Goal: Information Seeking & Learning: Compare options

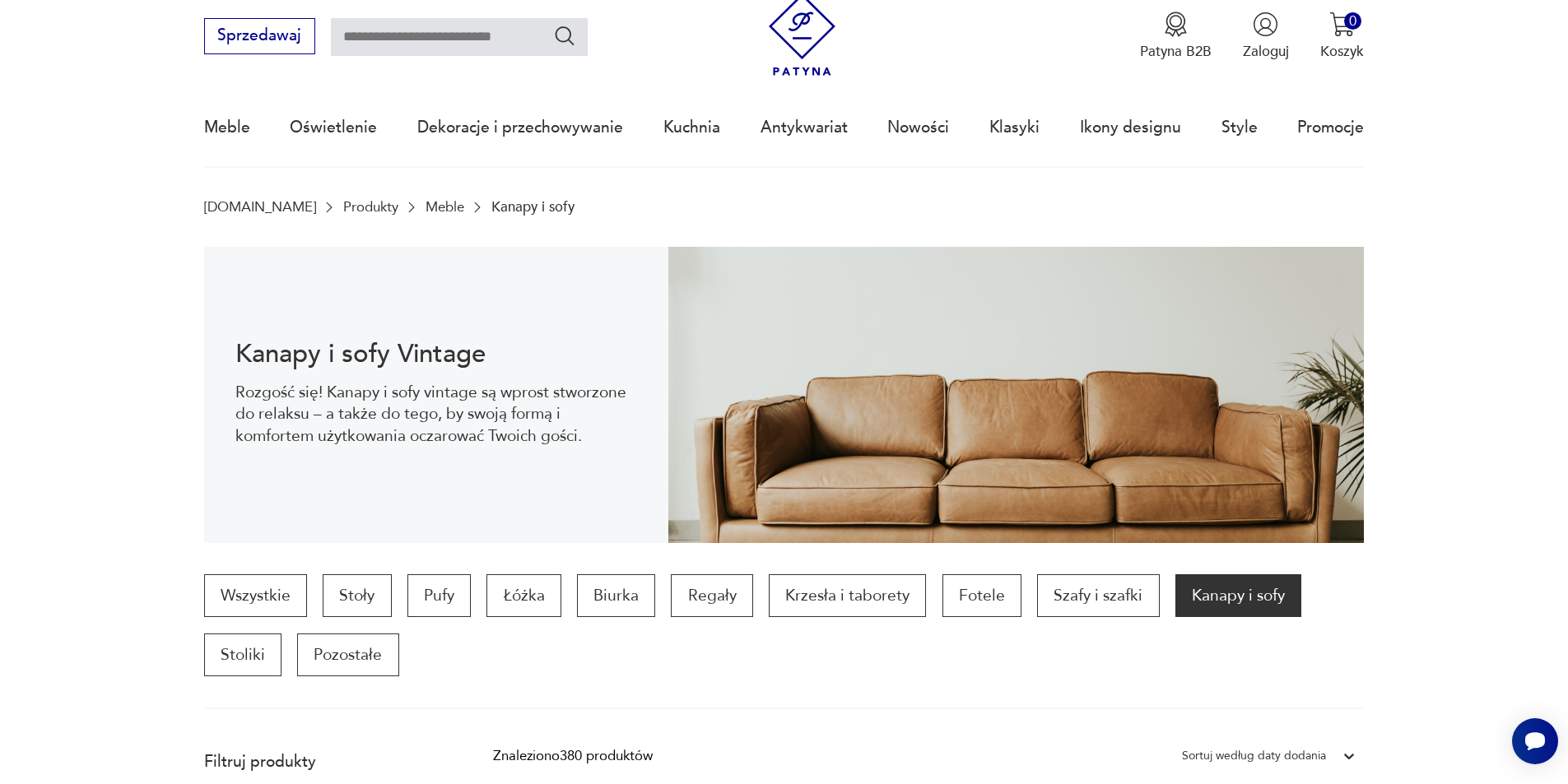
click at [397, 30] on input "text" at bounding box center [459, 37] width 257 height 38
type input "****"
click at [570, 41] on icon "Szukaj" at bounding box center [565, 36] width 24 height 24
type input "****"
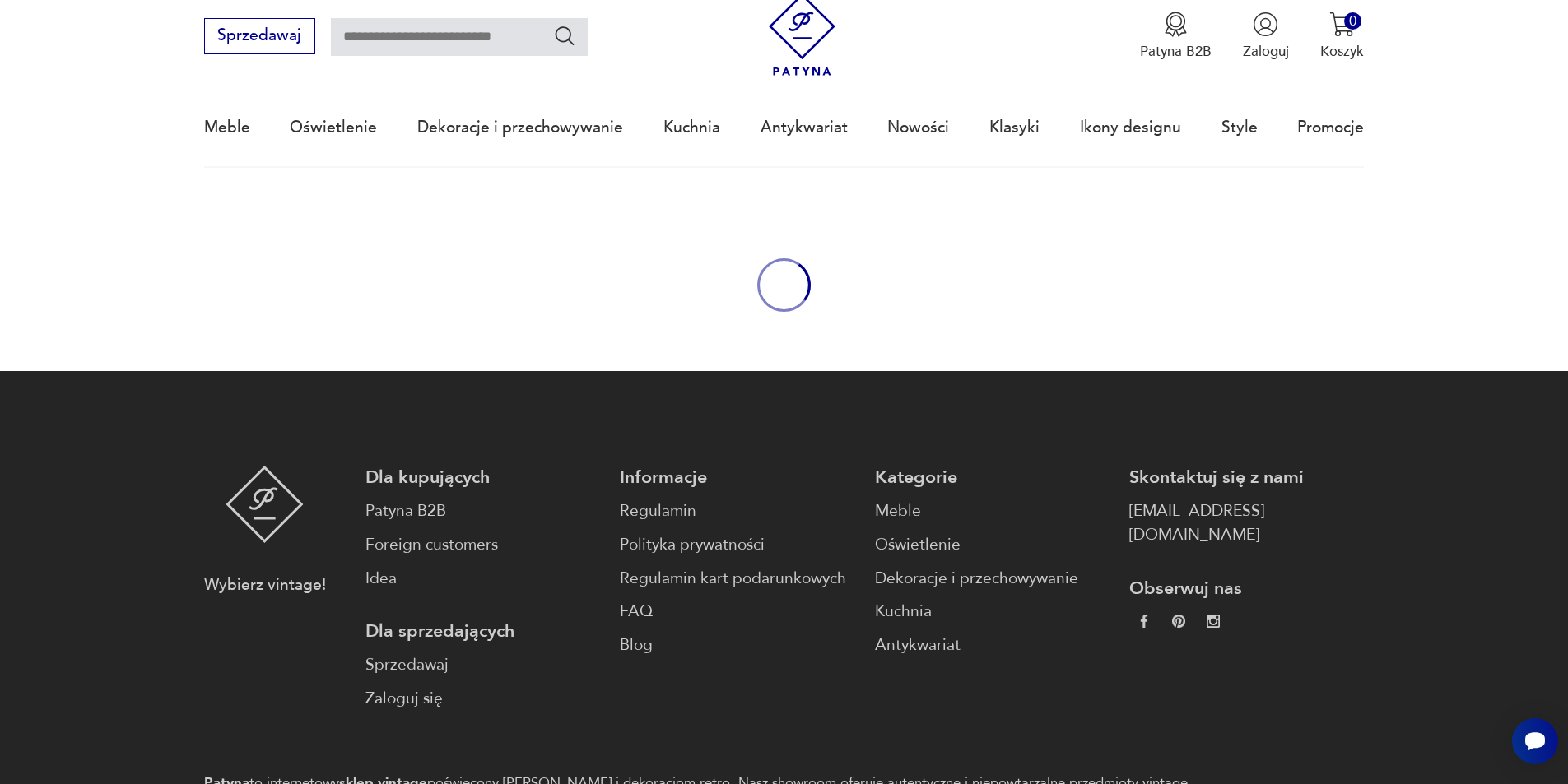
type input "****"
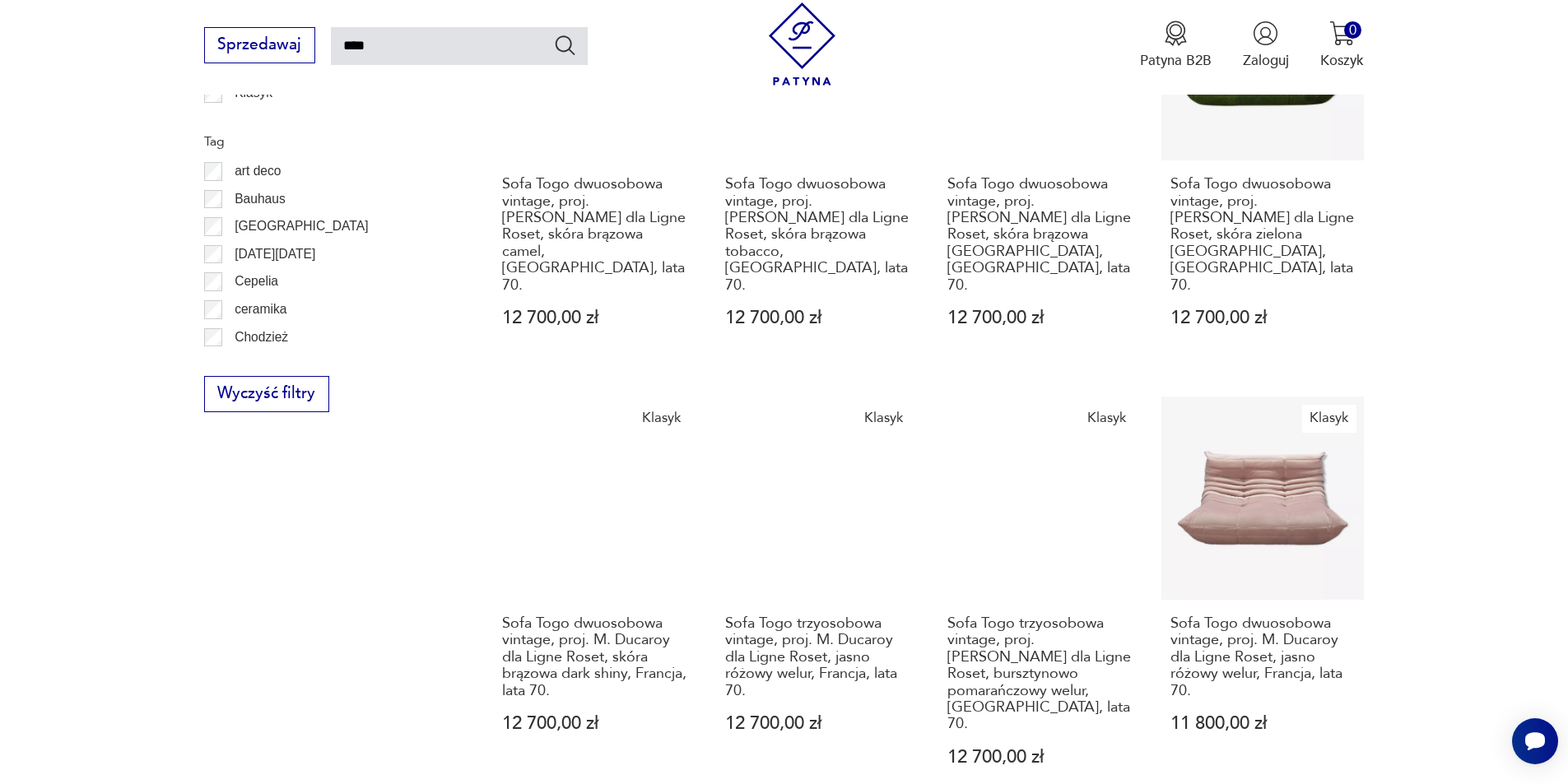
scroll to position [1266, 0]
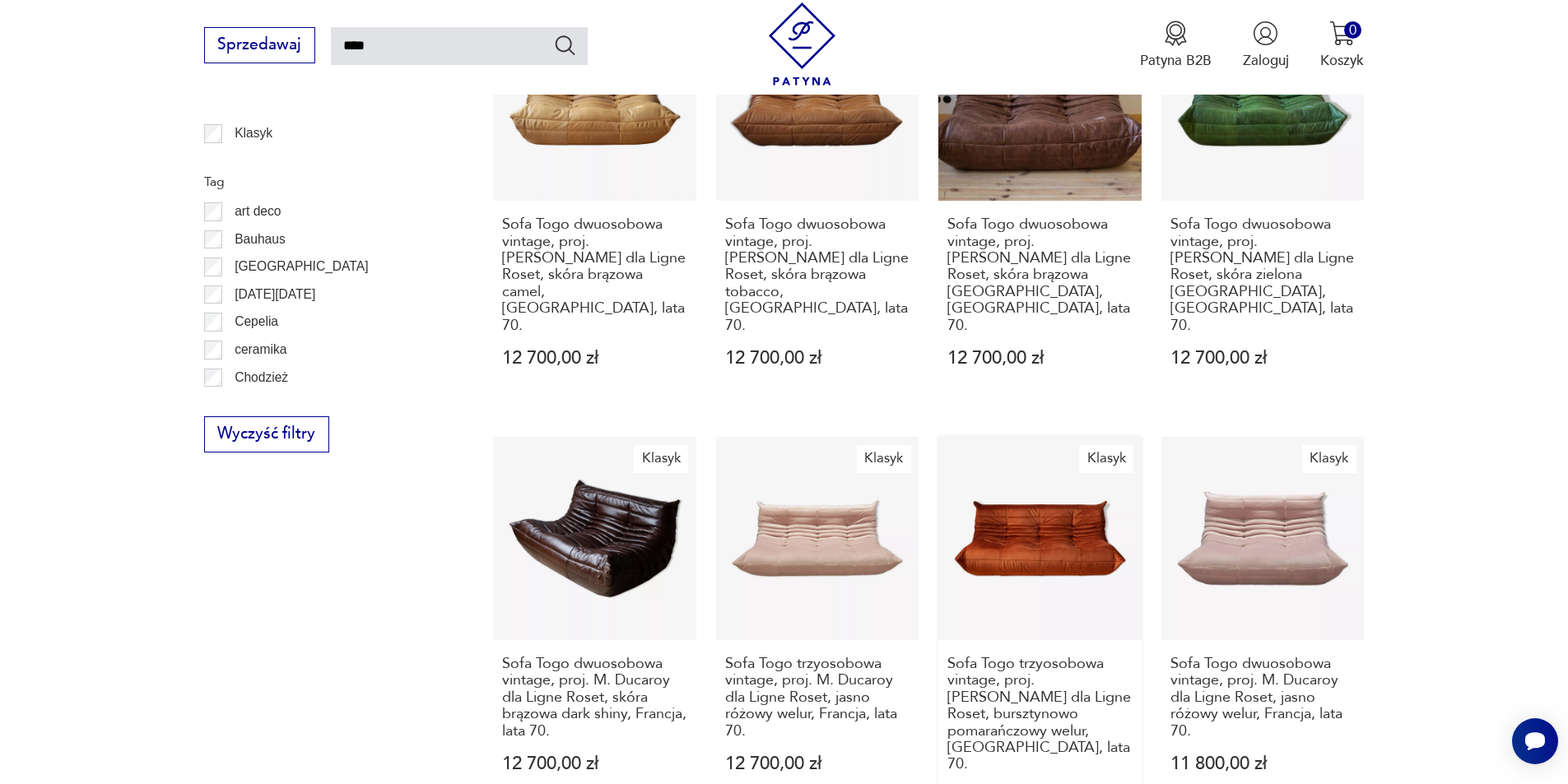
click at [1017, 452] on link "Klasyk Sofa Togo trzyosobowa vintage, proj. [PERSON_NAME] dla Ligne Roset, burs…" at bounding box center [1040, 640] width 204 height 408
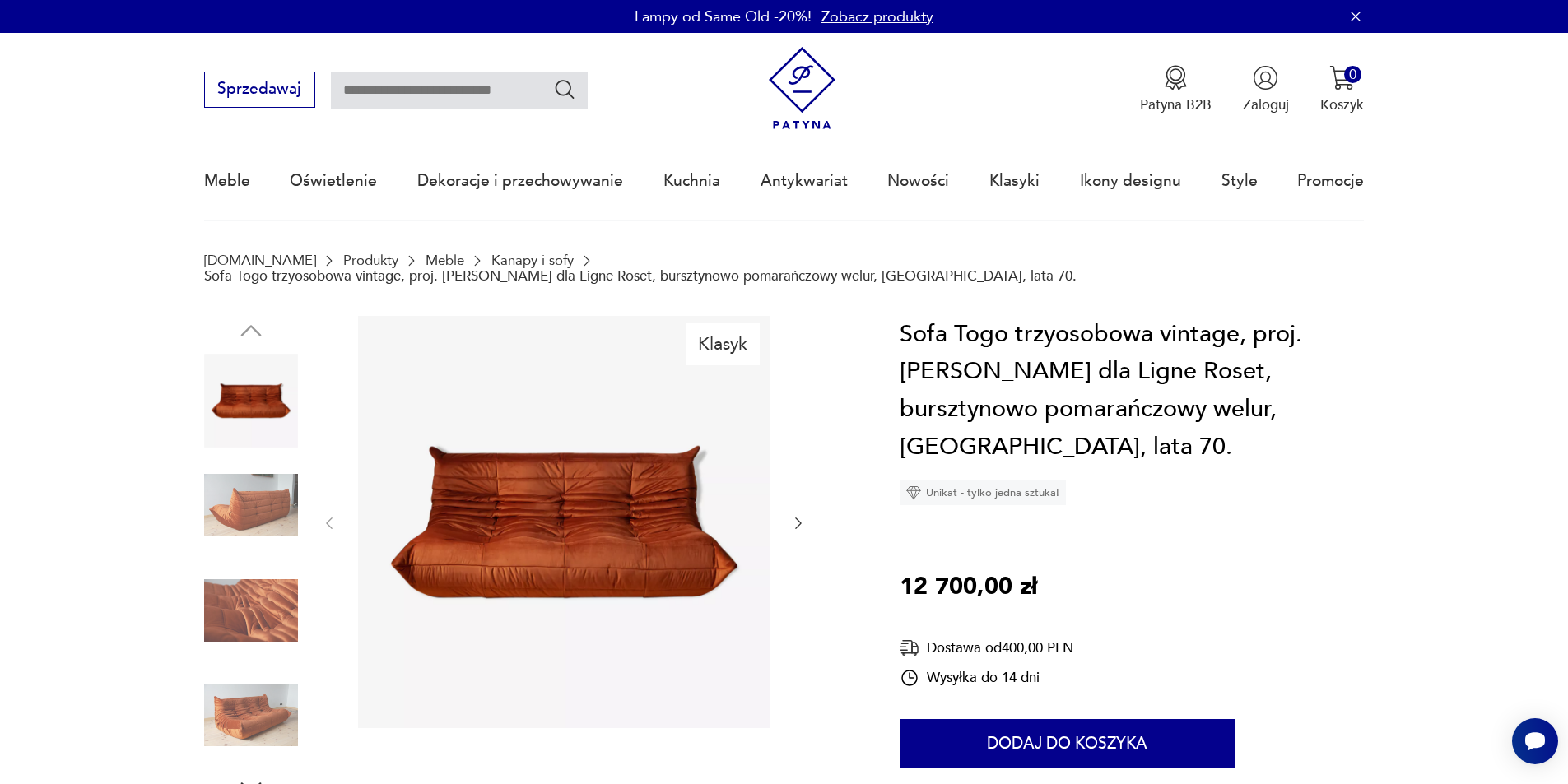
click at [675, 462] on img at bounding box center [564, 521] width 412 height 412
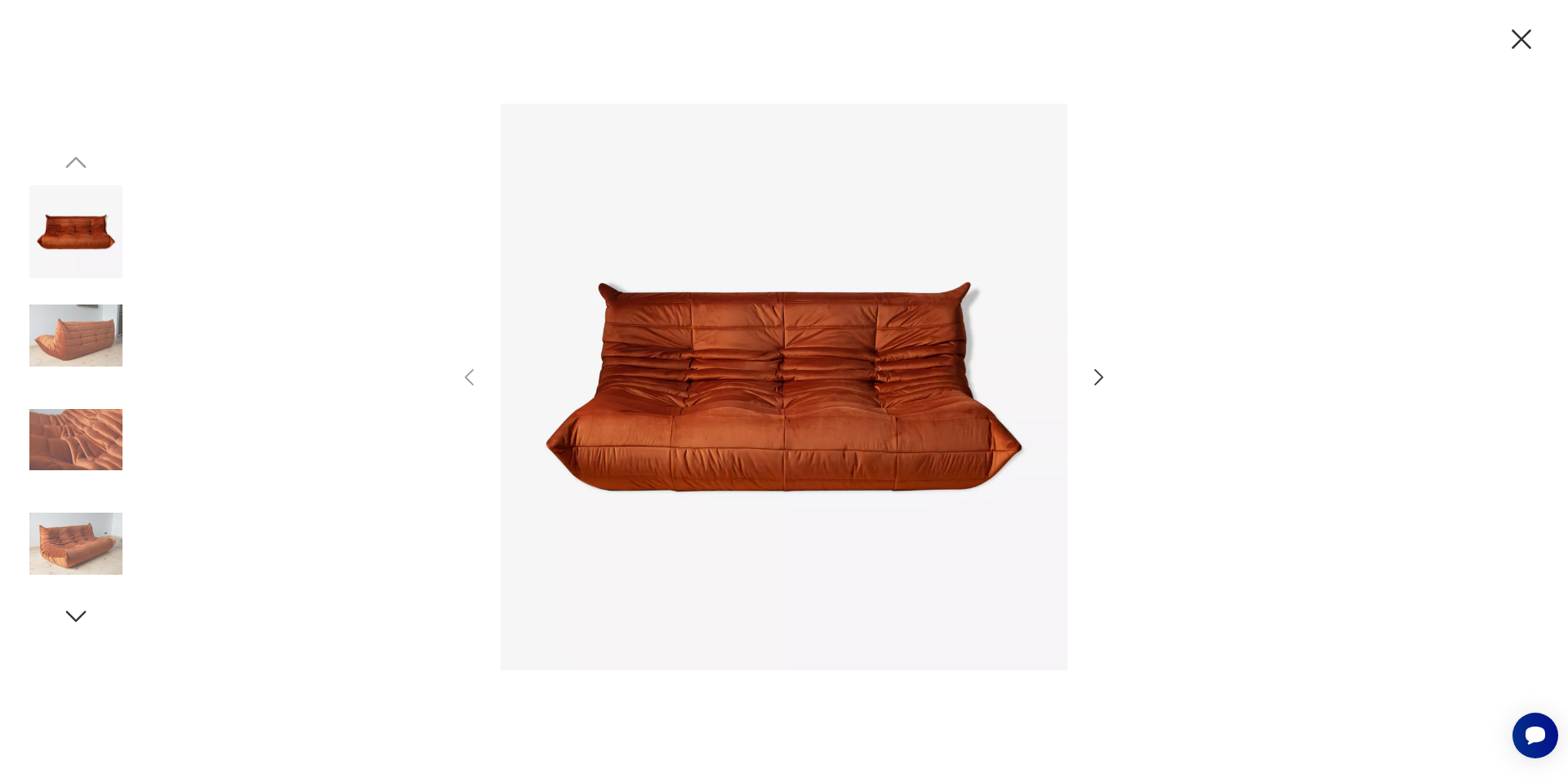
click at [1095, 374] on icon "button" at bounding box center [1099, 378] width 24 height 24
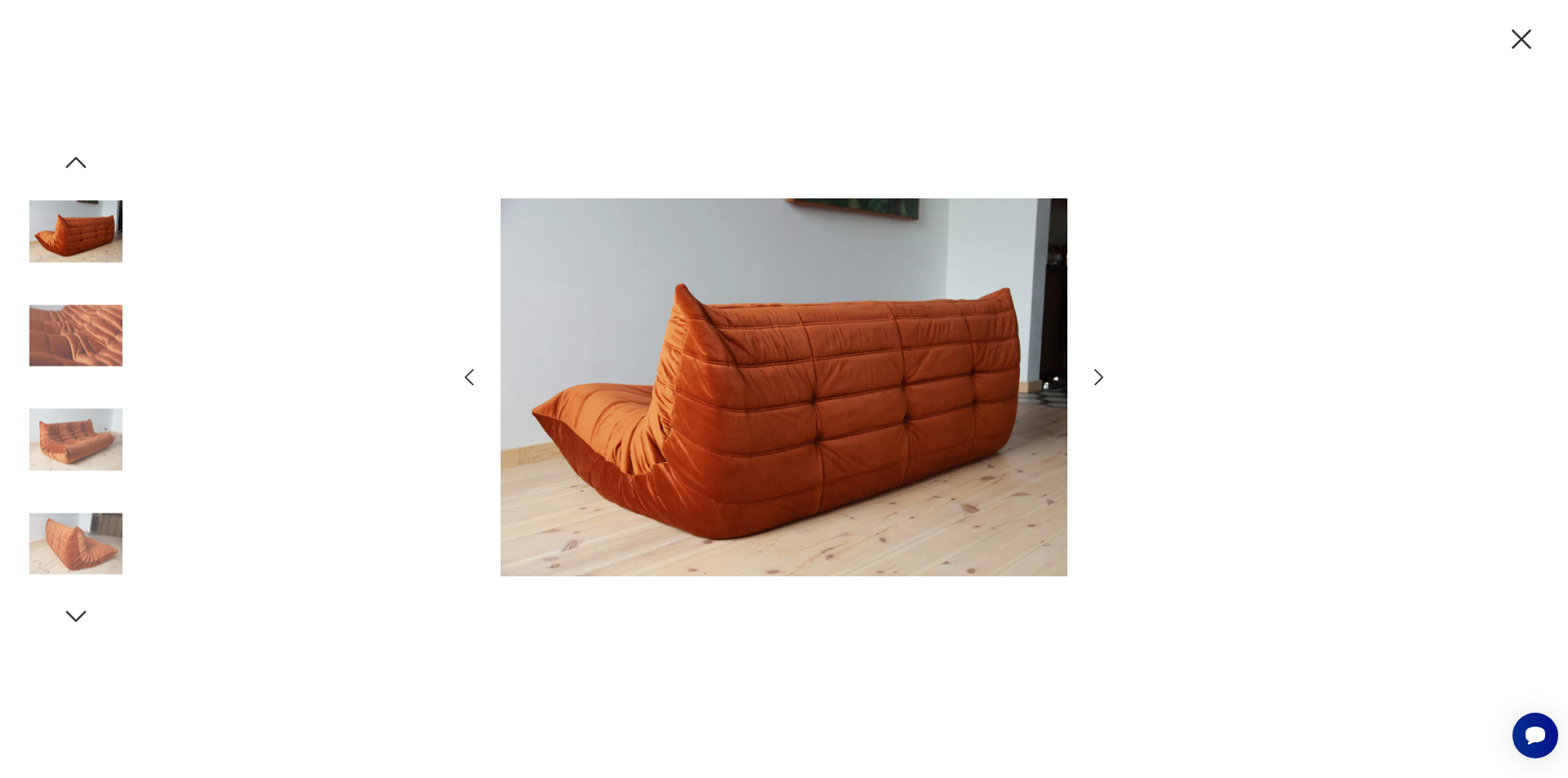
click at [1095, 374] on icon "button" at bounding box center [1099, 378] width 24 height 24
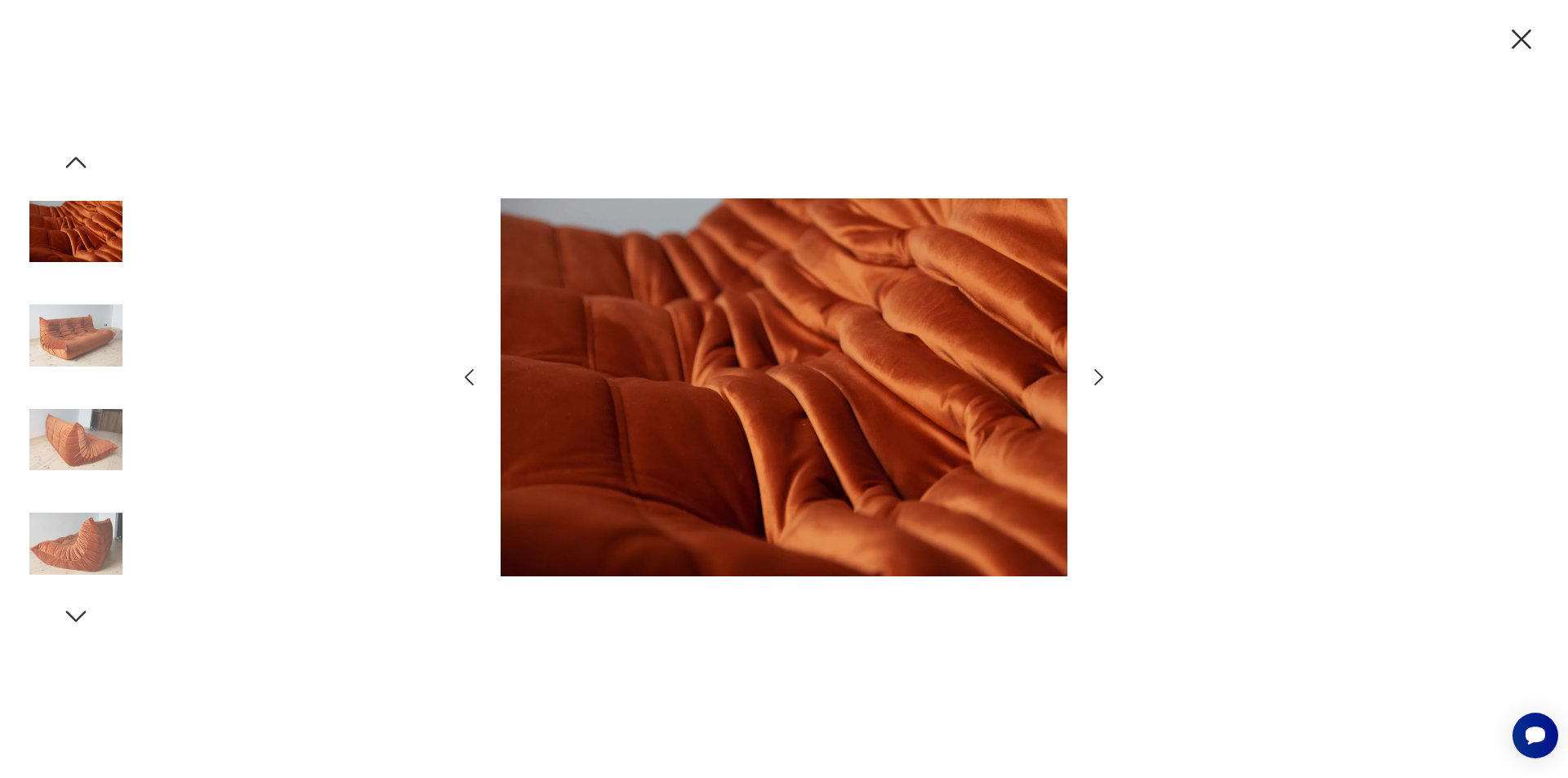
click at [1095, 374] on icon "button" at bounding box center [1099, 378] width 24 height 24
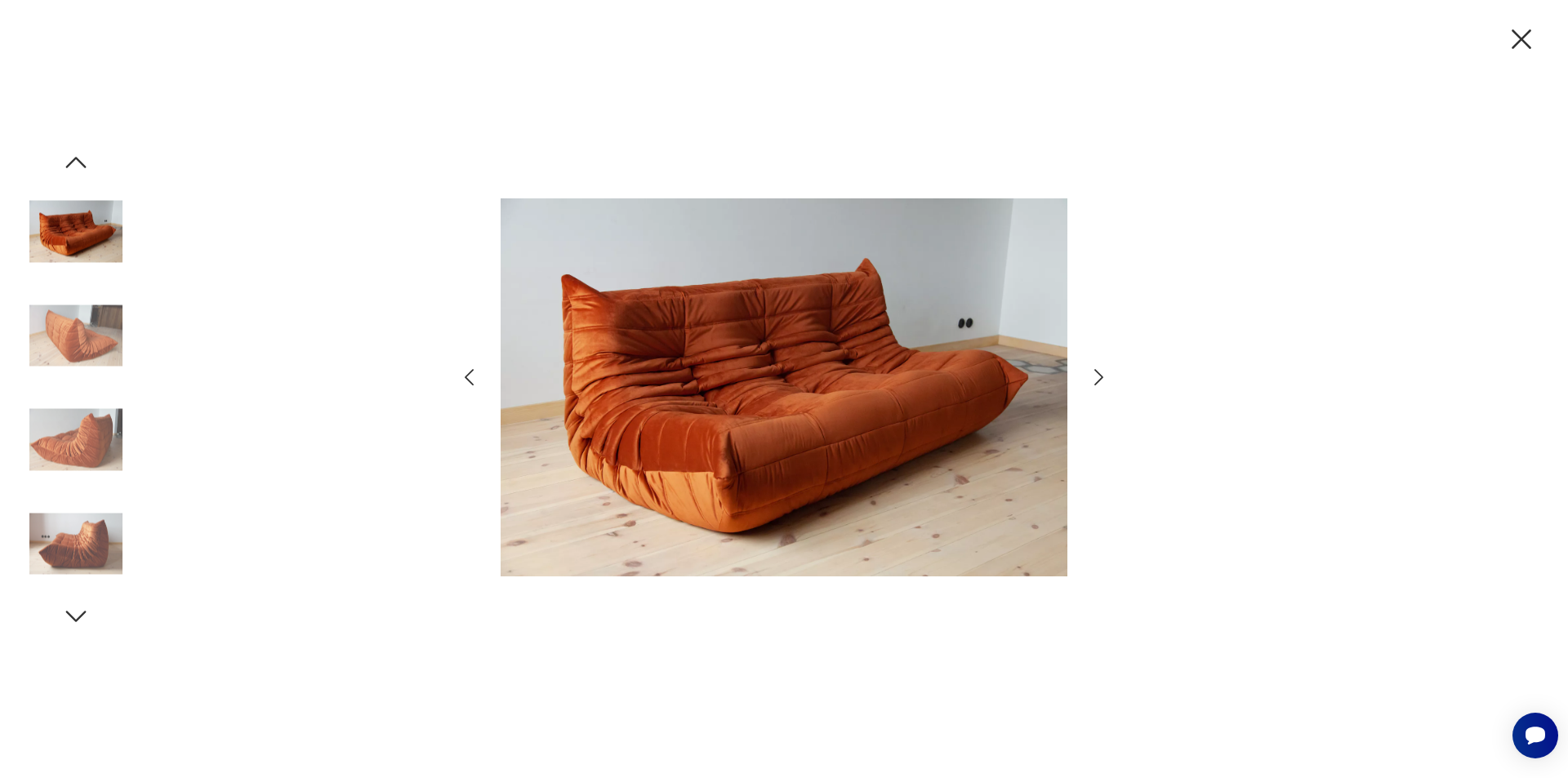
click at [1095, 374] on icon "button" at bounding box center [1099, 378] width 24 height 24
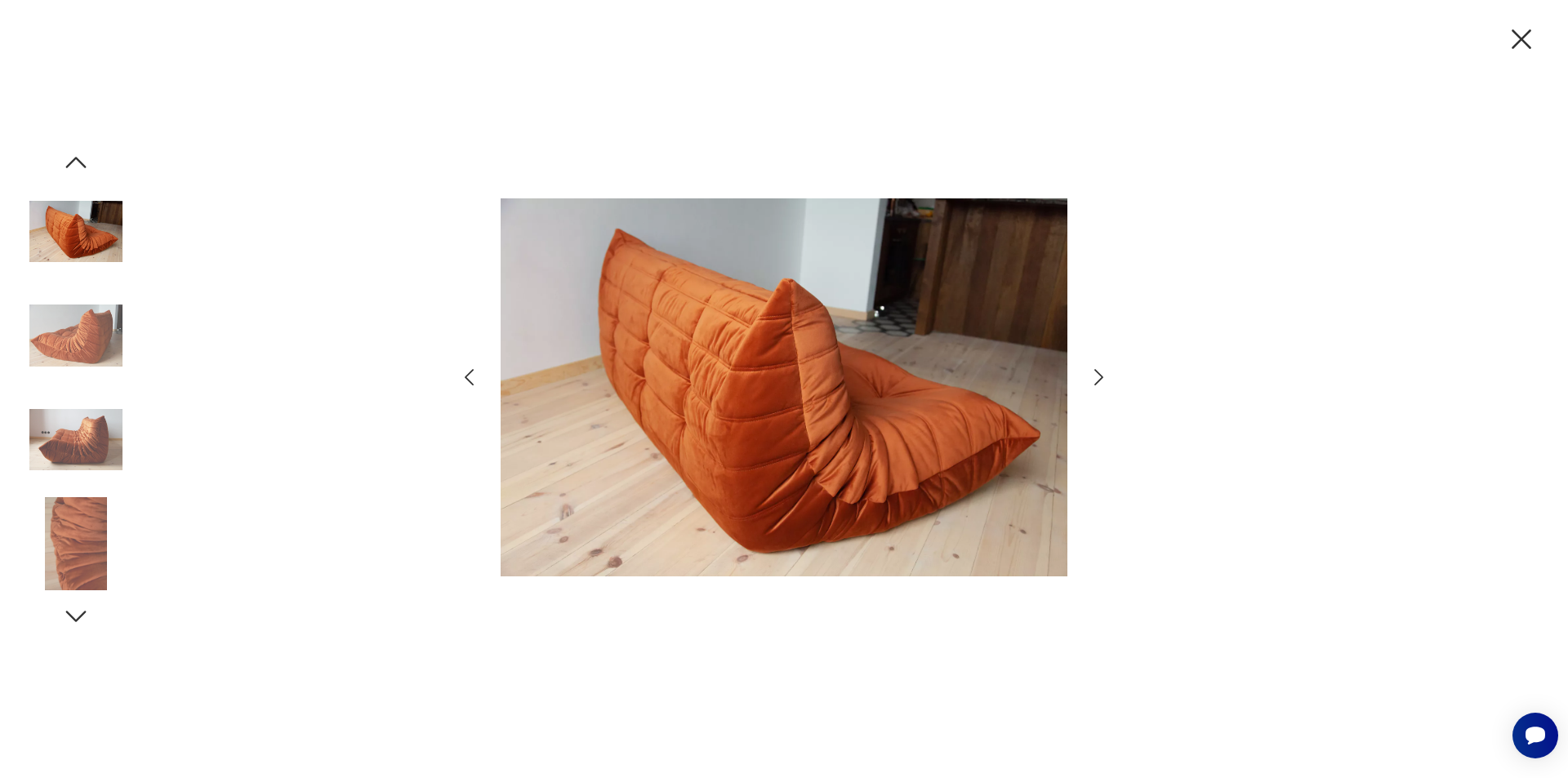
click at [1095, 374] on icon "button" at bounding box center [1099, 378] width 24 height 24
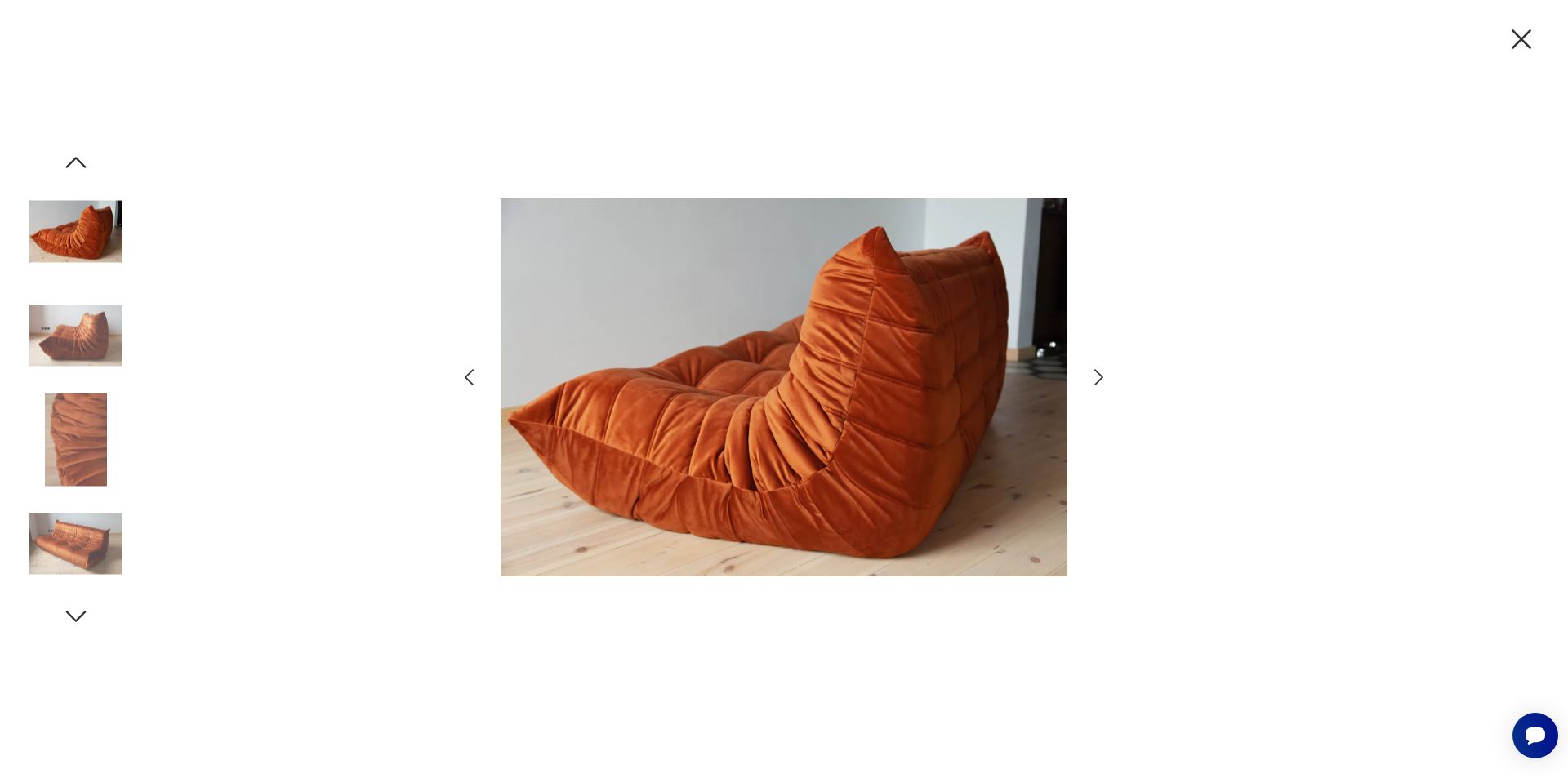
click at [1095, 374] on icon "button" at bounding box center [1099, 378] width 24 height 24
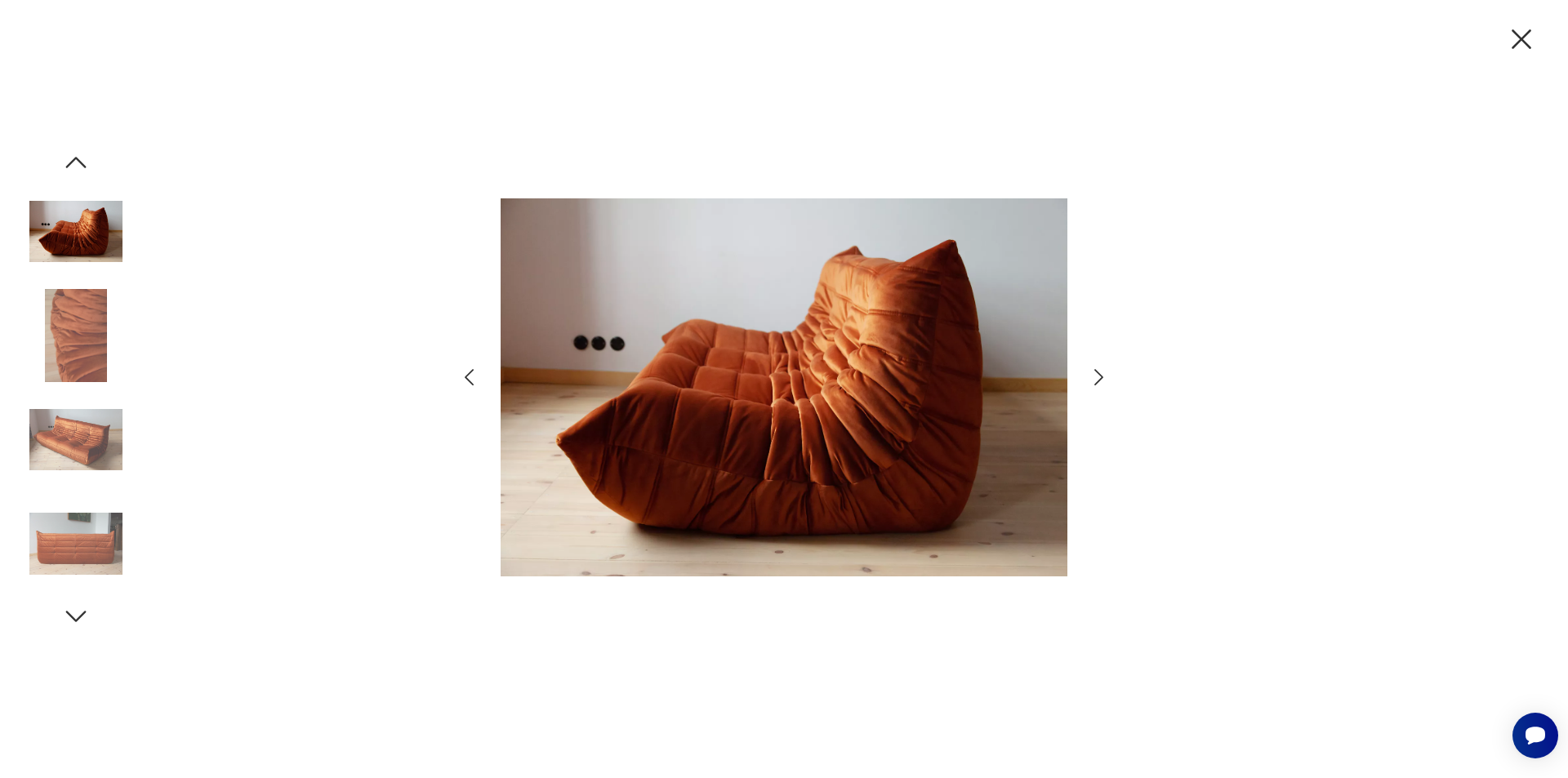
click at [1509, 46] on icon "button" at bounding box center [1521, 39] width 35 height 35
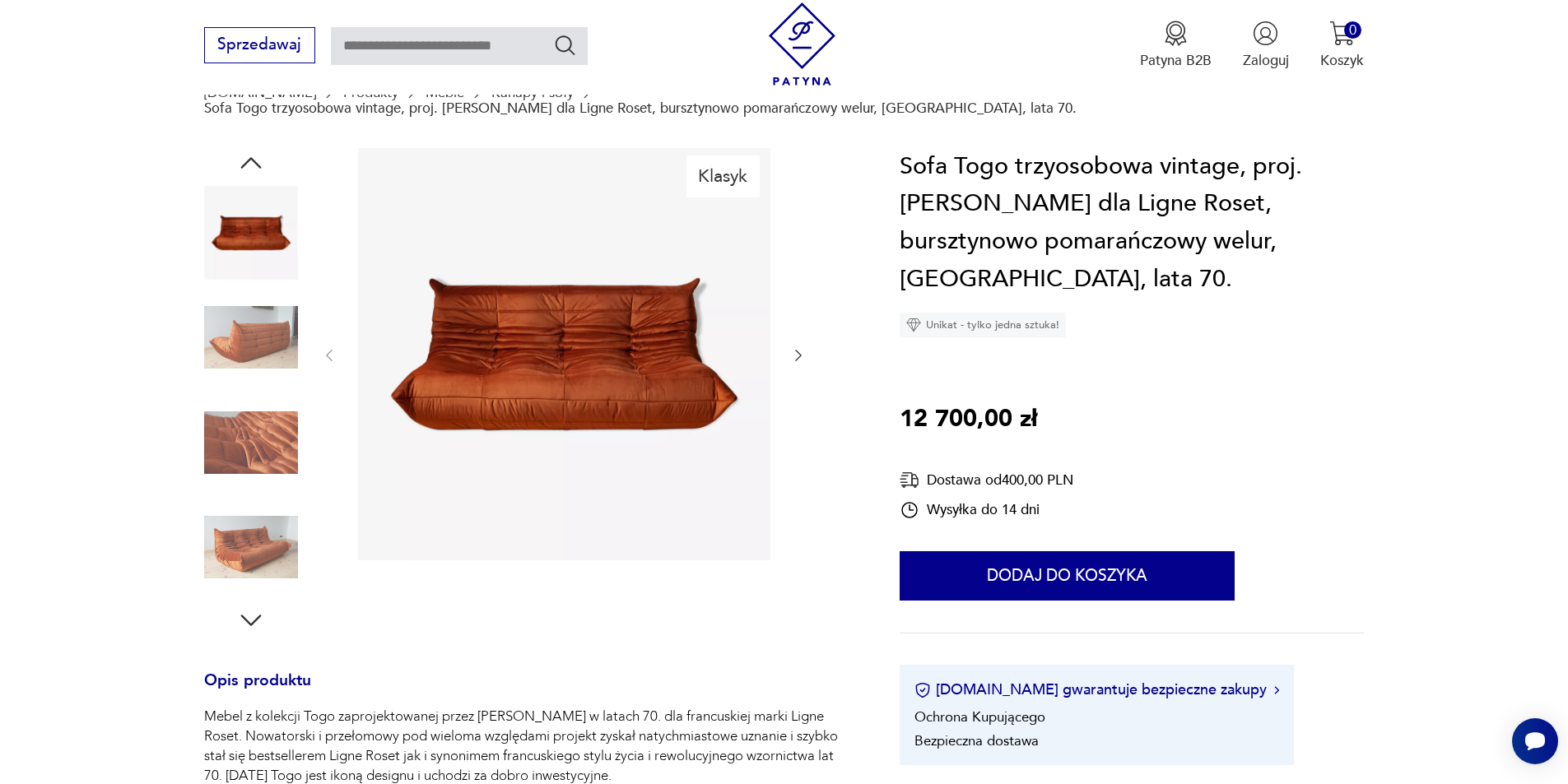
scroll to position [412, 0]
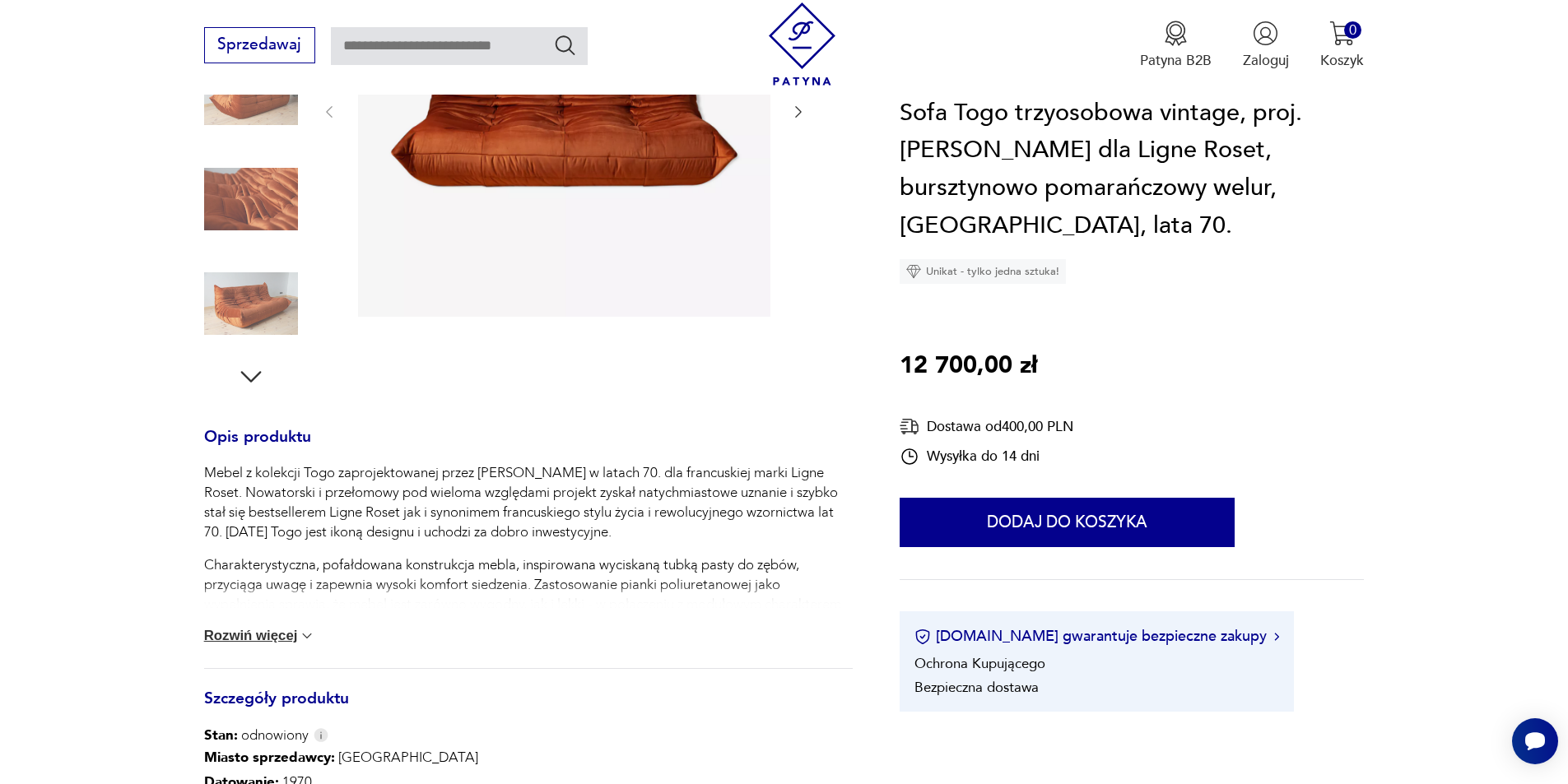
type input "****"
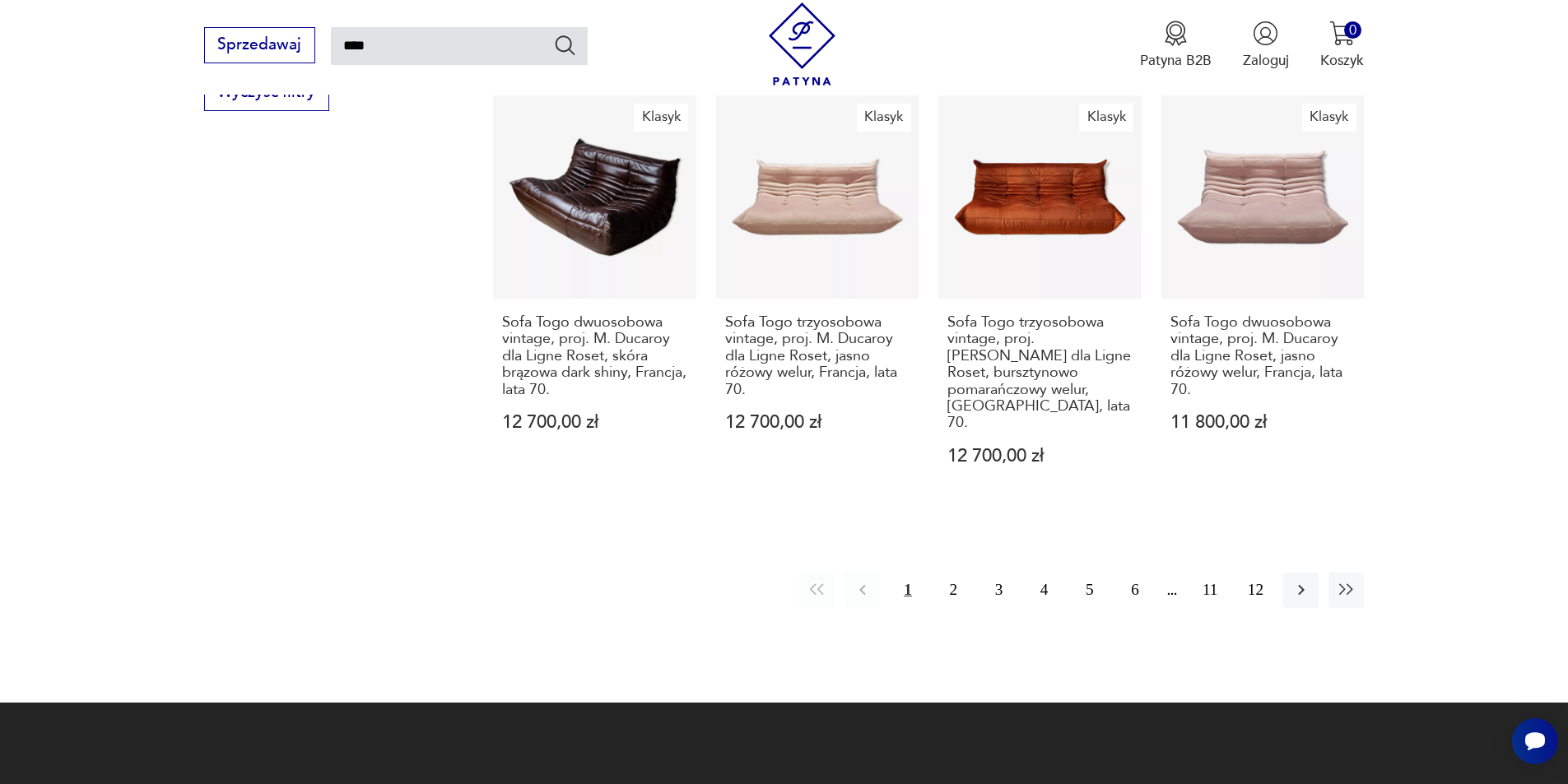
scroll to position [1645, 0]
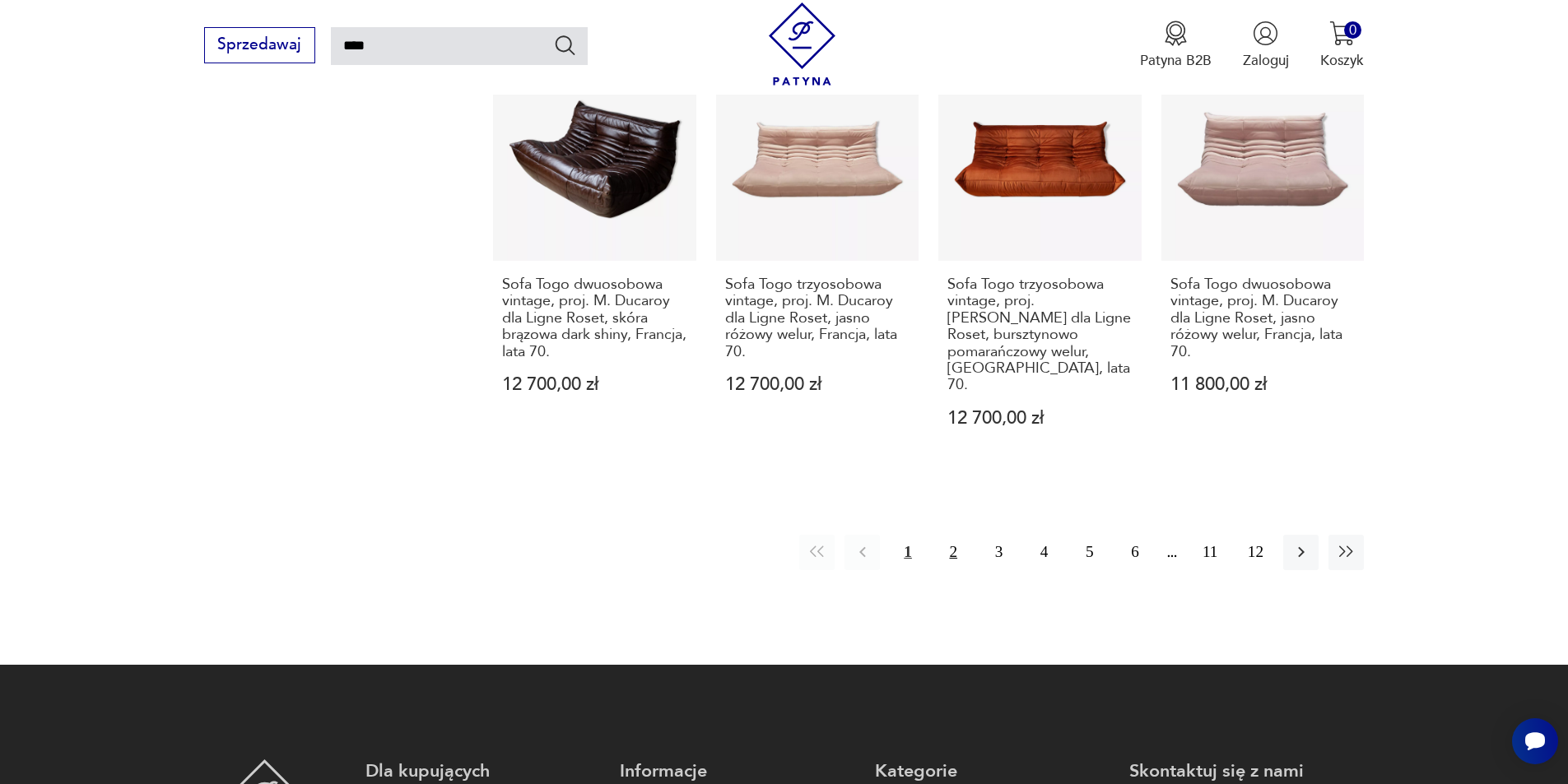
click at [951, 535] on button "2" at bounding box center [953, 553] width 35 height 35
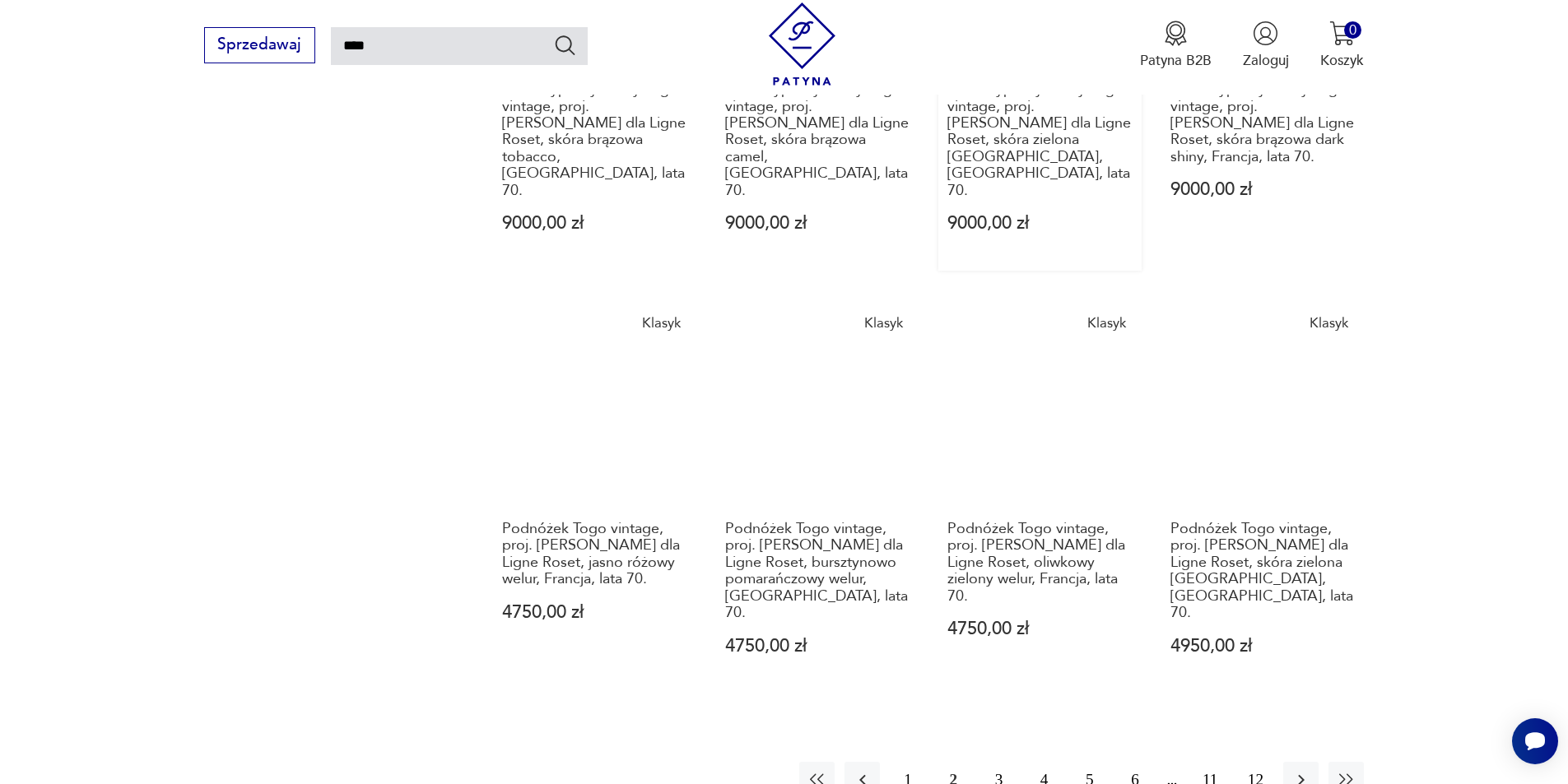
scroll to position [1411, 0]
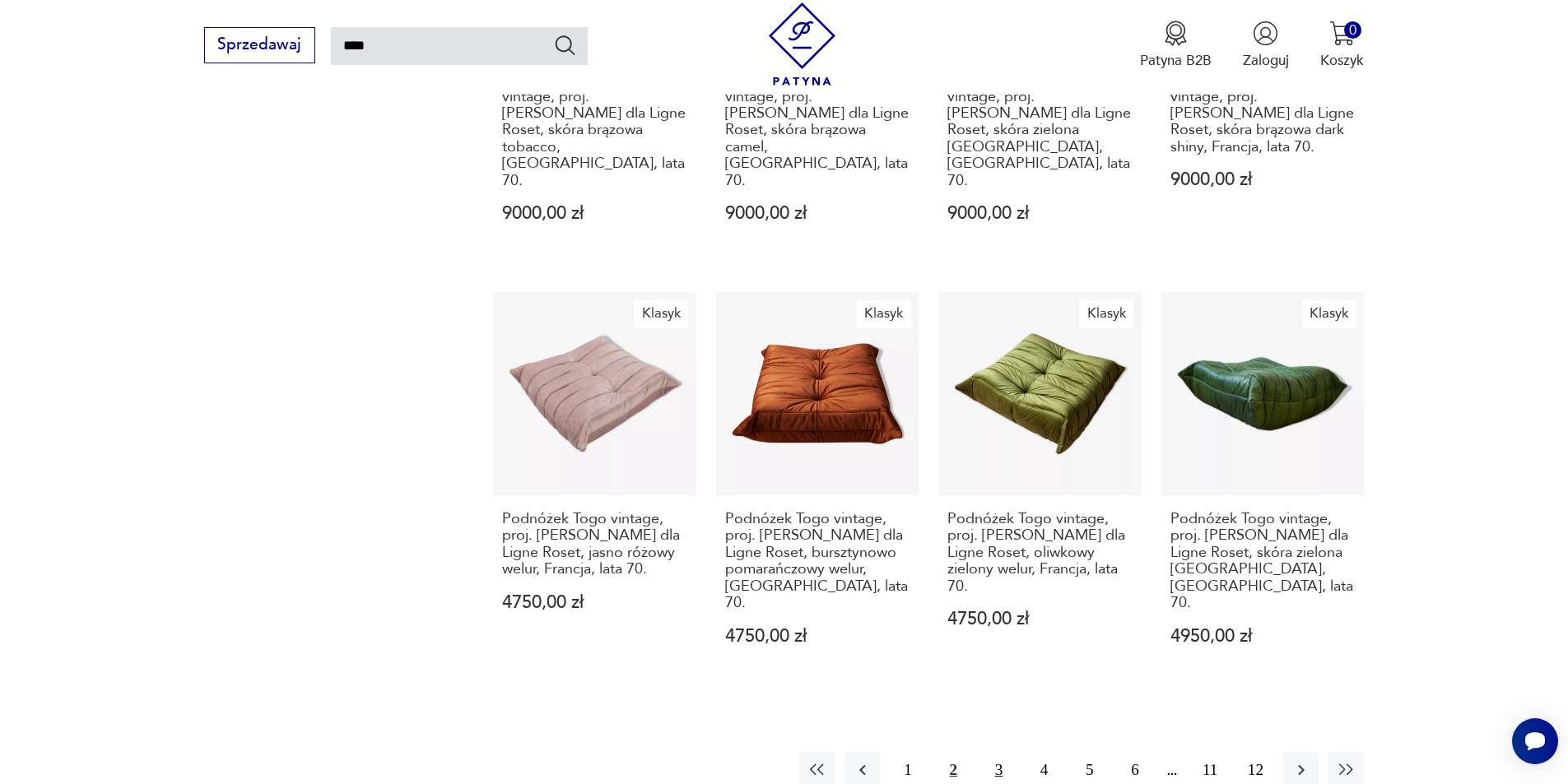
click at [996, 752] on button "3" at bounding box center [999, 769] width 35 height 35
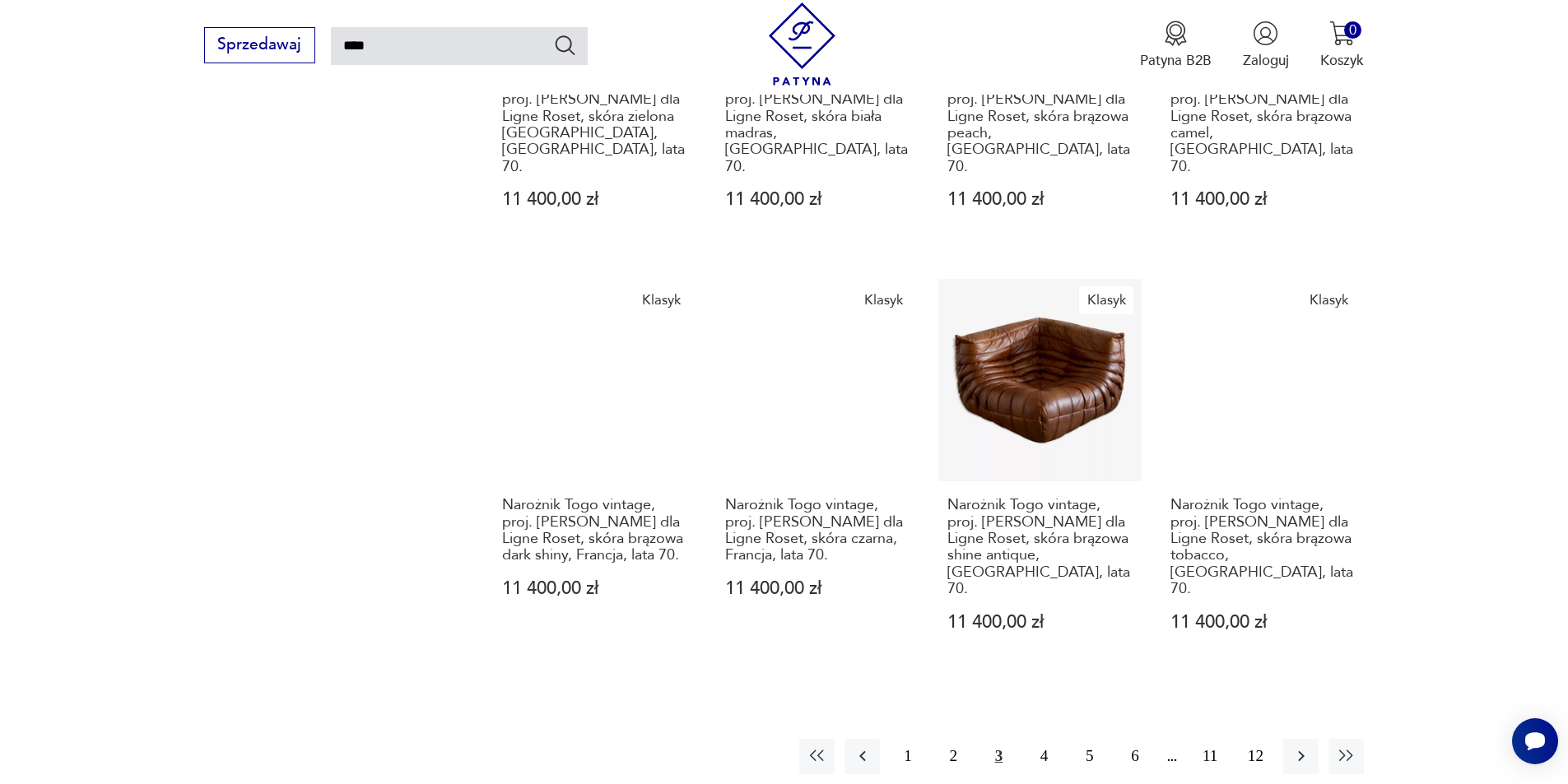
scroll to position [1411, 0]
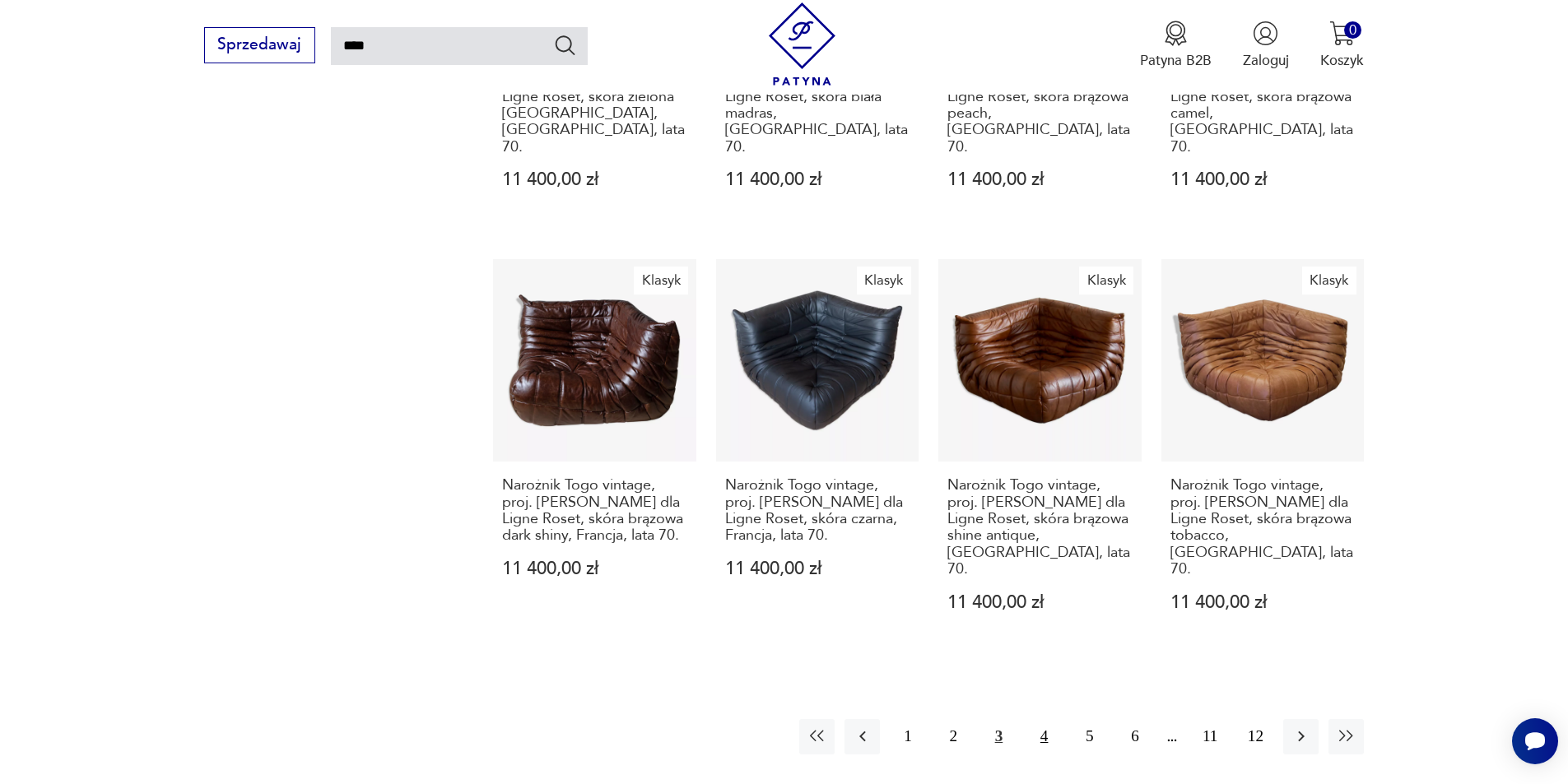
click at [1049, 720] on button "4" at bounding box center [1044, 737] width 35 height 35
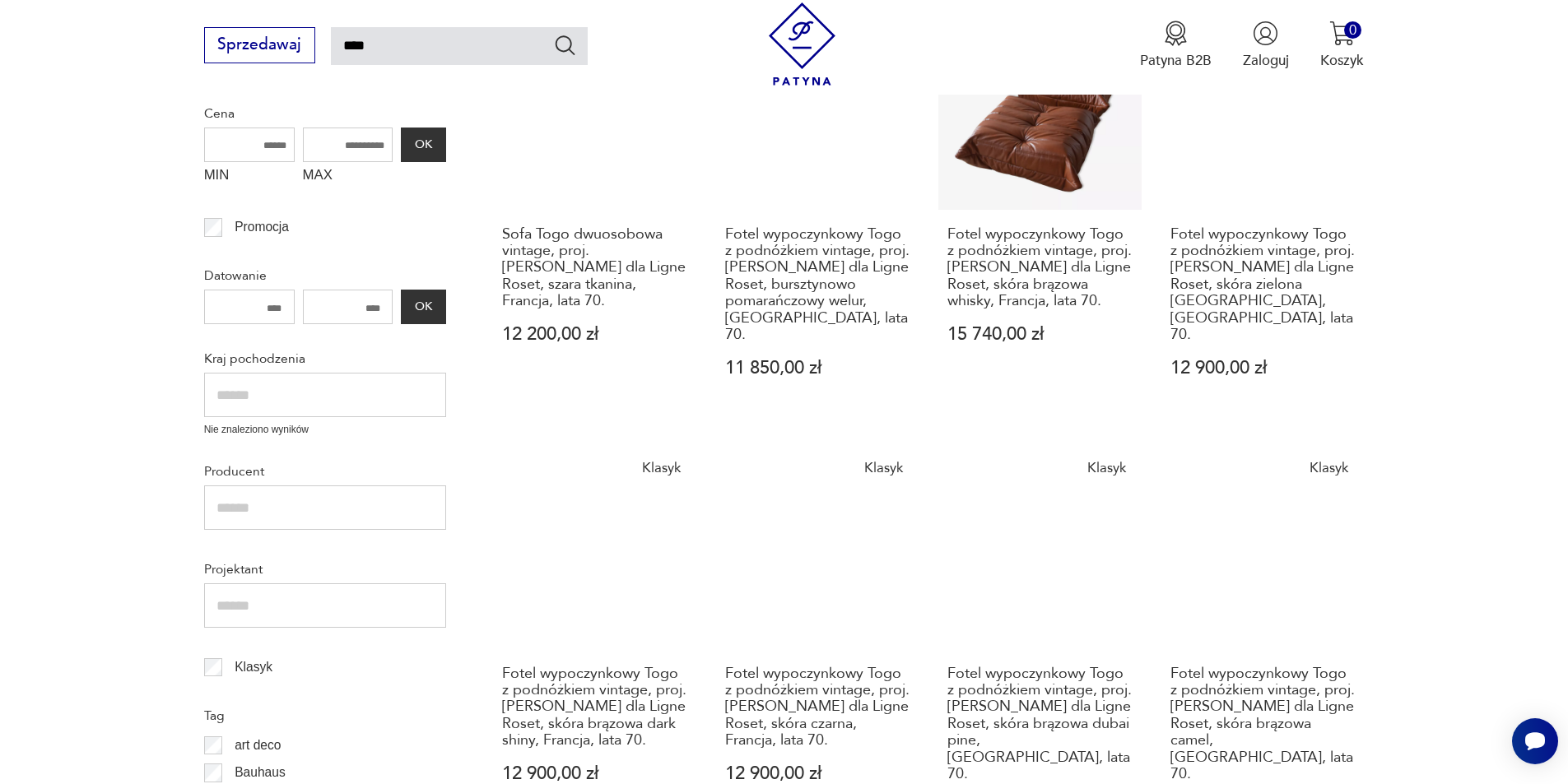
scroll to position [424, 0]
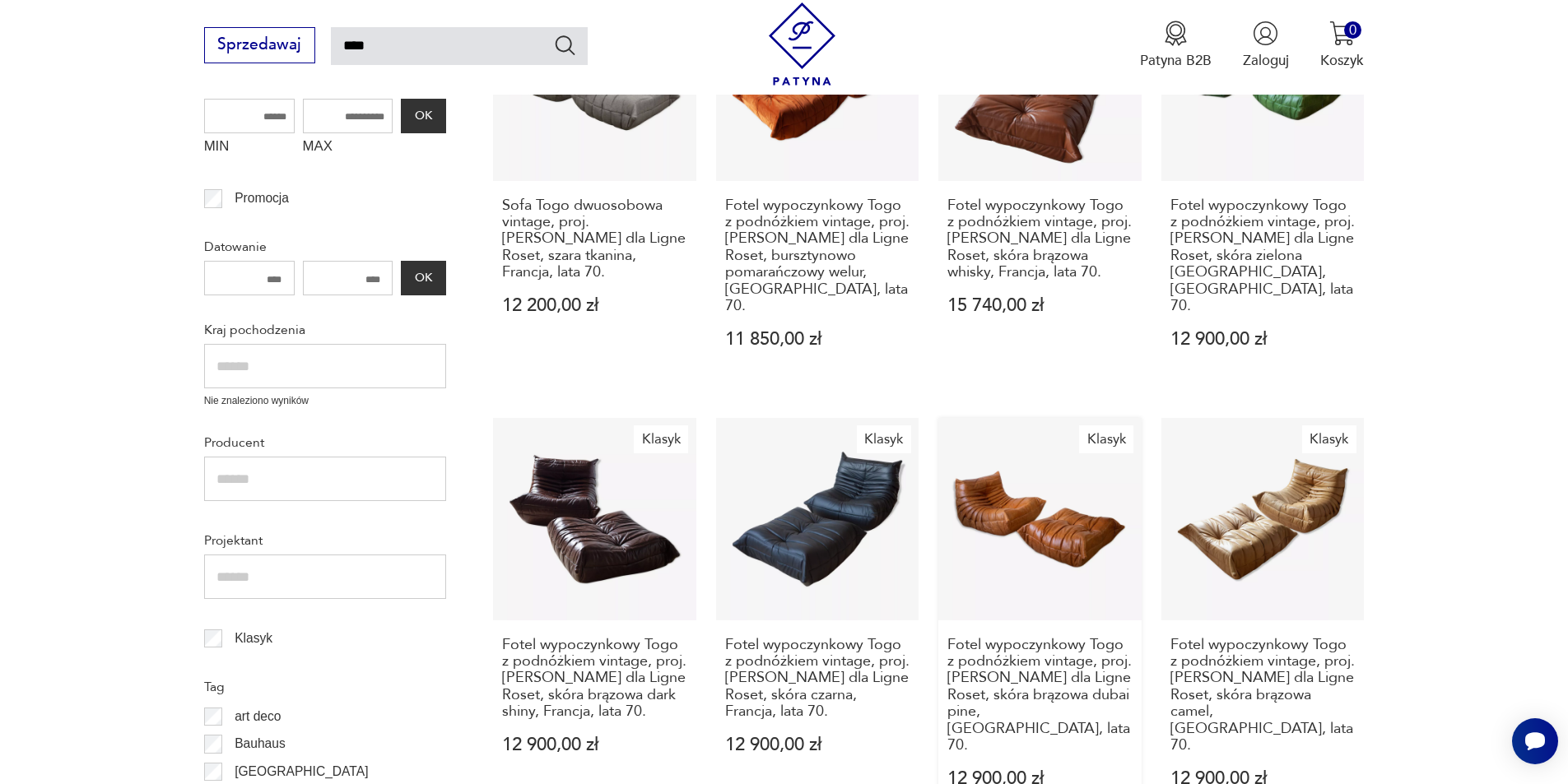
click at [1043, 512] on link "Klasyk Fotel wypoczynkowy Togo z podnóżkiem vintage, proj. [PERSON_NAME] dla Li…" at bounding box center [1040, 622] width 204 height 408
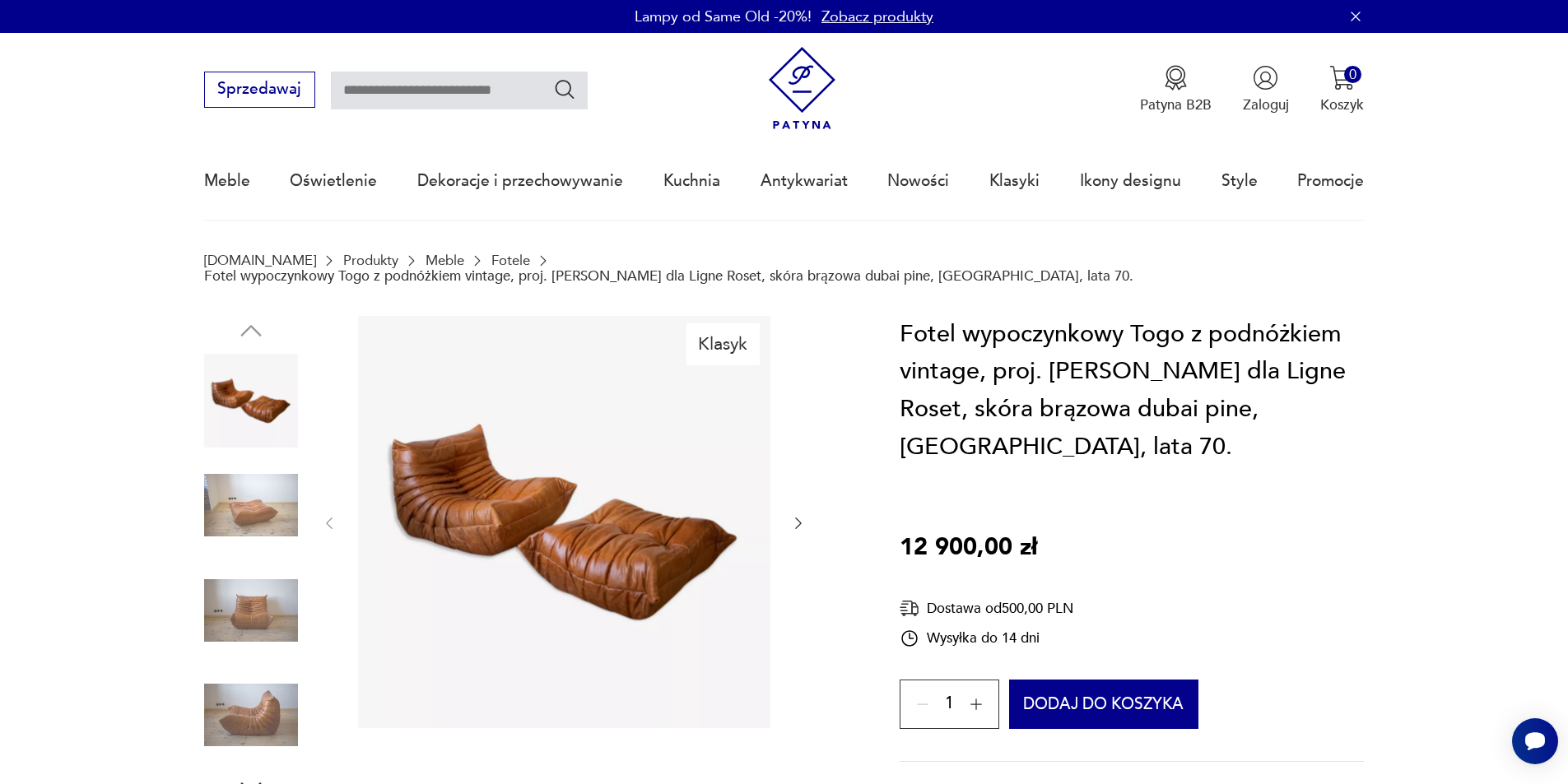
click at [680, 532] on img at bounding box center [564, 521] width 412 height 412
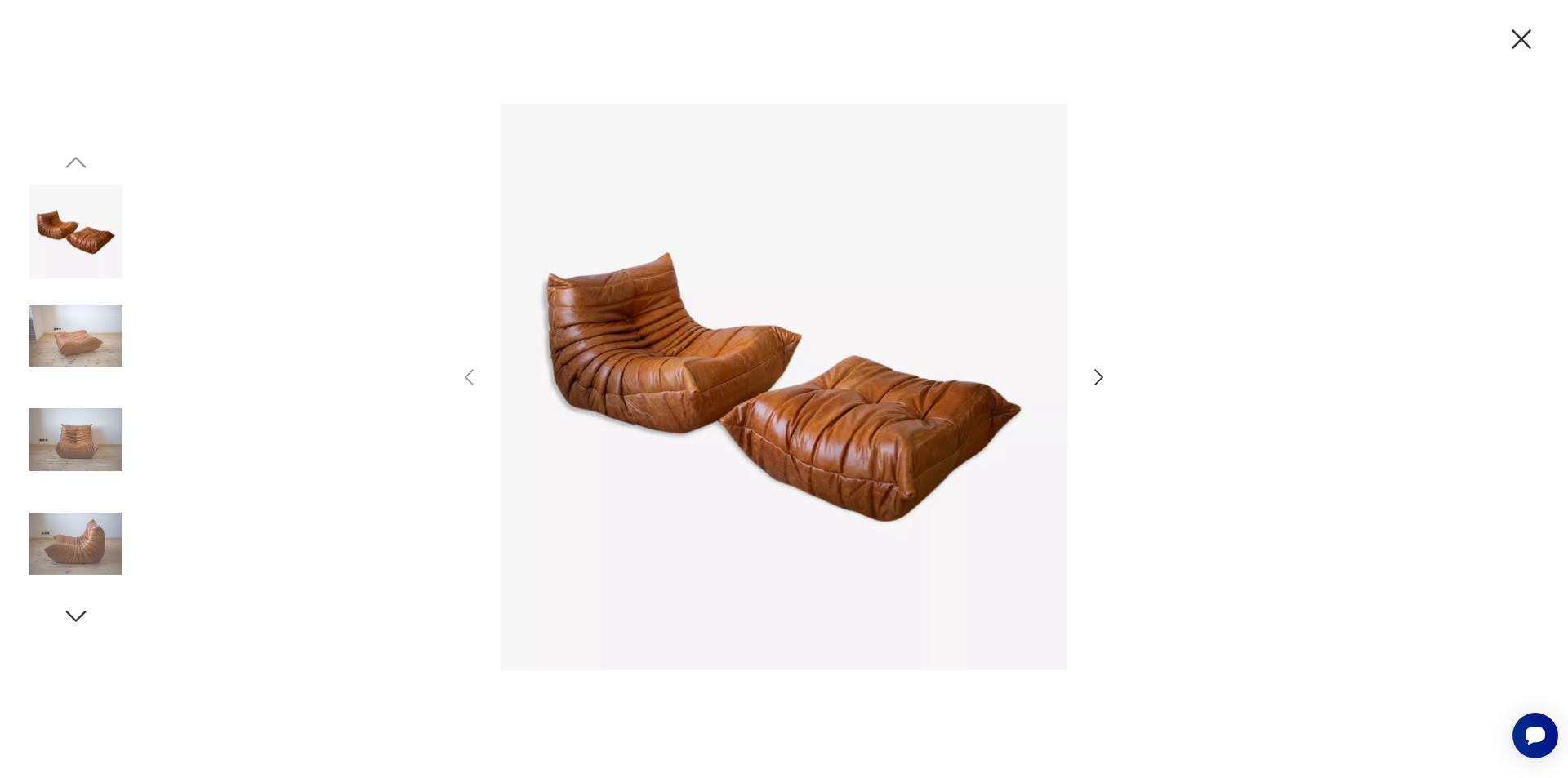
click at [1102, 378] on icon "button" at bounding box center [1099, 378] width 9 height 16
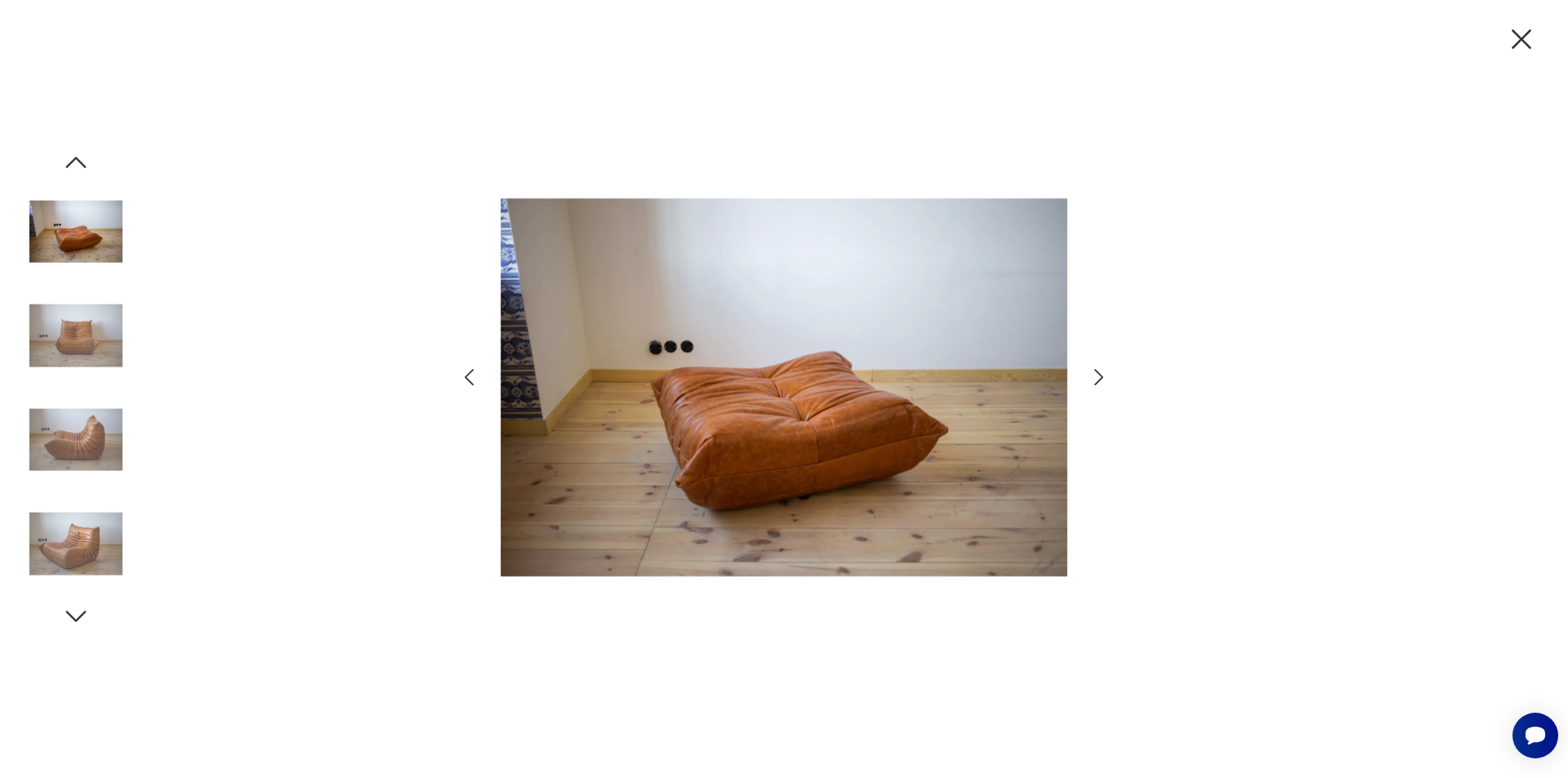
click at [1101, 379] on icon "button" at bounding box center [1099, 378] width 9 height 16
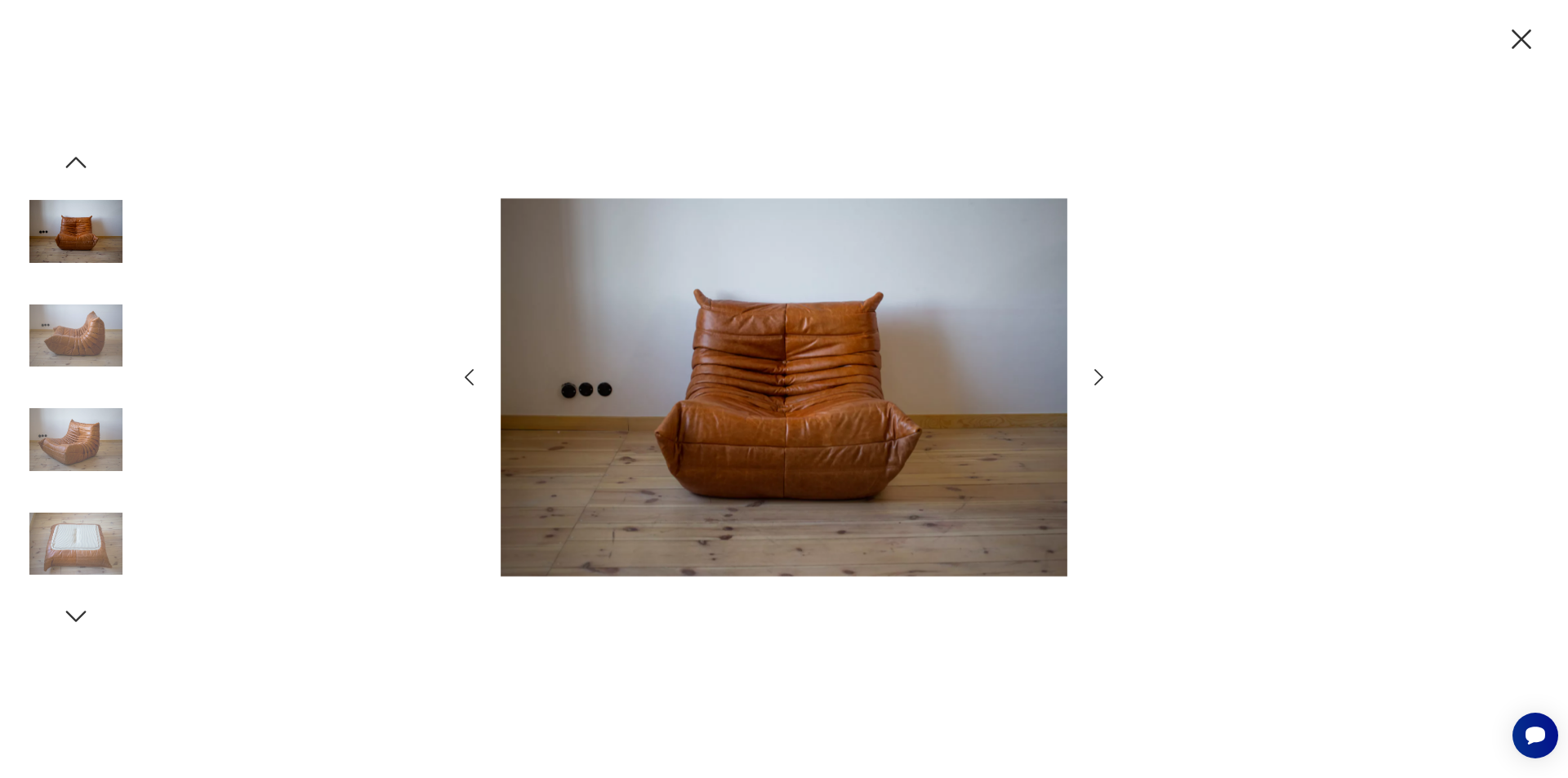
click at [1101, 379] on icon "button" at bounding box center [1099, 378] width 9 height 16
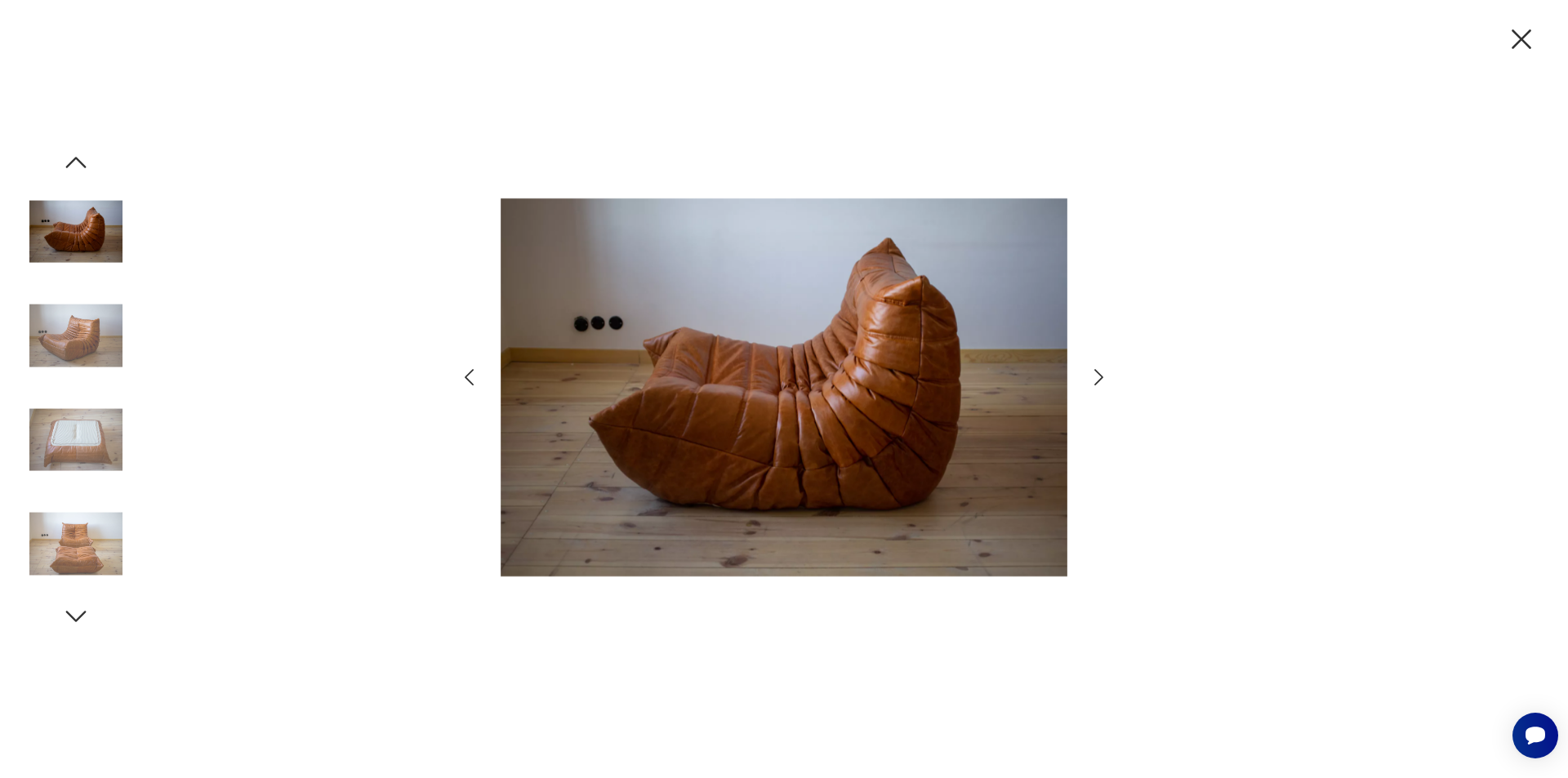
click at [1101, 379] on icon "button" at bounding box center [1099, 378] width 9 height 16
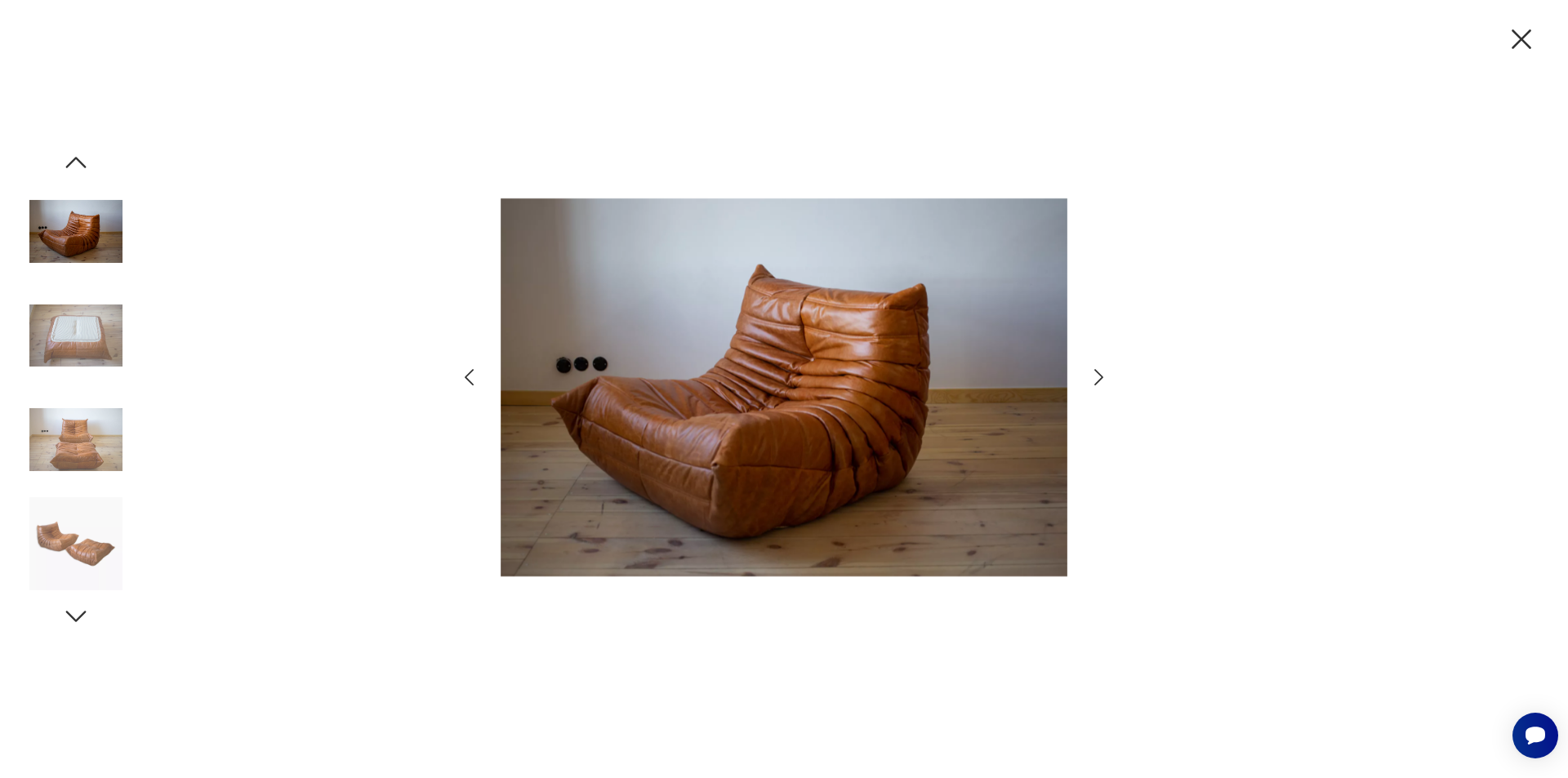
click at [1101, 379] on icon "button" at bounding box center [1099, 378] width 9 height 16
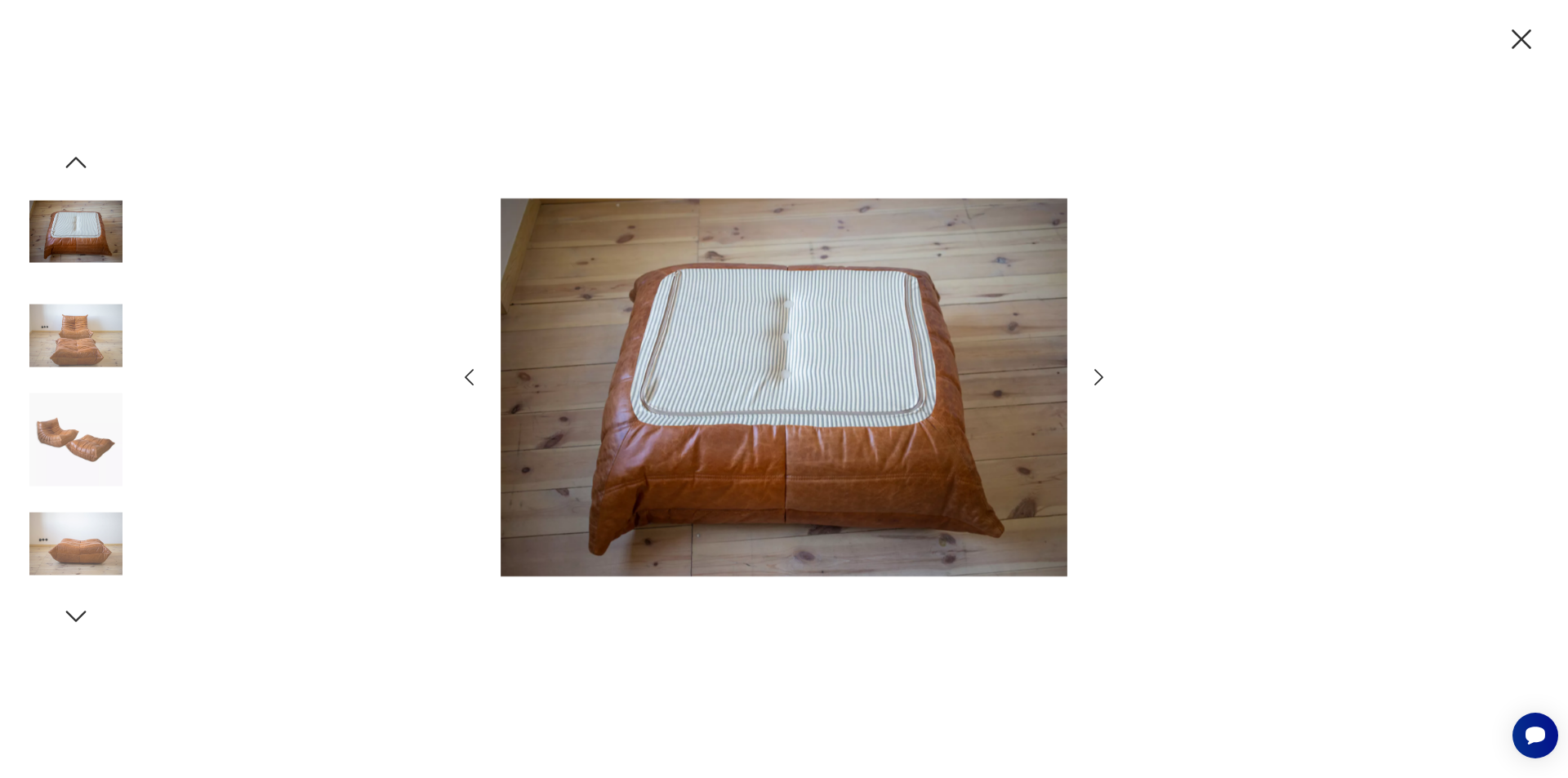
click at [1101, 379] on icon "button" at bounding box center [1099, 378] width 9 height 16
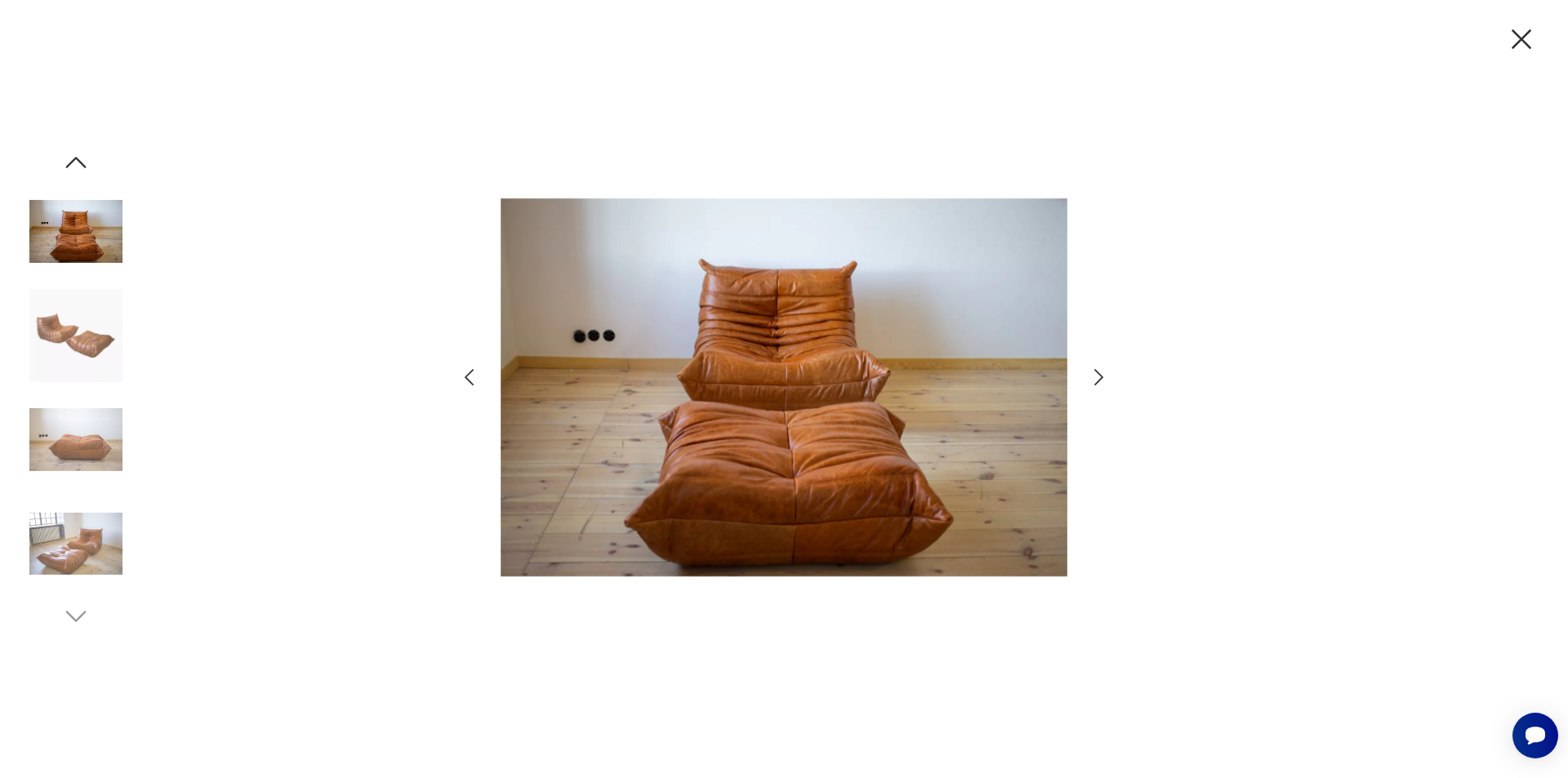
click at [1517, 35] on icon "button" at bounding box center [1520, 38] width 19 height 19
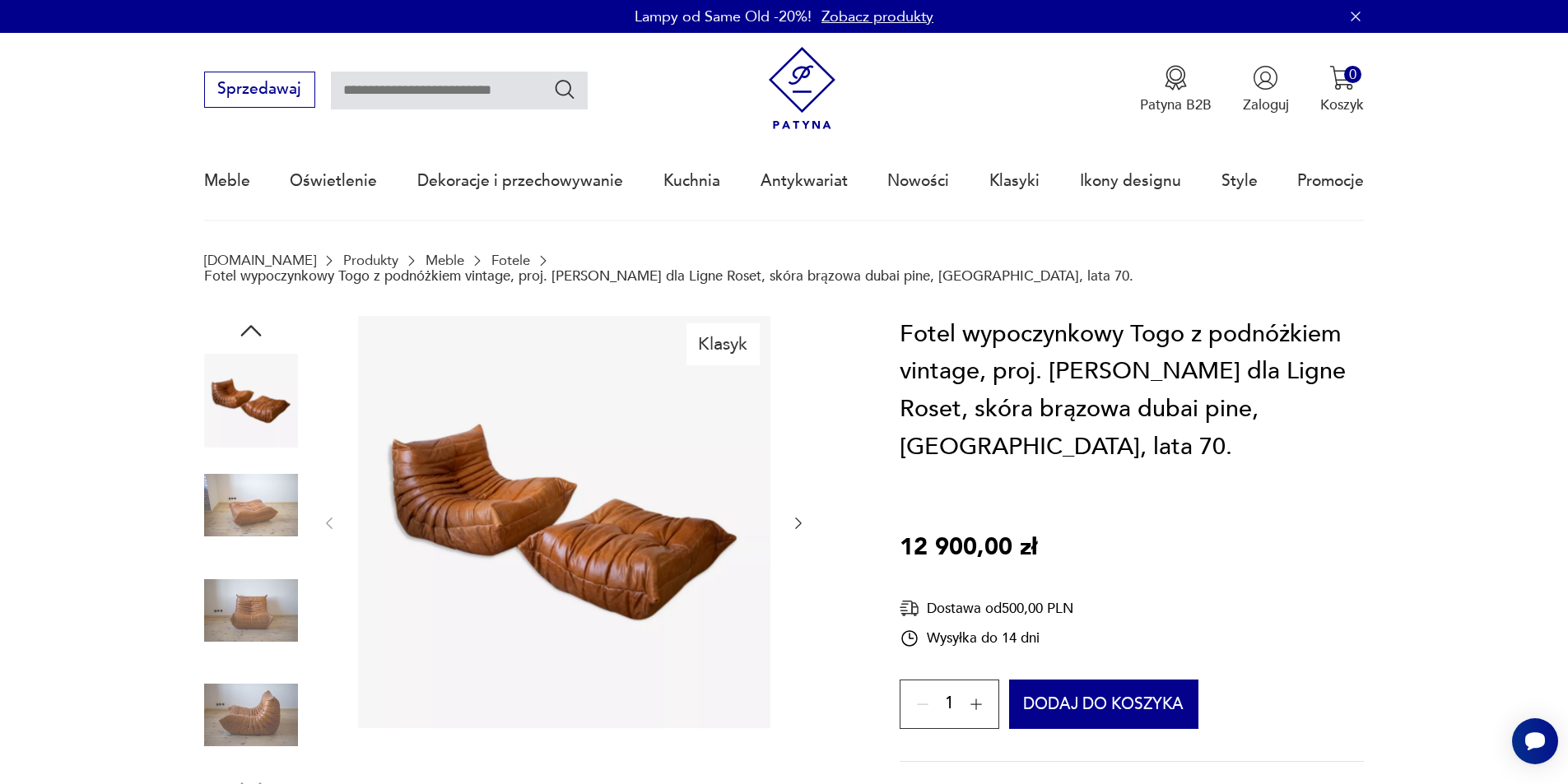
type input "****"
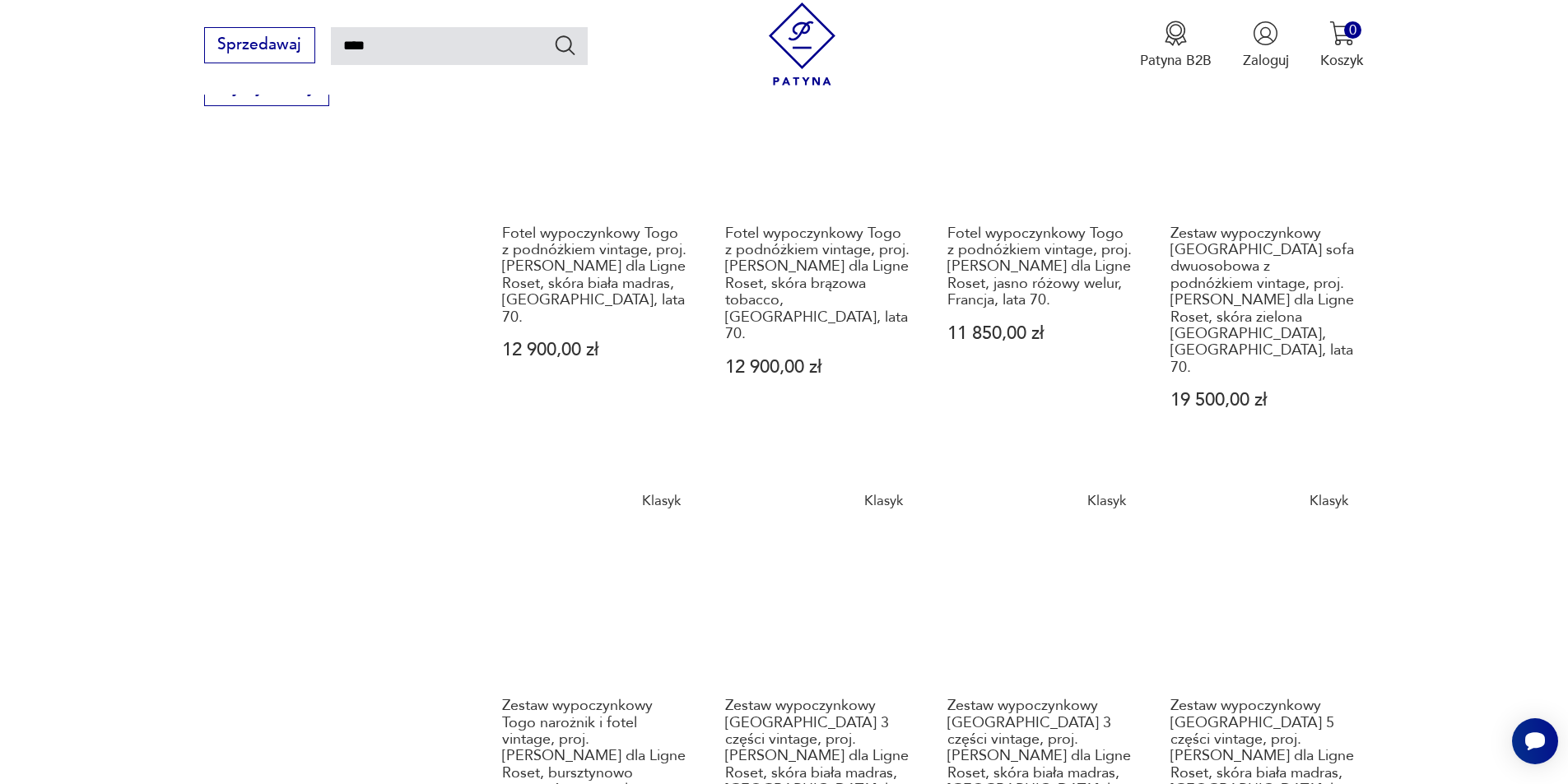
scroll to position [1410, 0]
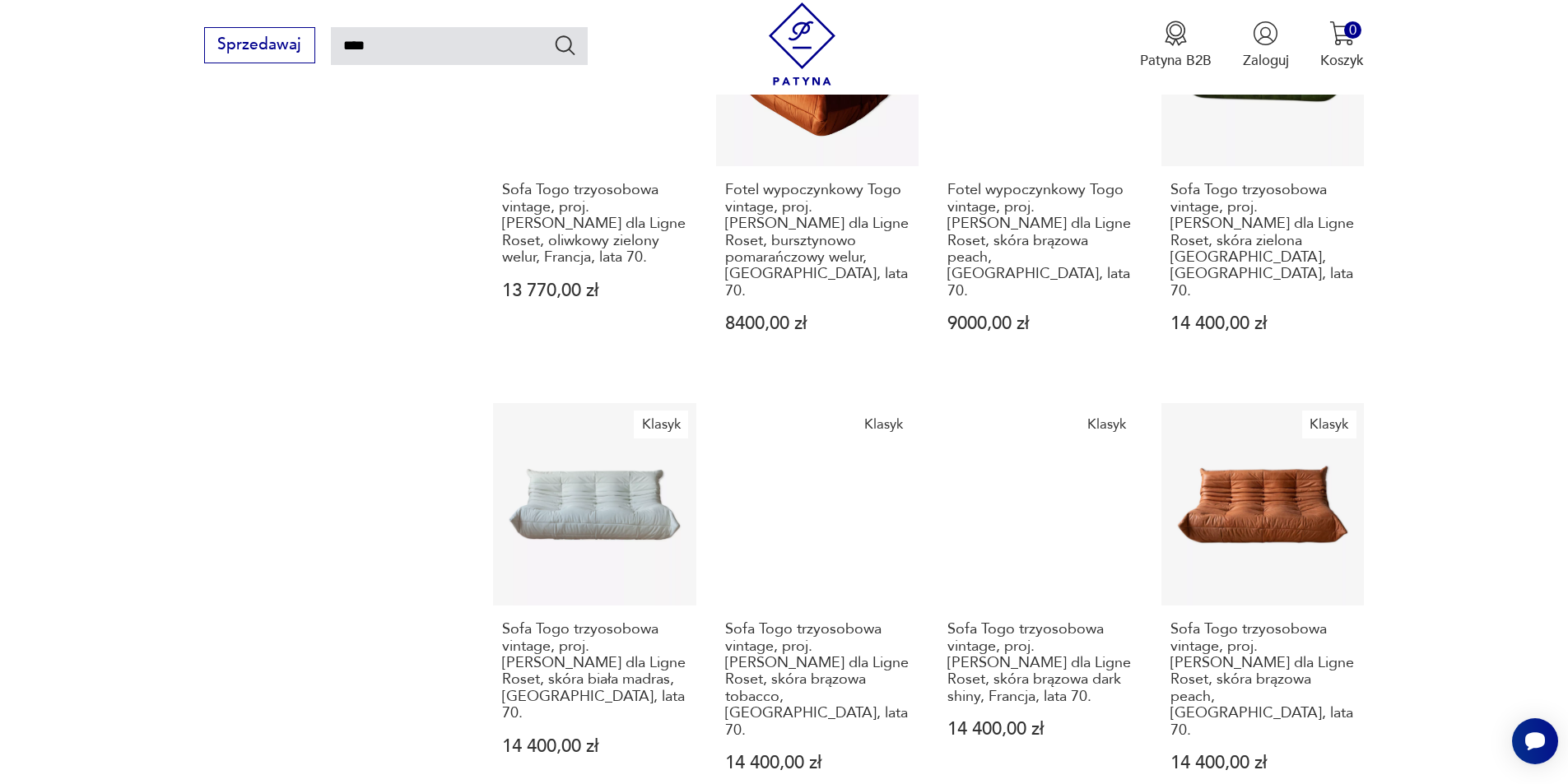
scroll to position [1575, 0]
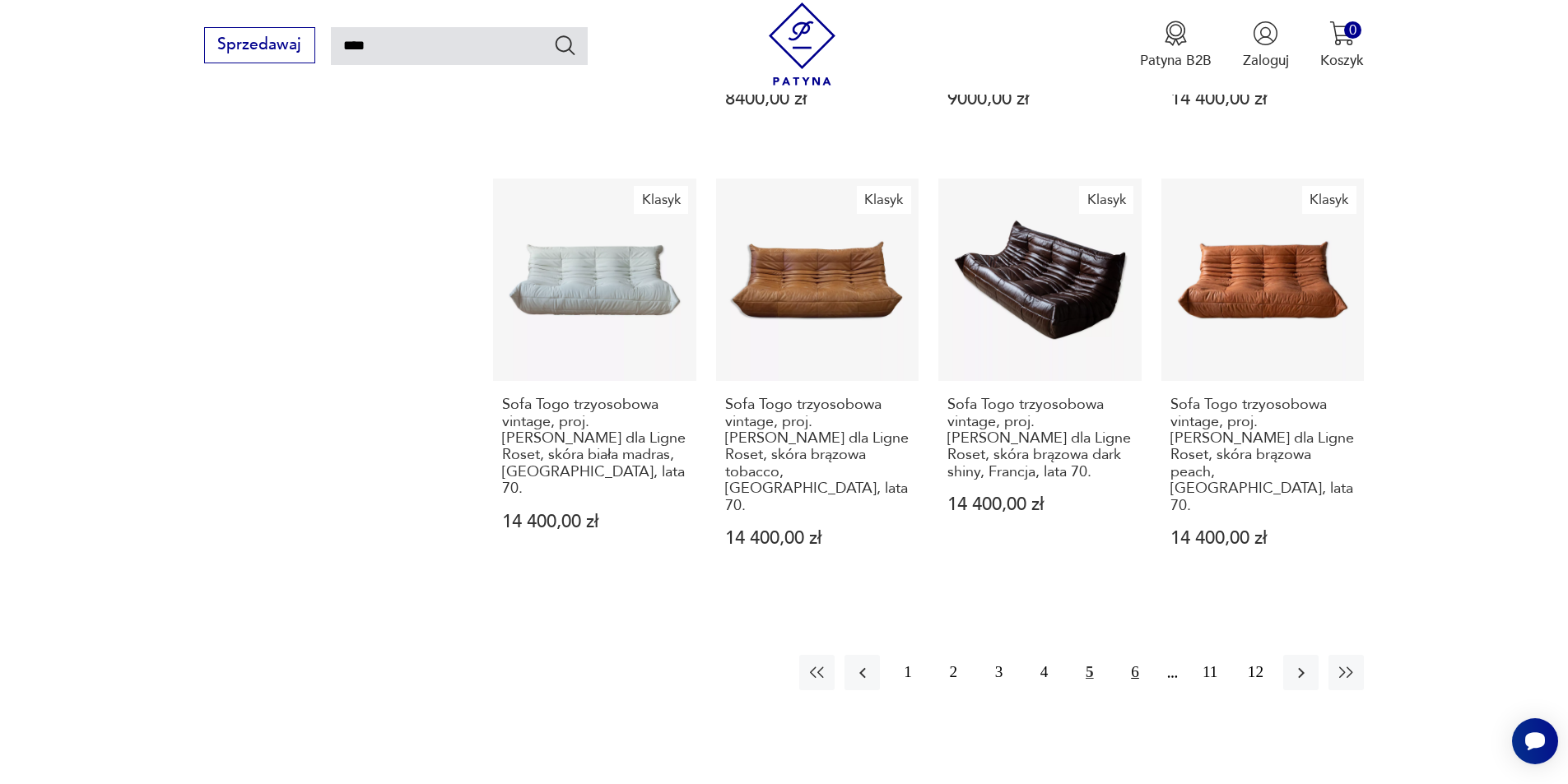
click at [1133, 655] on button "6" at bounding box center [1135, 673] width 35 height 35
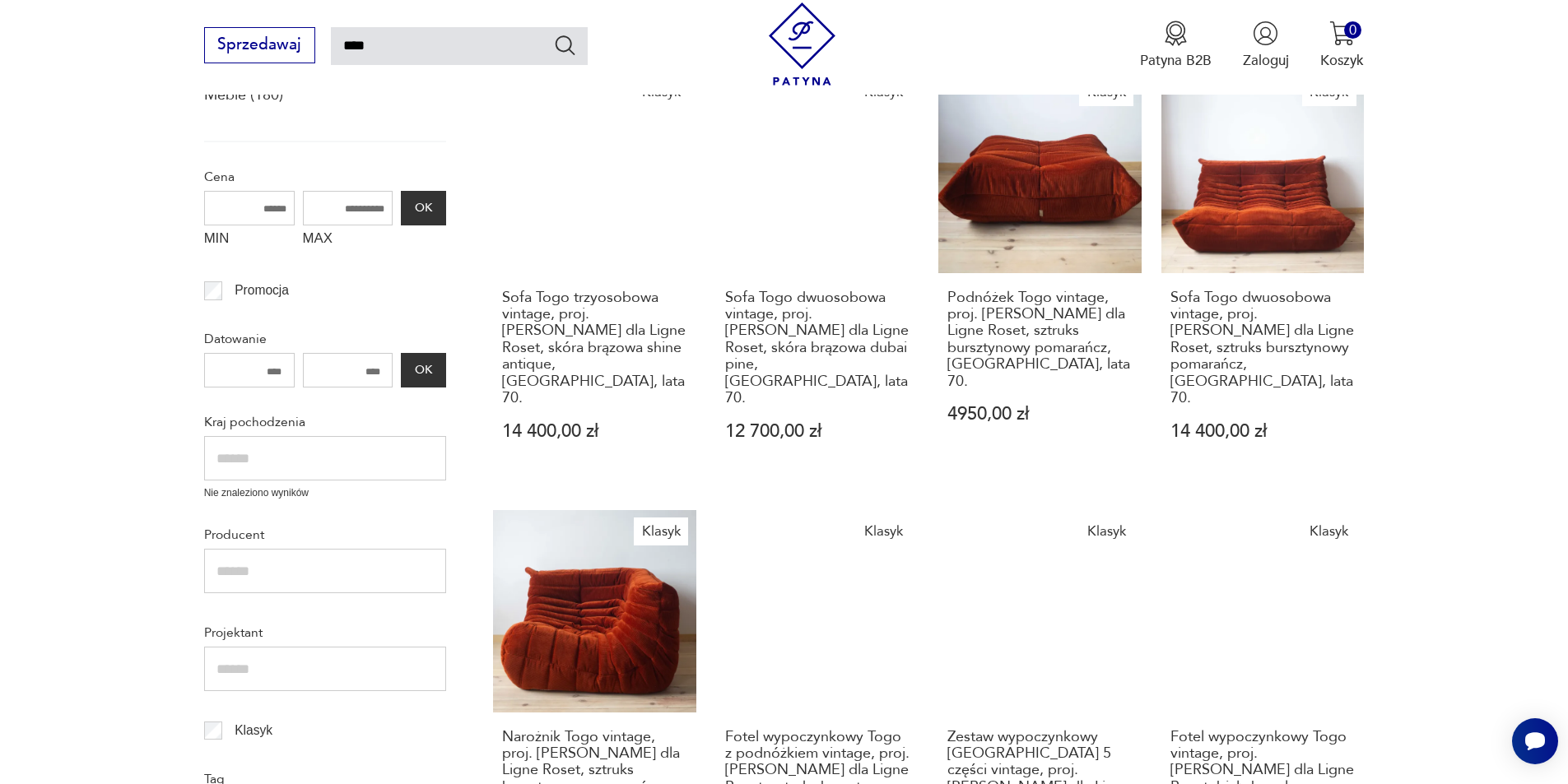
scroll to position [342, 0]
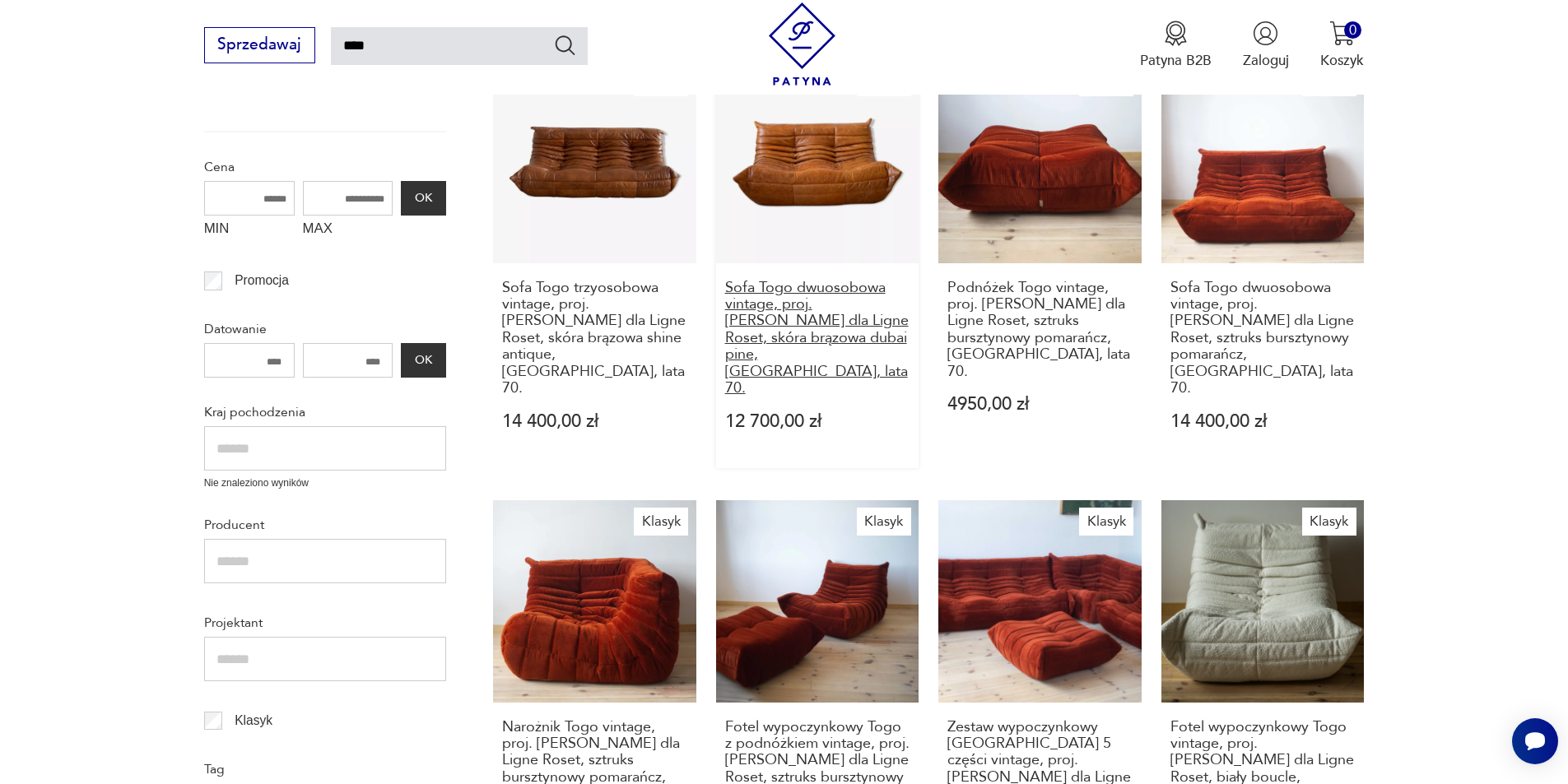
click at [811, 310] on h3 "Sofa Togo dwuosobowa vintage, proj. [PERSON_NAME] dla Ligne Roset, skóra brązow…" at bounding box center [818, 339] width 185 height 118
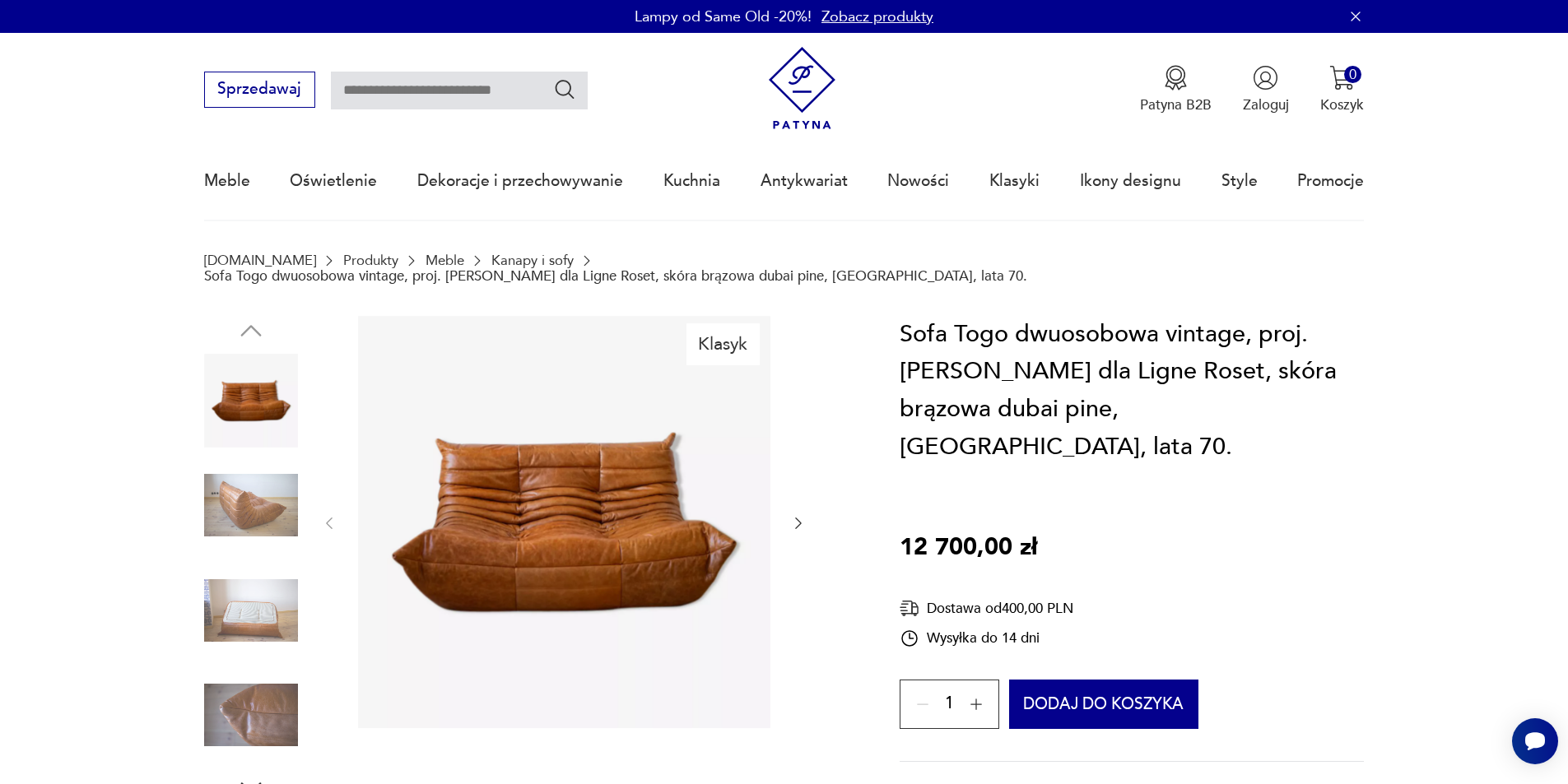
click at [650, 505] on img at bounding box center [564, 521] width 412 height 412
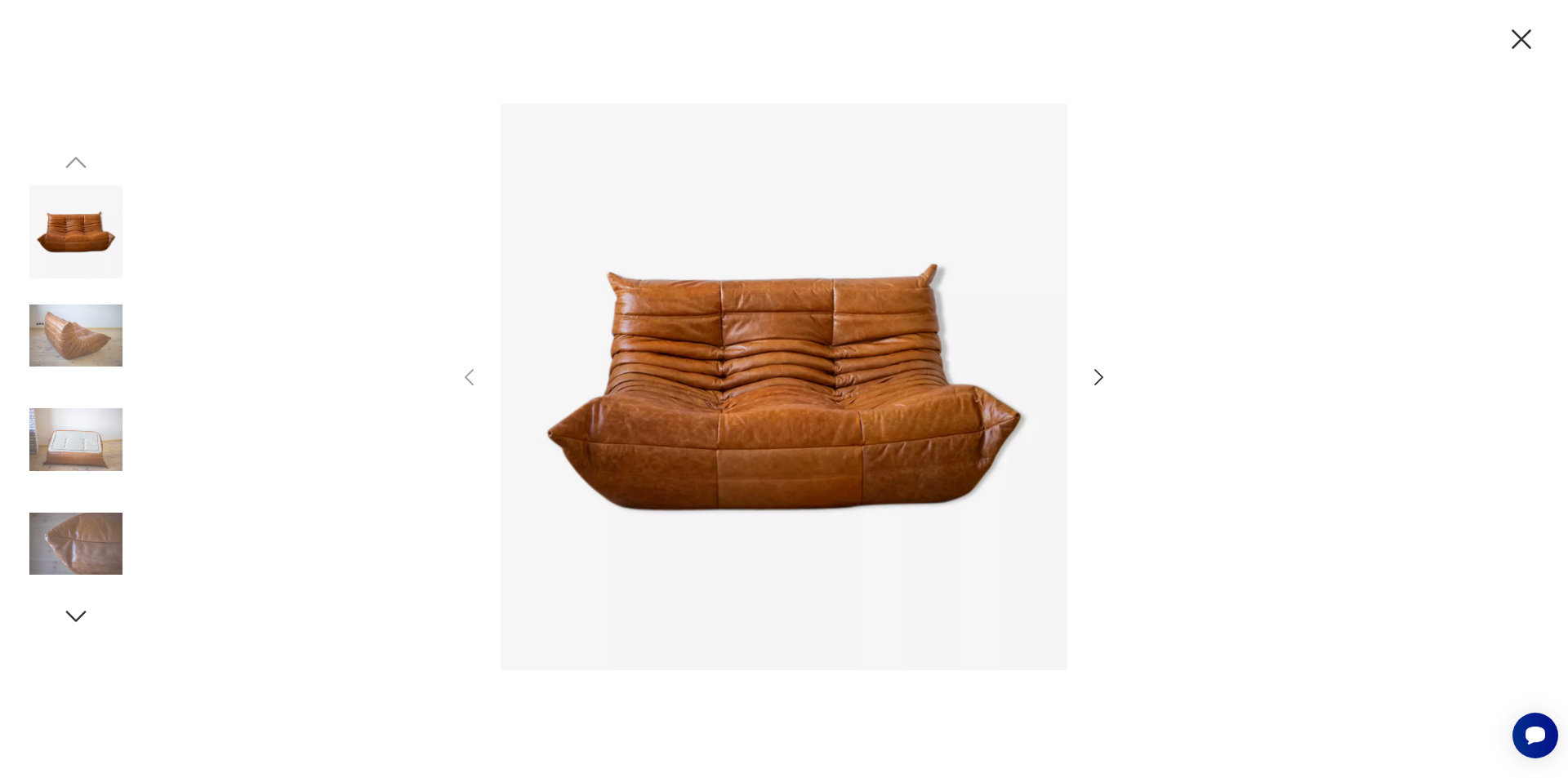
click at [1094, 373] on icon "button" at bounding box center [1099, 378] width 24 height 24
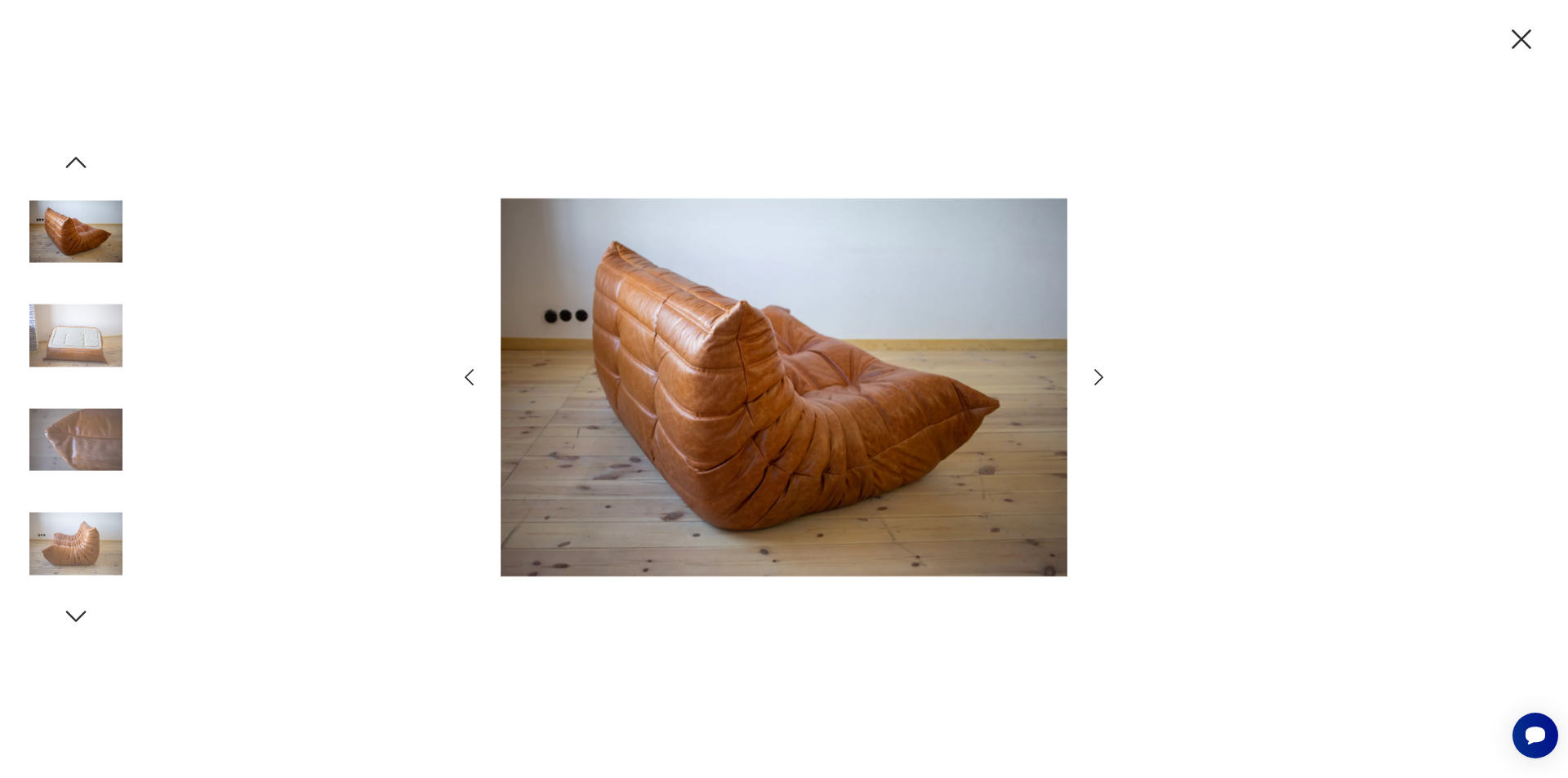
click at [1094, 373] on icon "button" at bounding box center [1099, 378] width 24 height 24
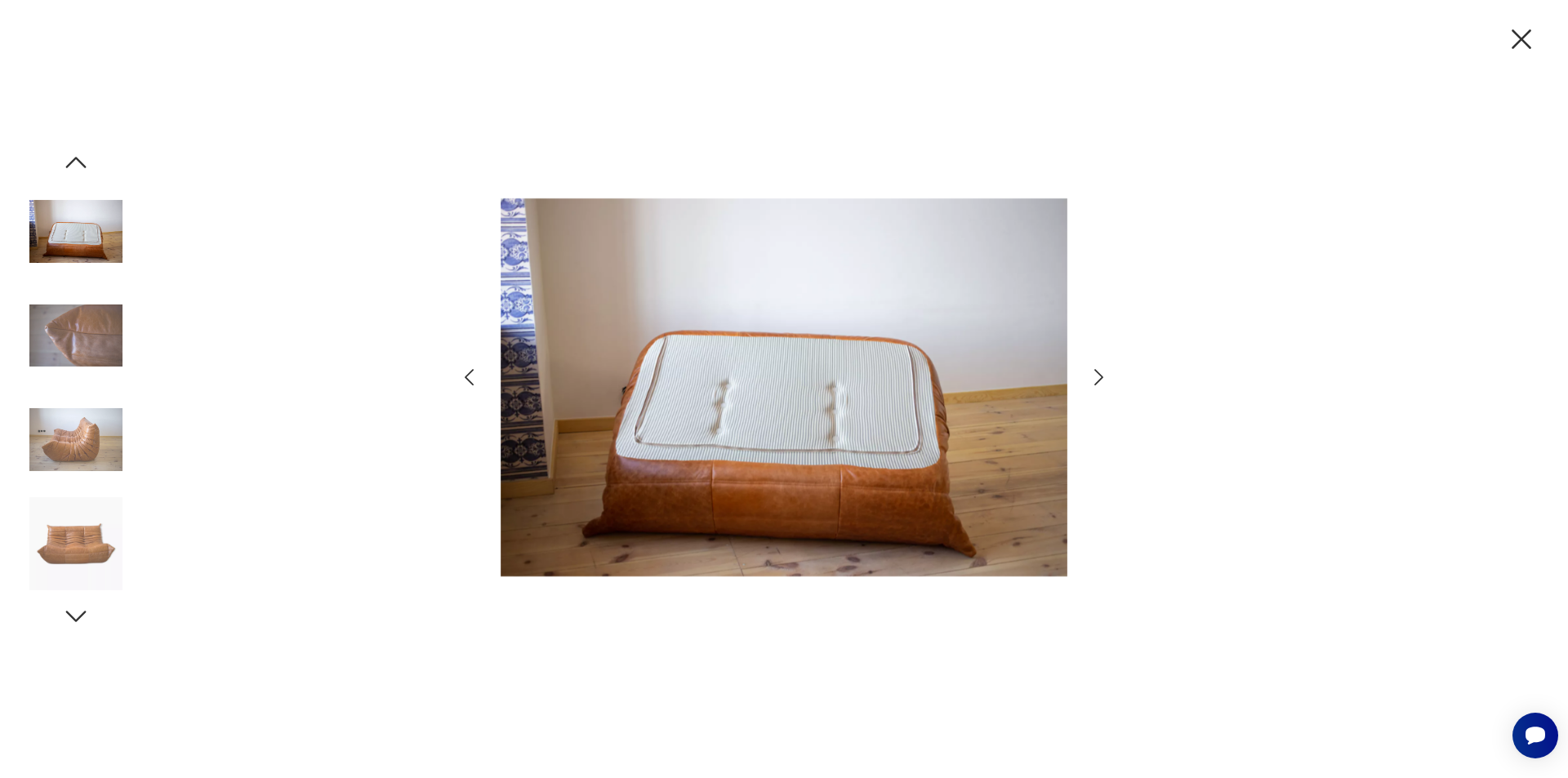
click at [1094, 373] on icon "button" at bounding box center [1099, 378] width 24 height 24
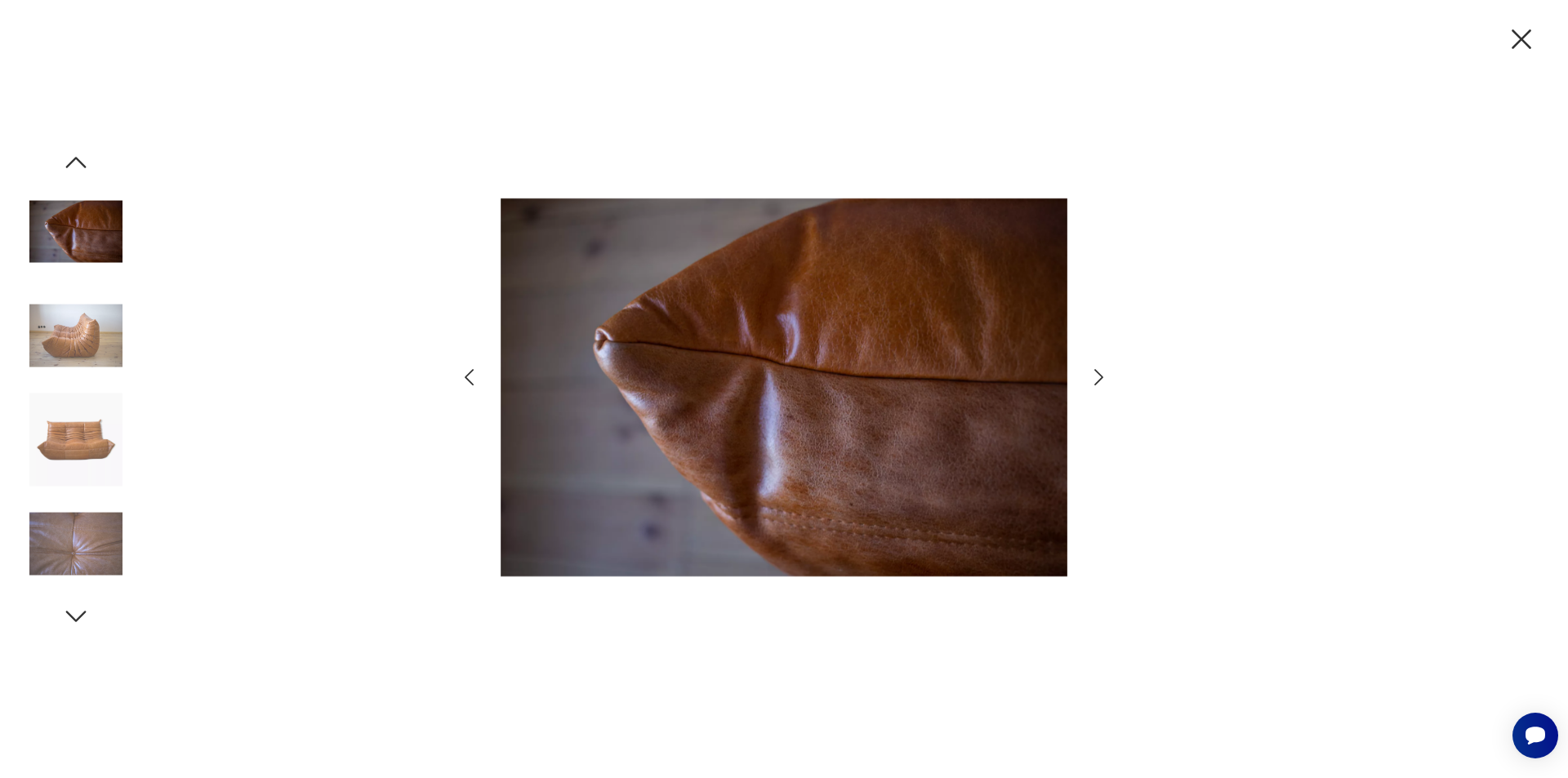
click at [1094, 373] on icon "button" at bounding box center [1099, 378] width 24 height 24
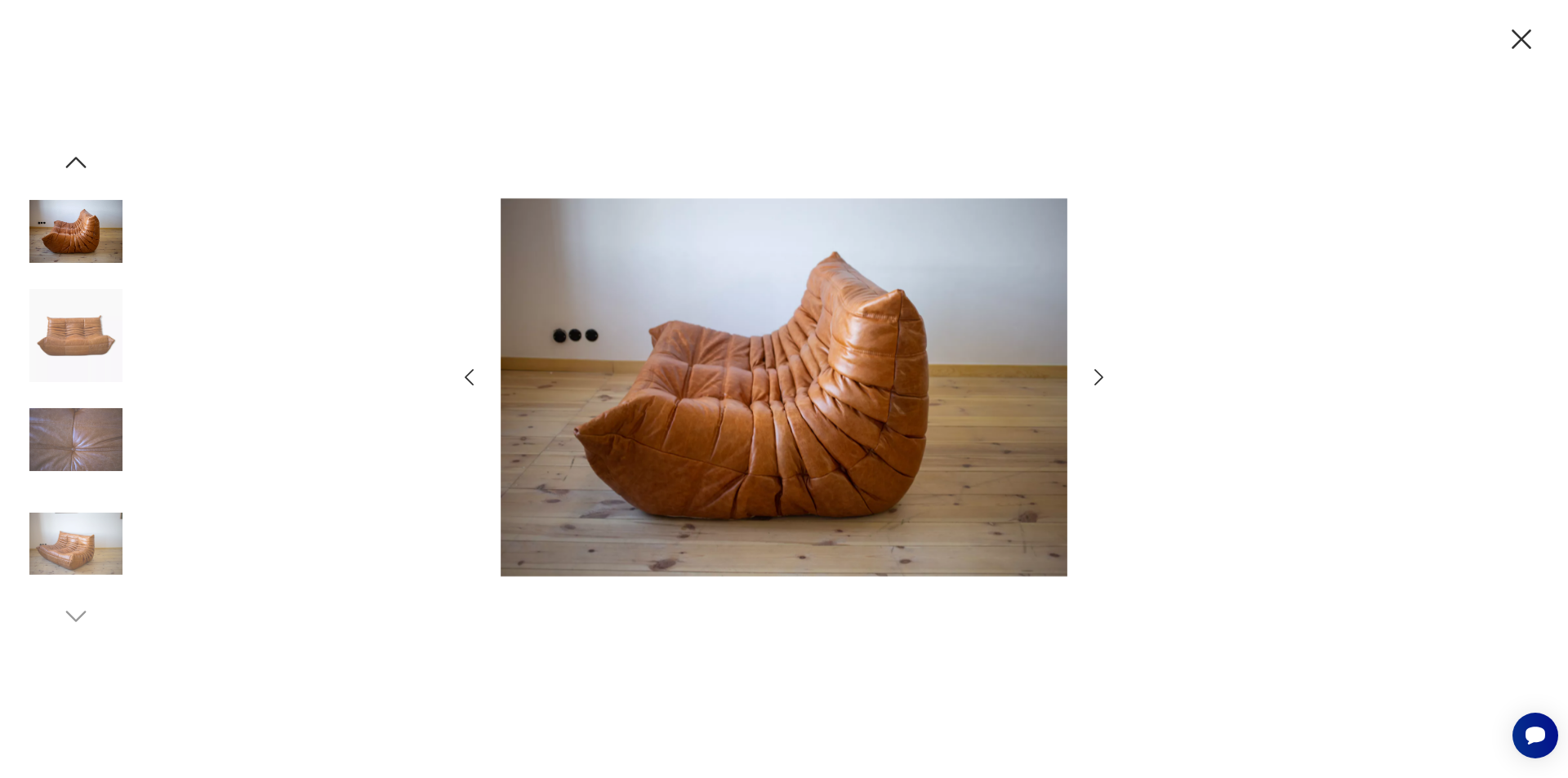
click at [1094, 373] on icon "button" at bounding box center [1099, 378] width 24 height 24
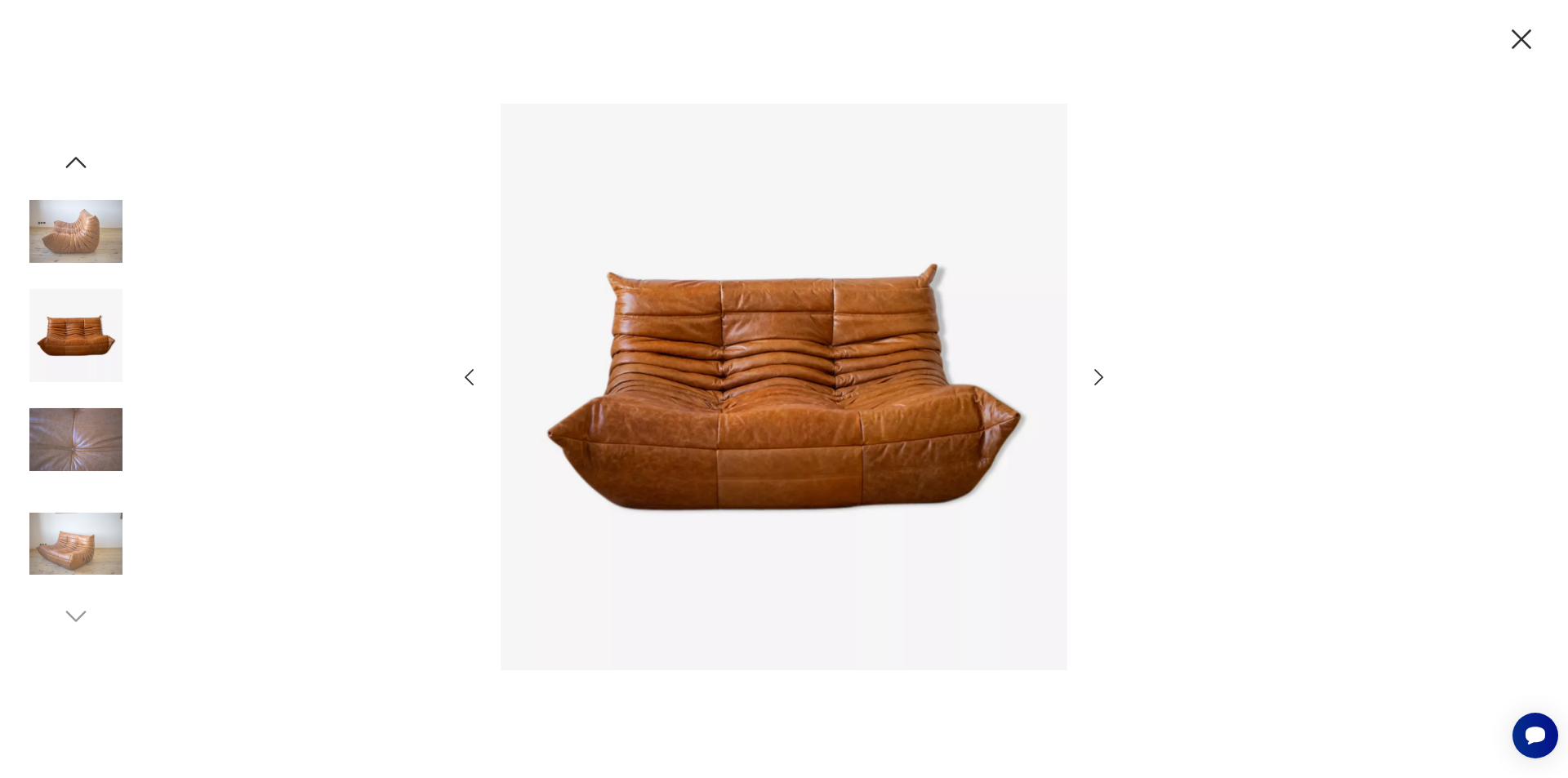
click at [1094, 373] on icon "button" at bounding box center [1099, 378] width 24 height 24
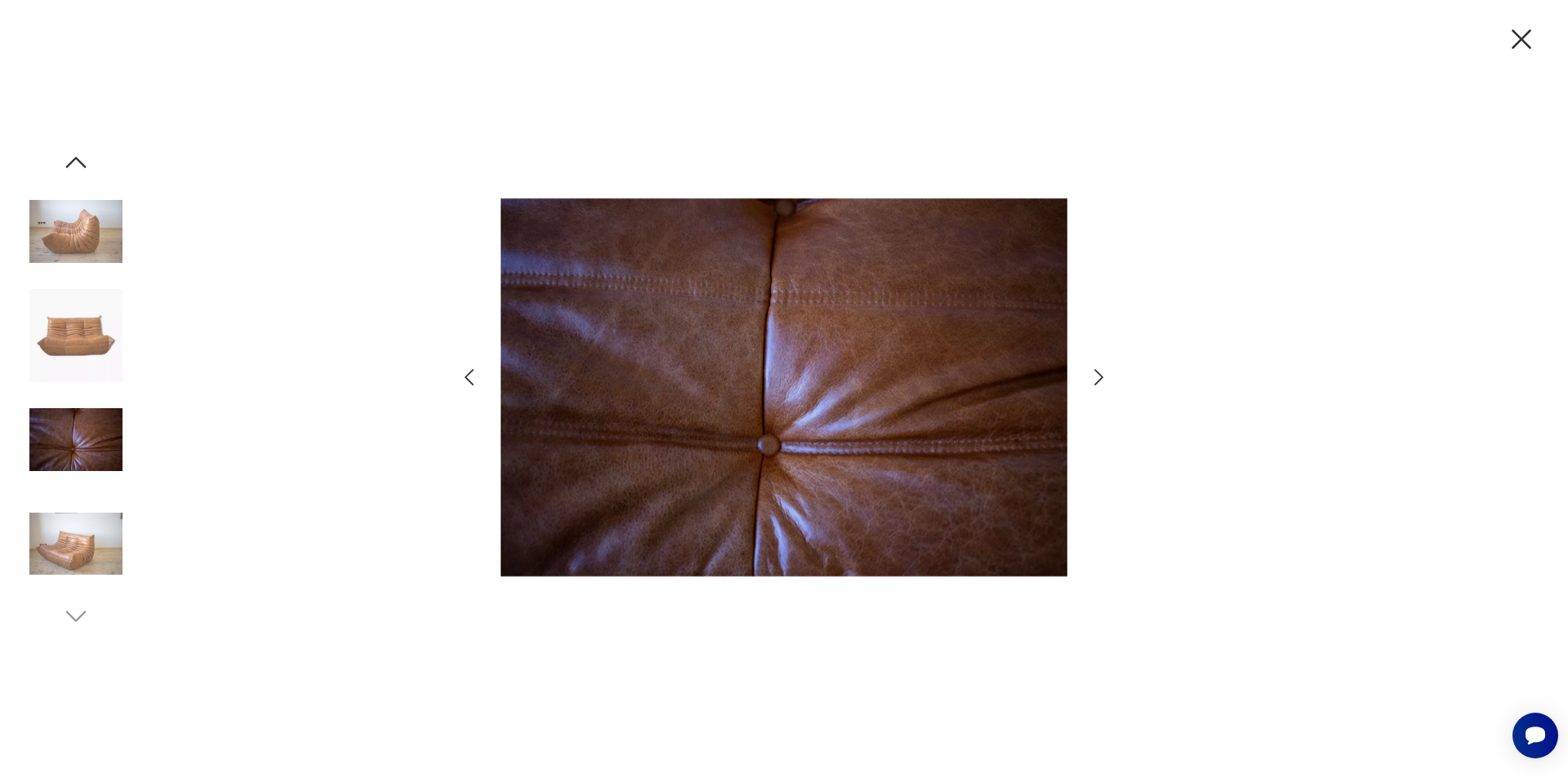
click at [1094, 373] on icon "button" at bounding box center [1099, 378] width 24 height 24
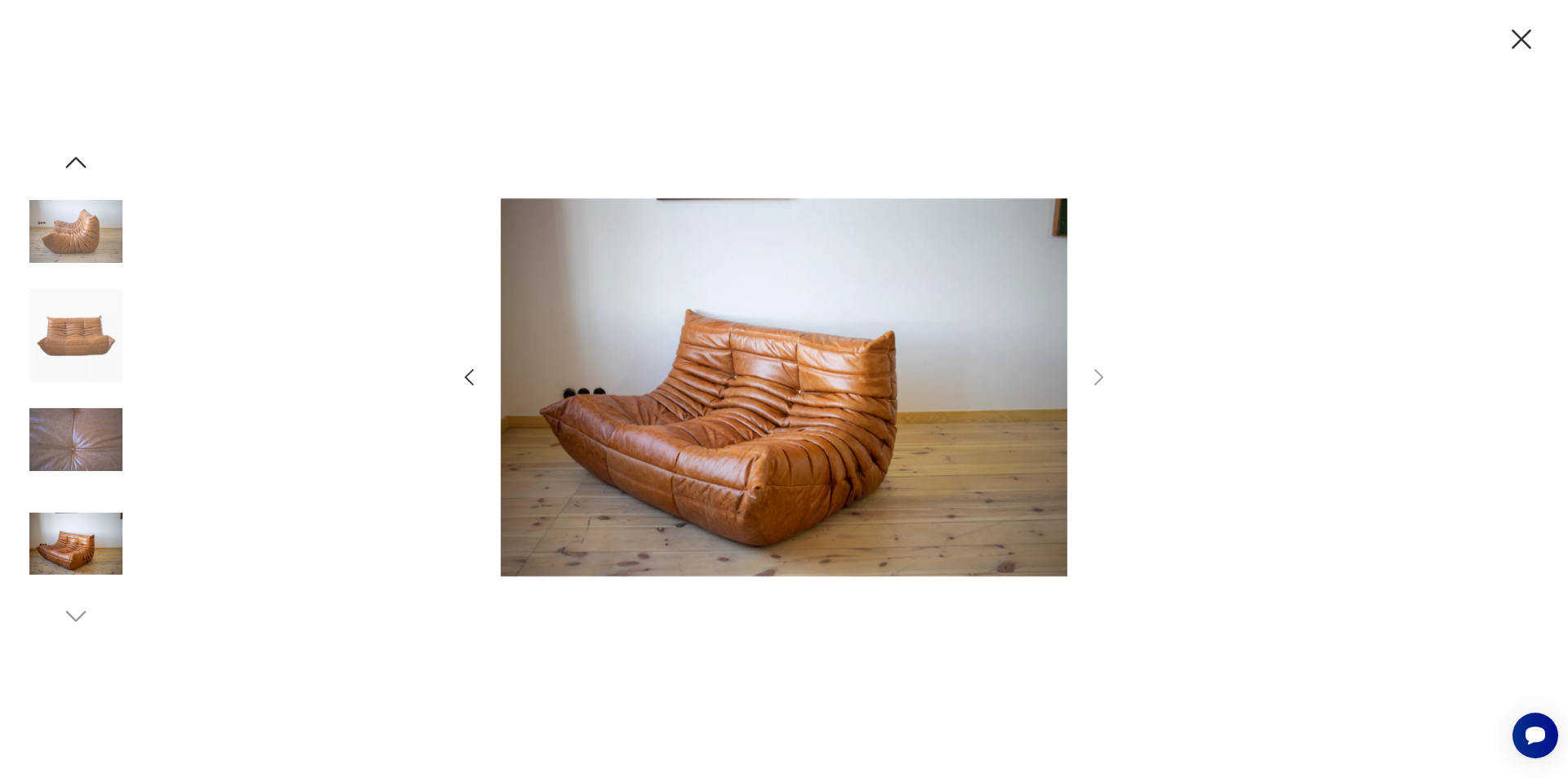
click at [1522, 45] on icon "button" at bounding box center [1521, 39] width 35 height 35
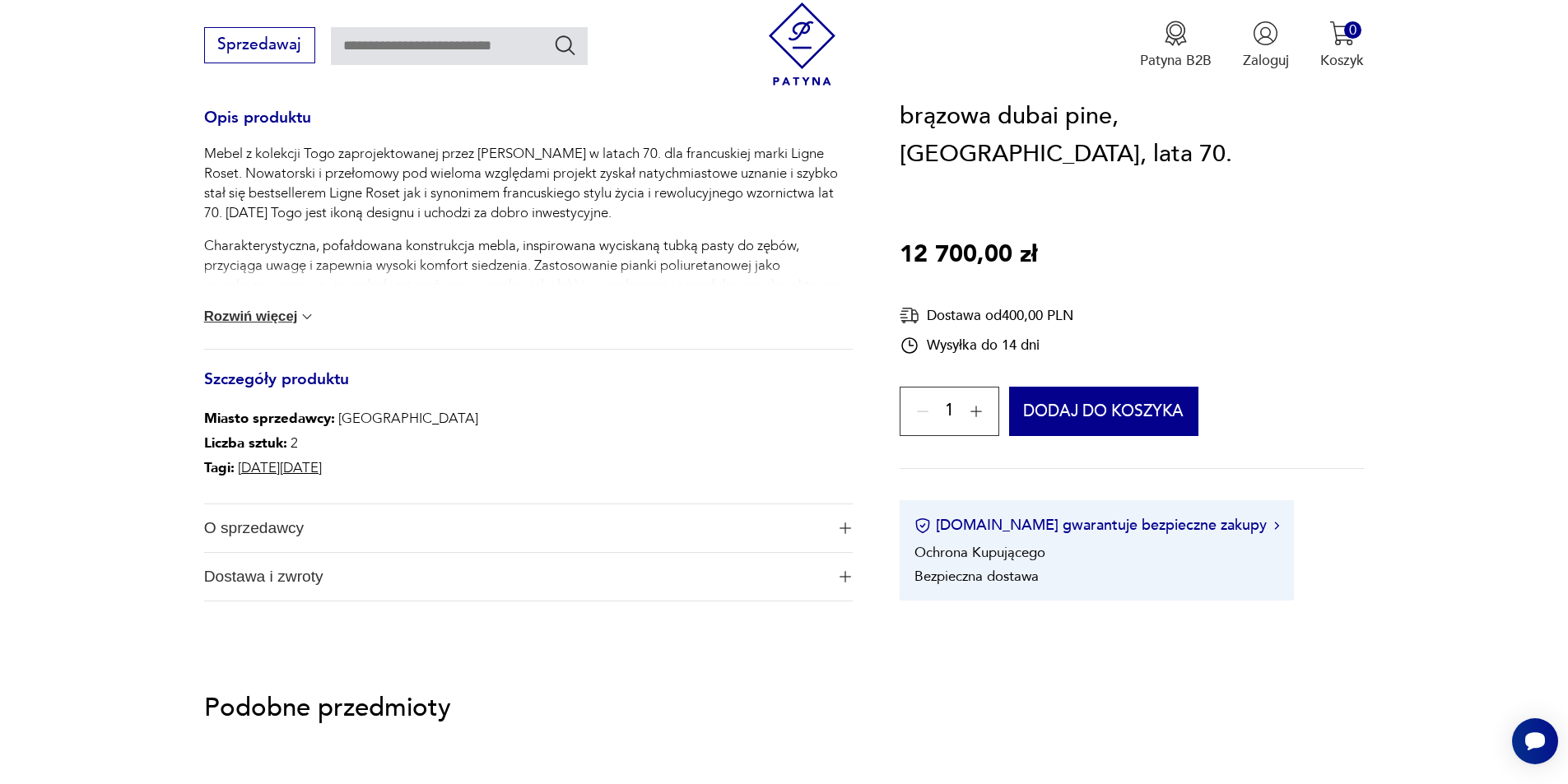
scroll to position [741, 0]
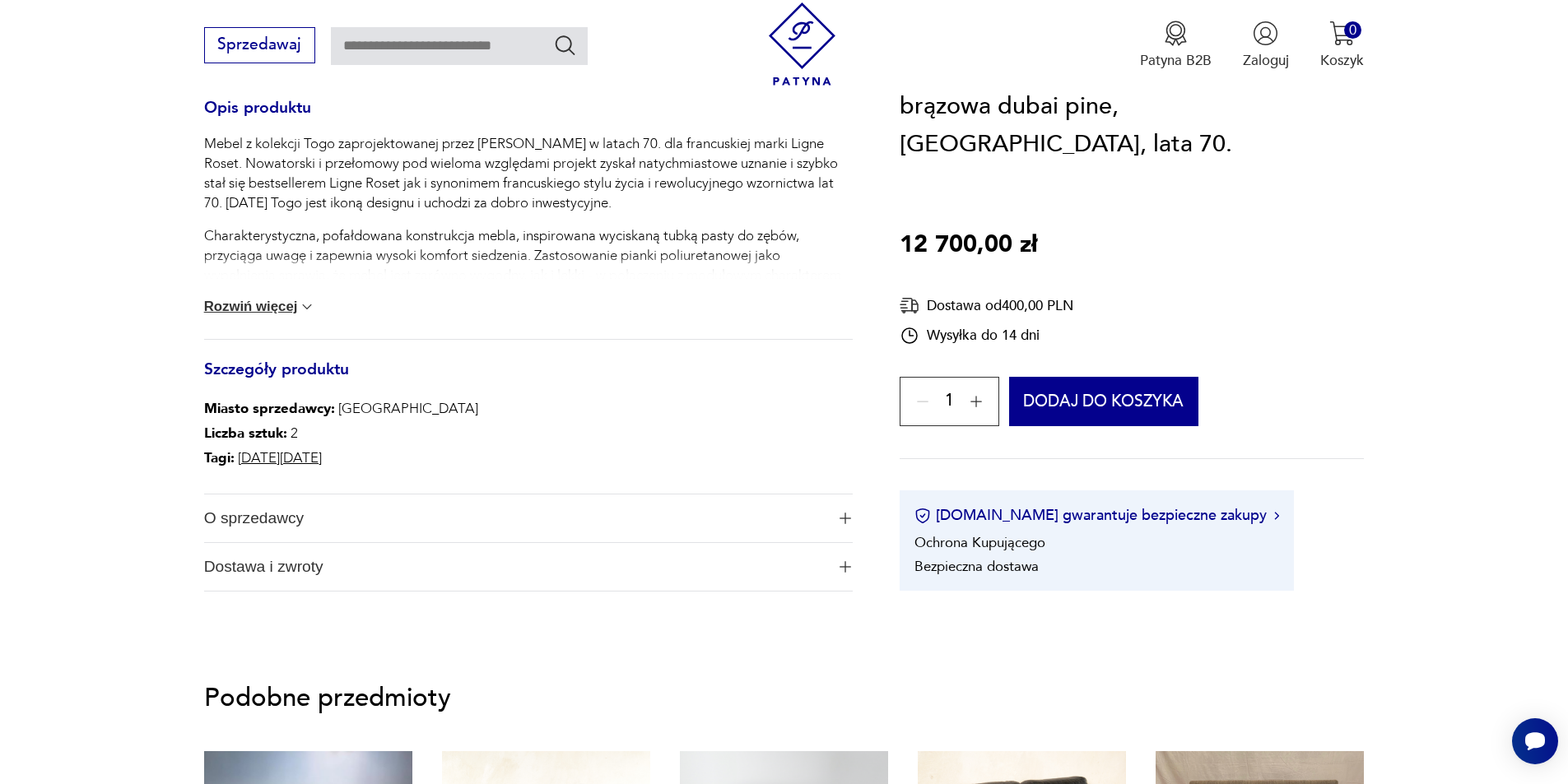
click at [252, 298] on button "Rozwiń więcej" at bounding box center [259, 307] width 112 height 17
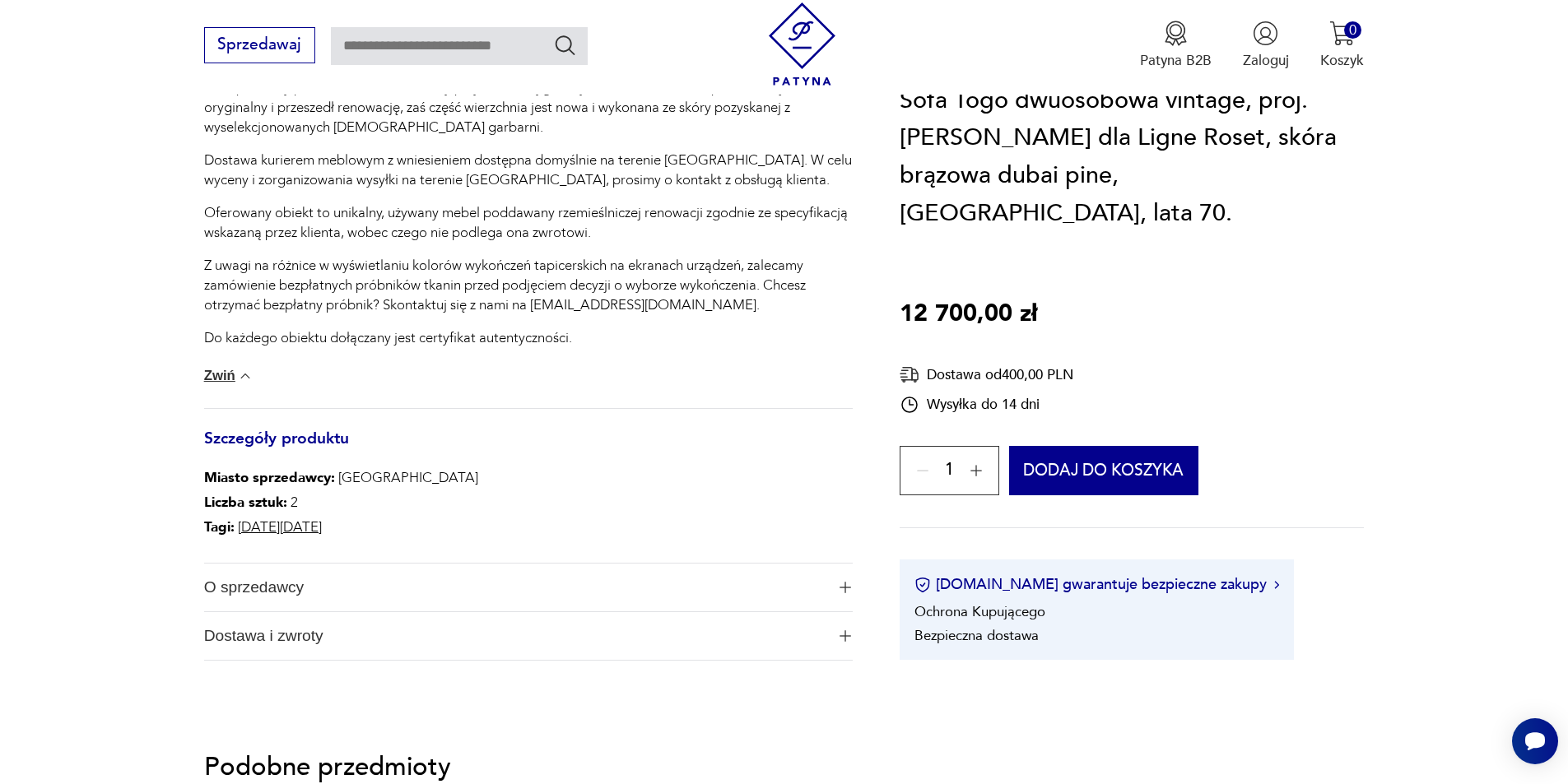
scroll to position [1070, 0]
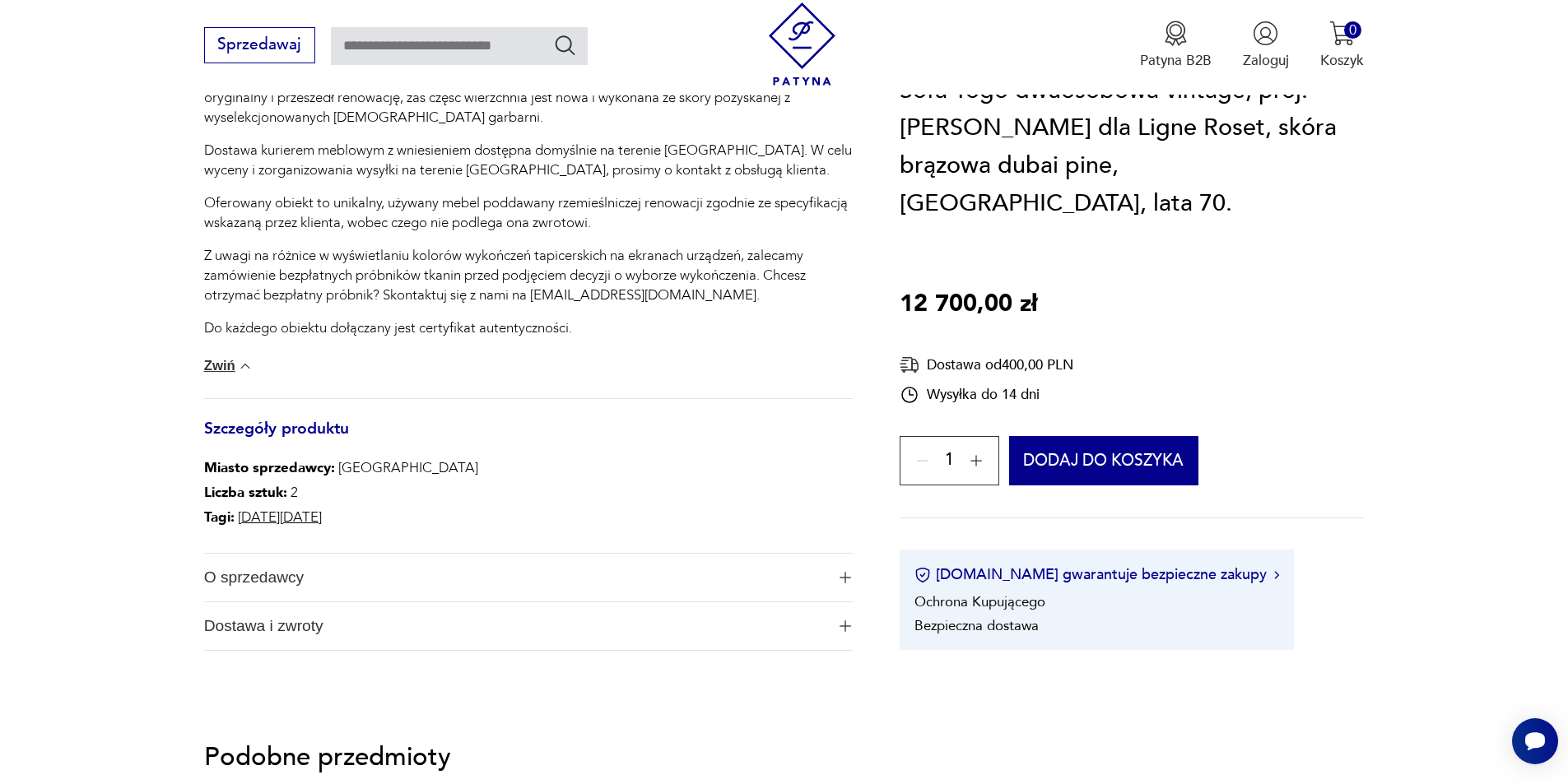
click at [845, 572] on img "button" at bounding box center [845, 578] width 12 height 12
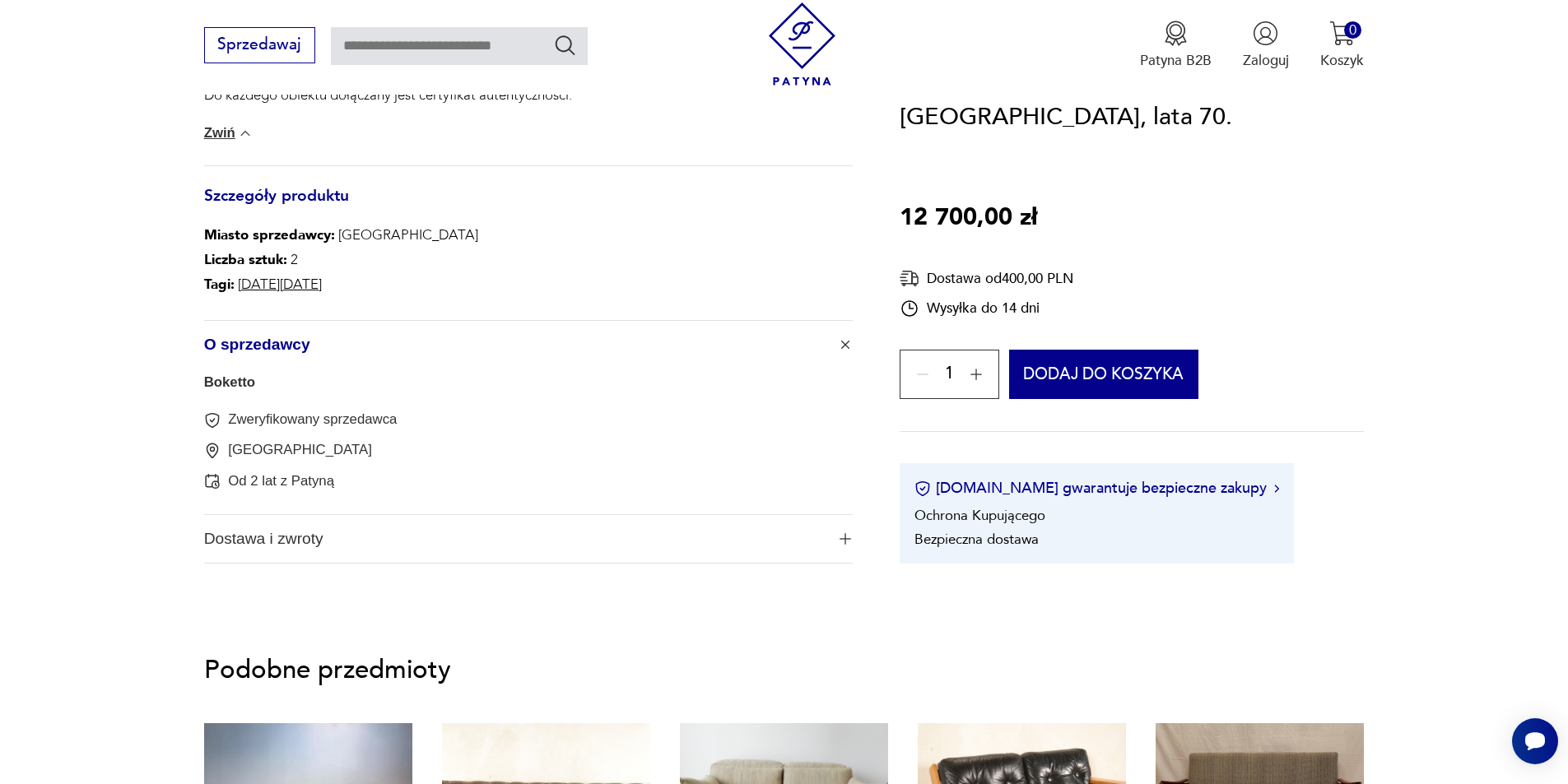
scroll to position [1316, 0]
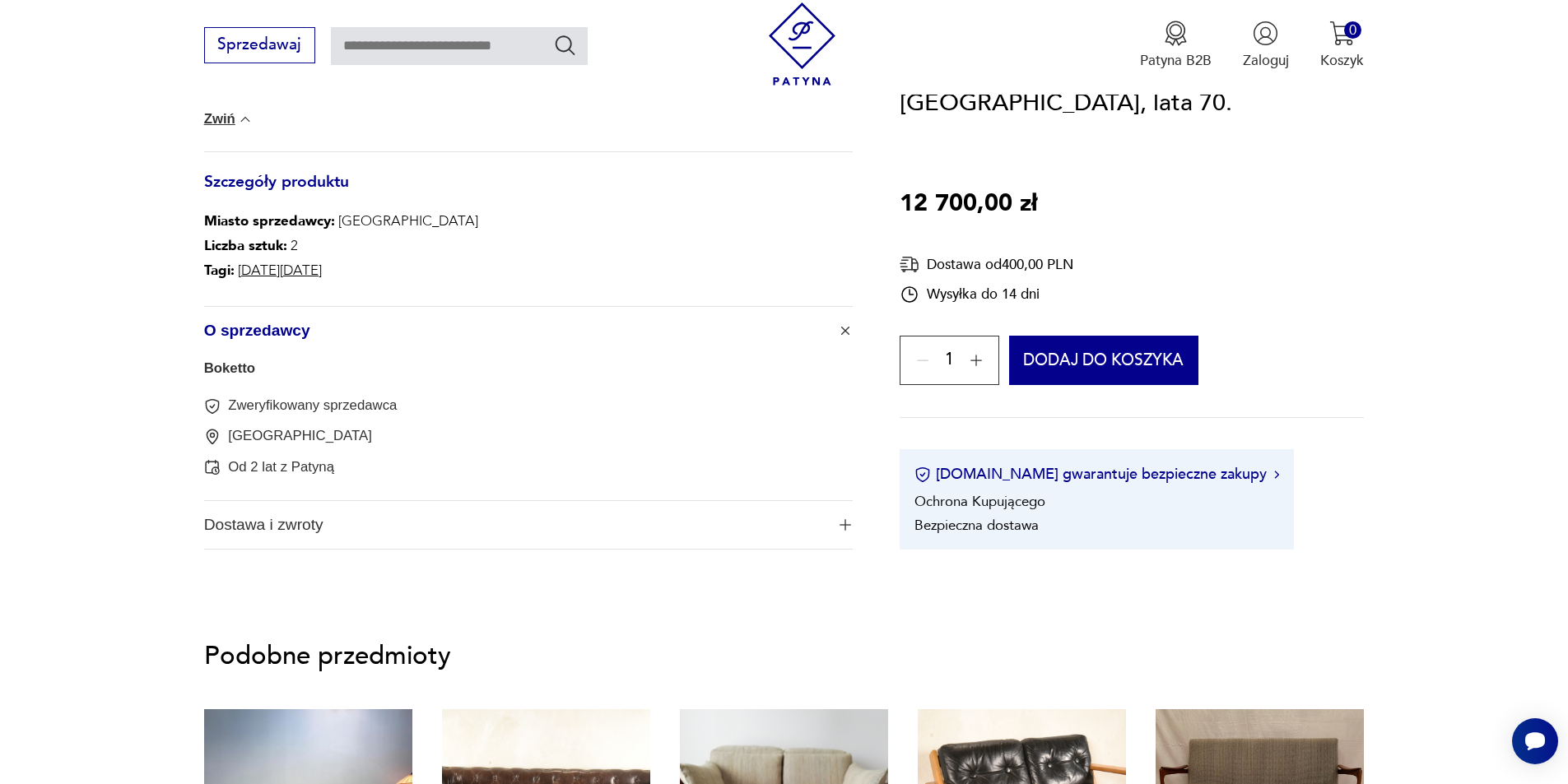
click at [845, 520] on img "button" at bounding box center [845, 525] width 12 height 12
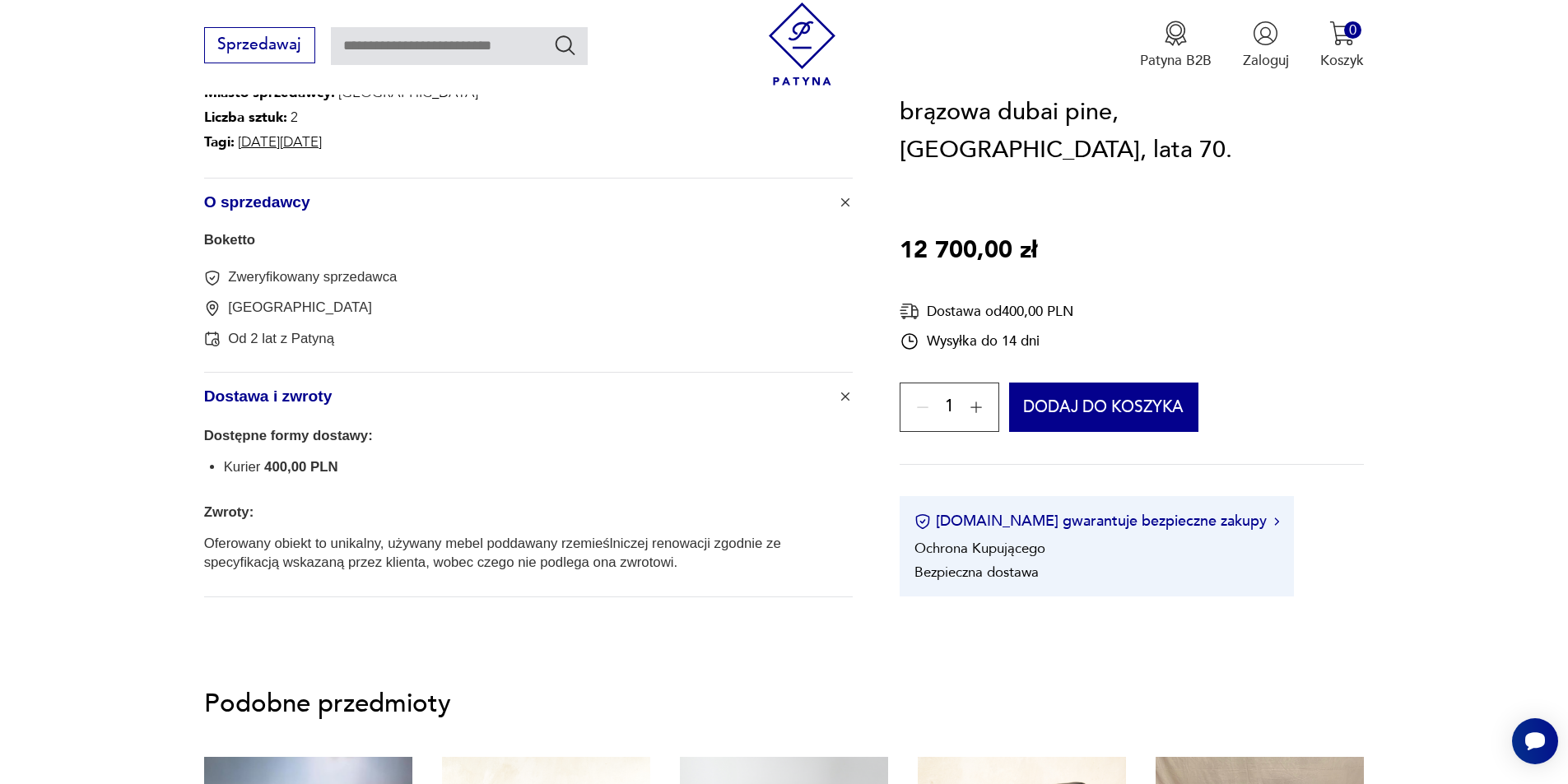
scroll to position [1645, 0]
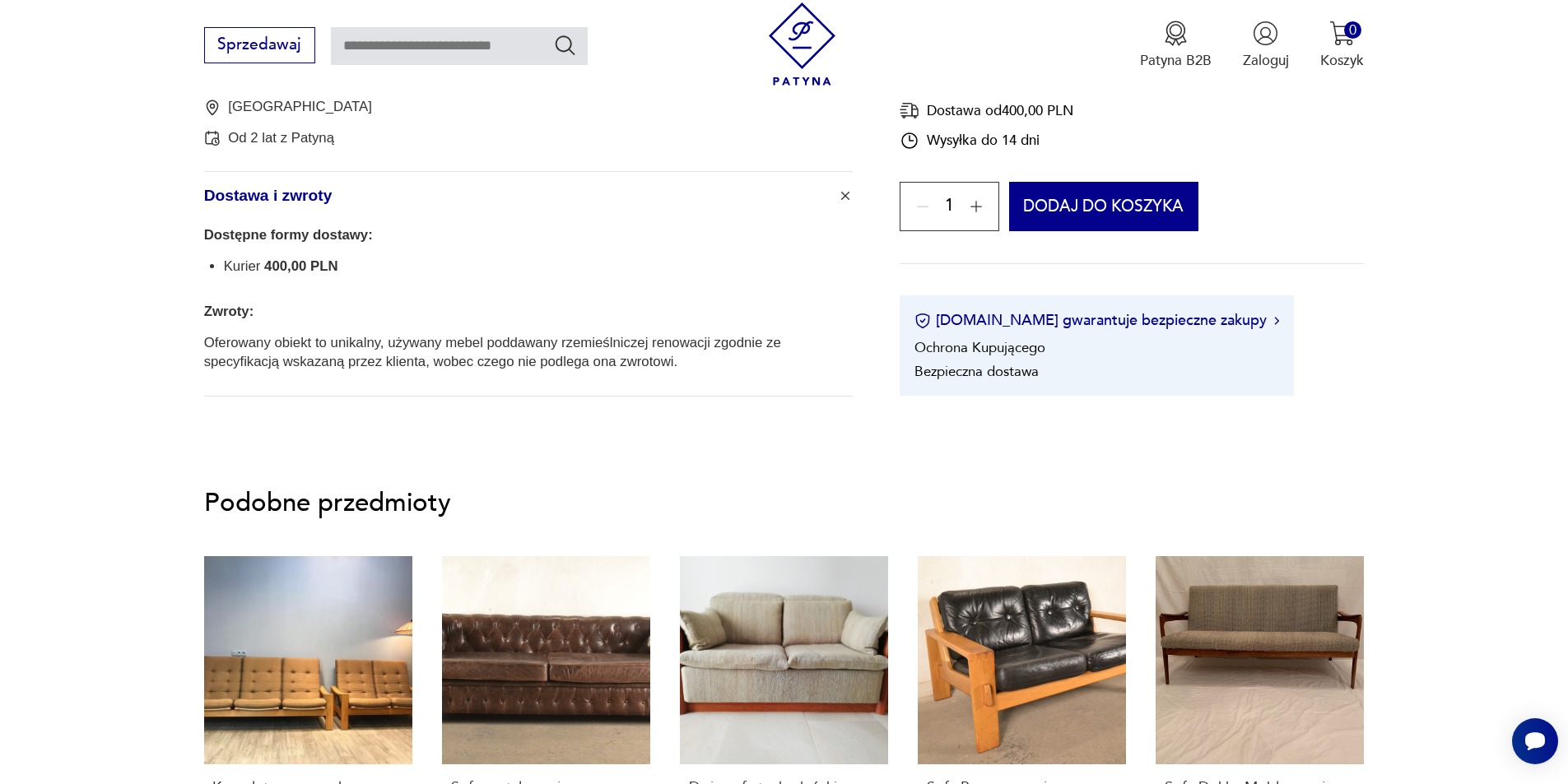
type input "****"
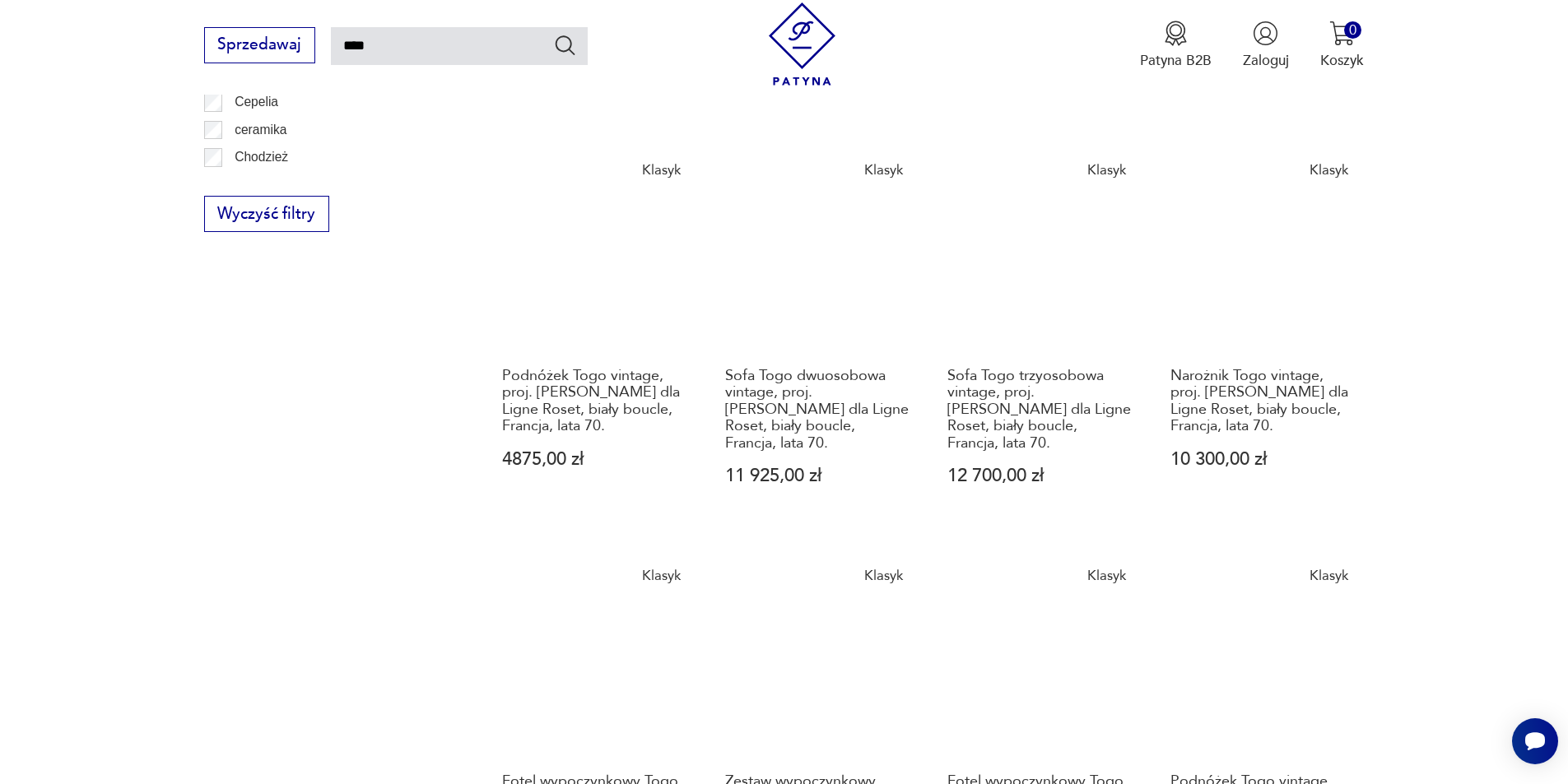
scroll to position [1411, 0]
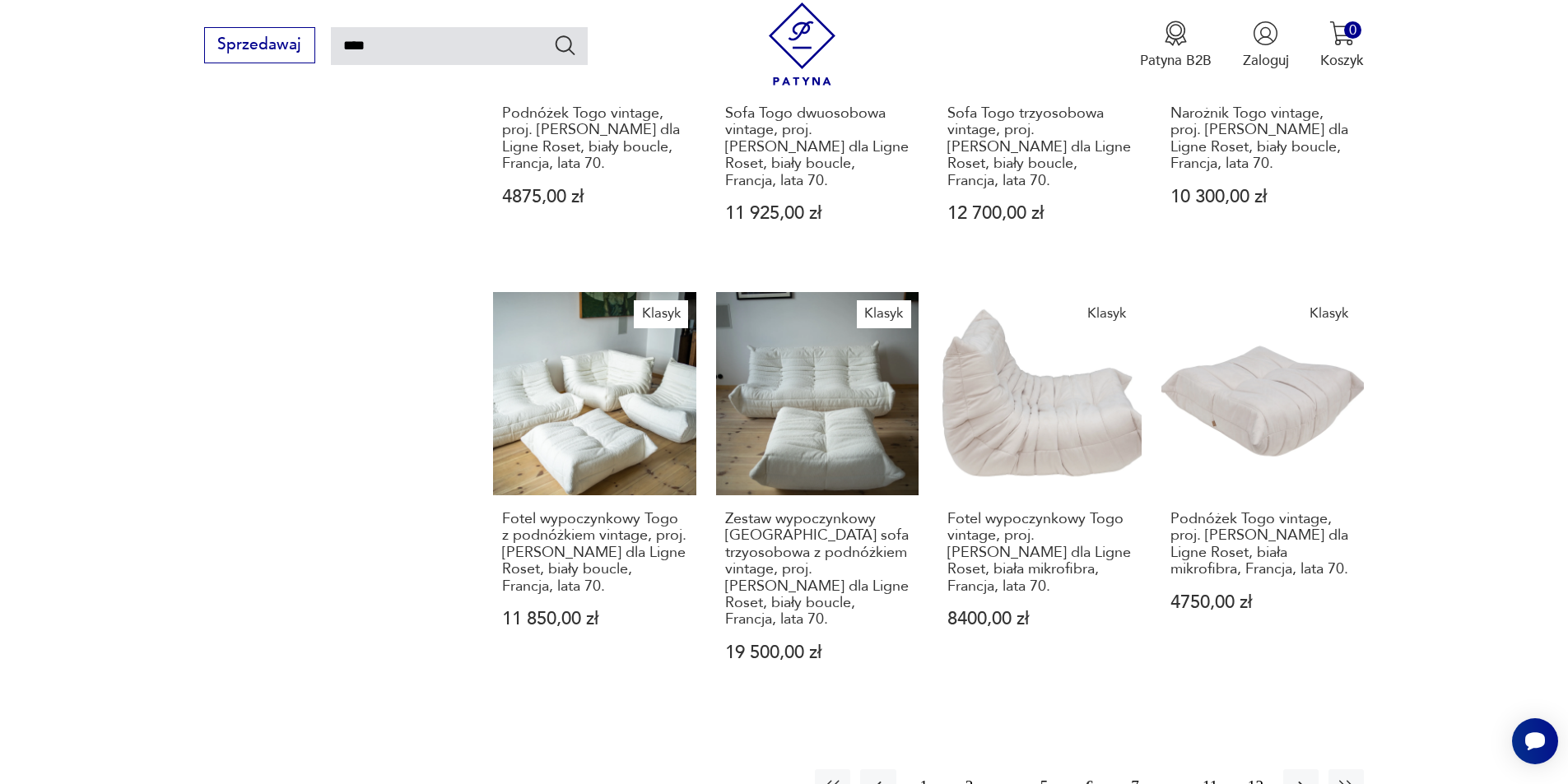
click at [1135, 769] on button "7" at bounding box center [1135, 787] width 35 height 35
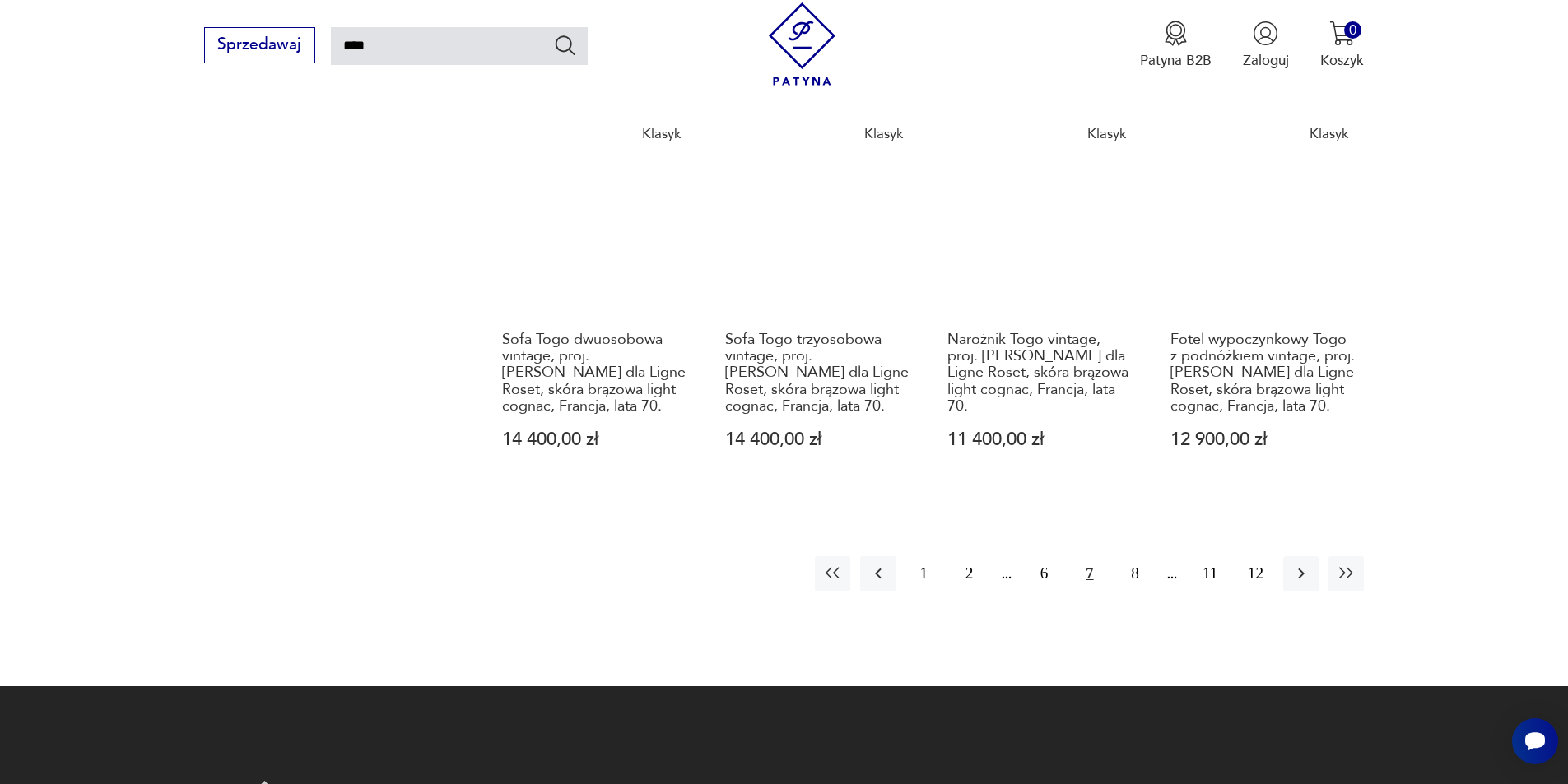
scroll to position [1575, 0]
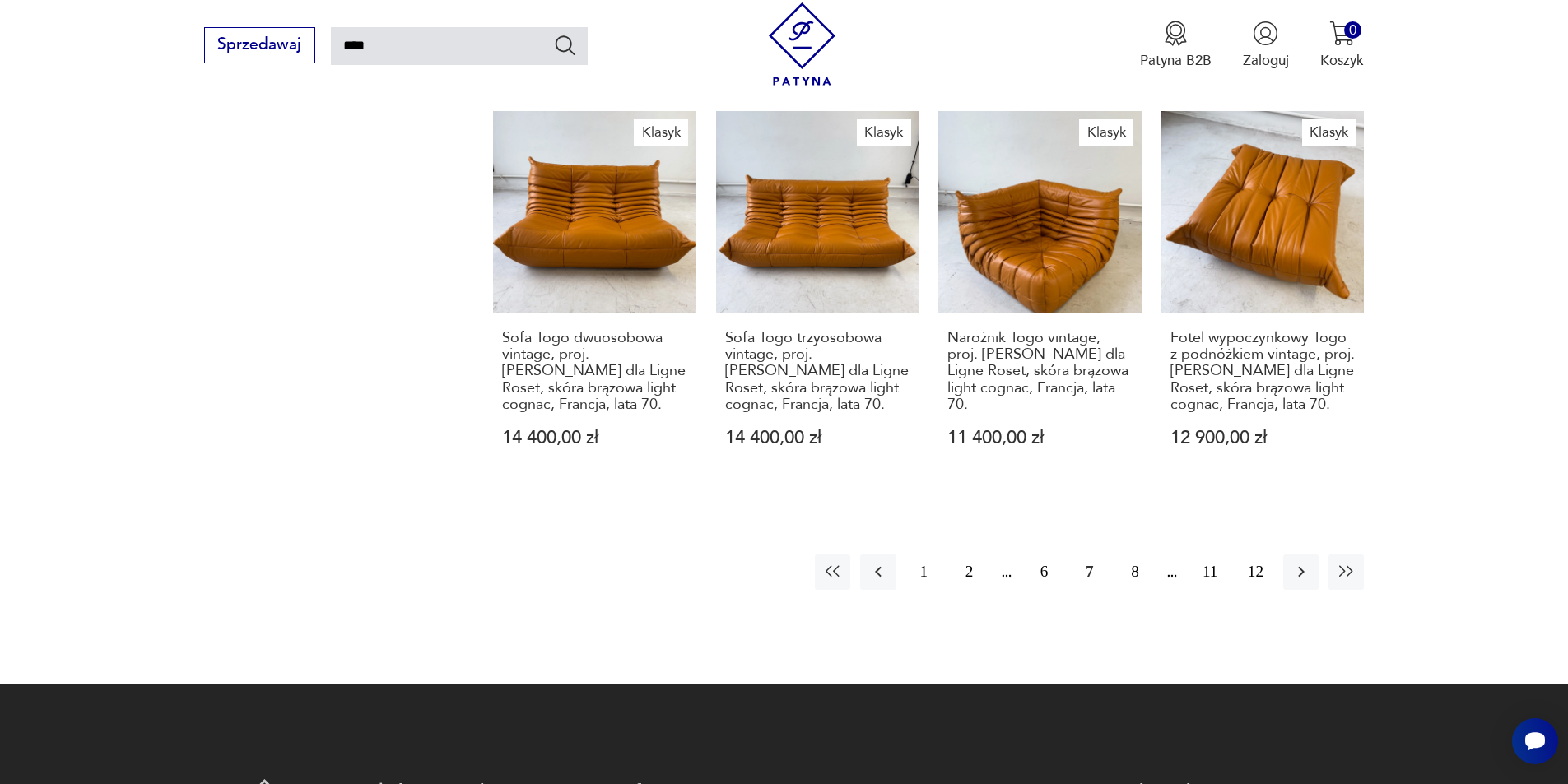
click at [1126, 555] on button "8" at bounding box center [1135, 572] width 35 height 35
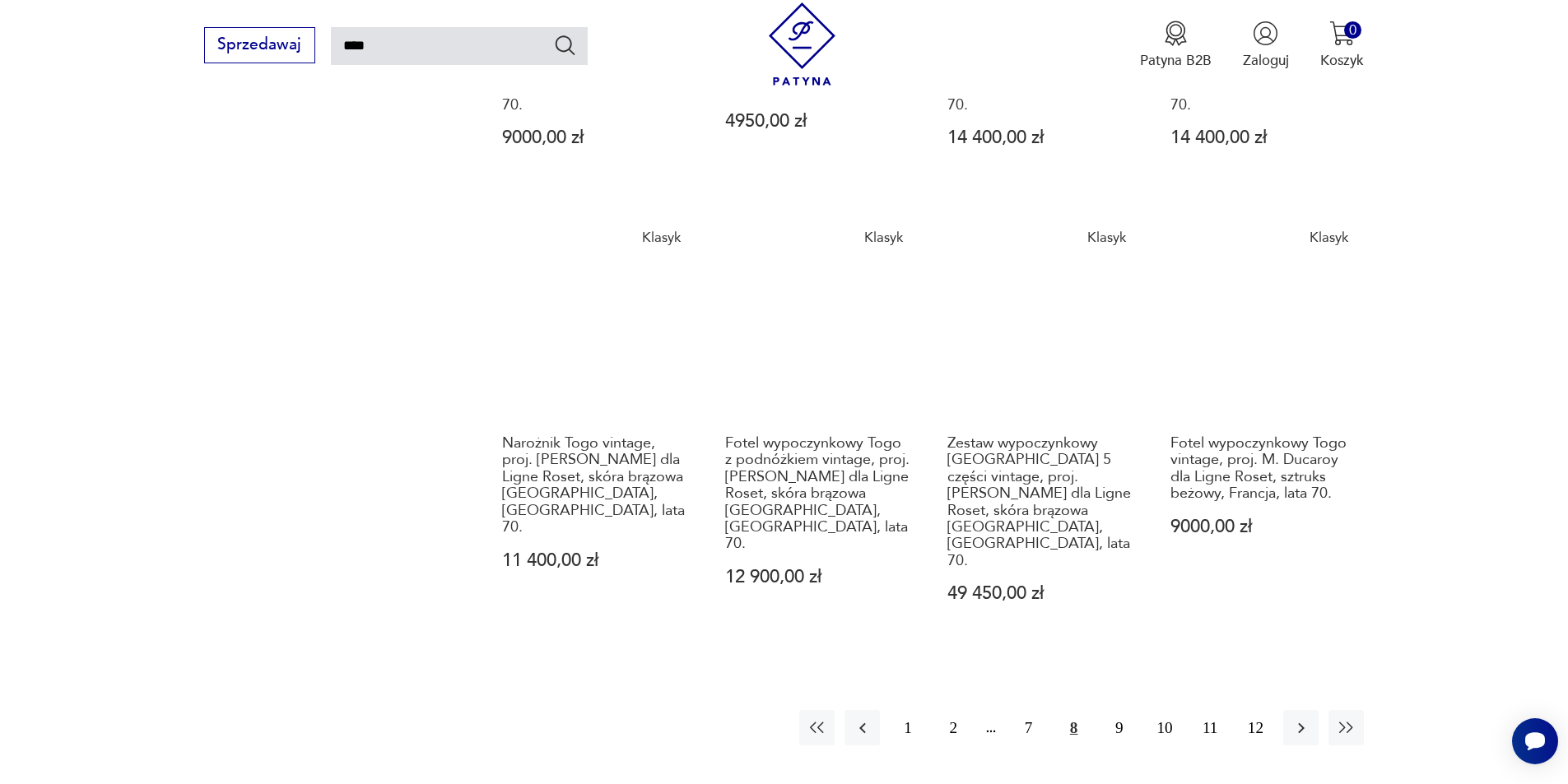
scroll to position [1493, 0]
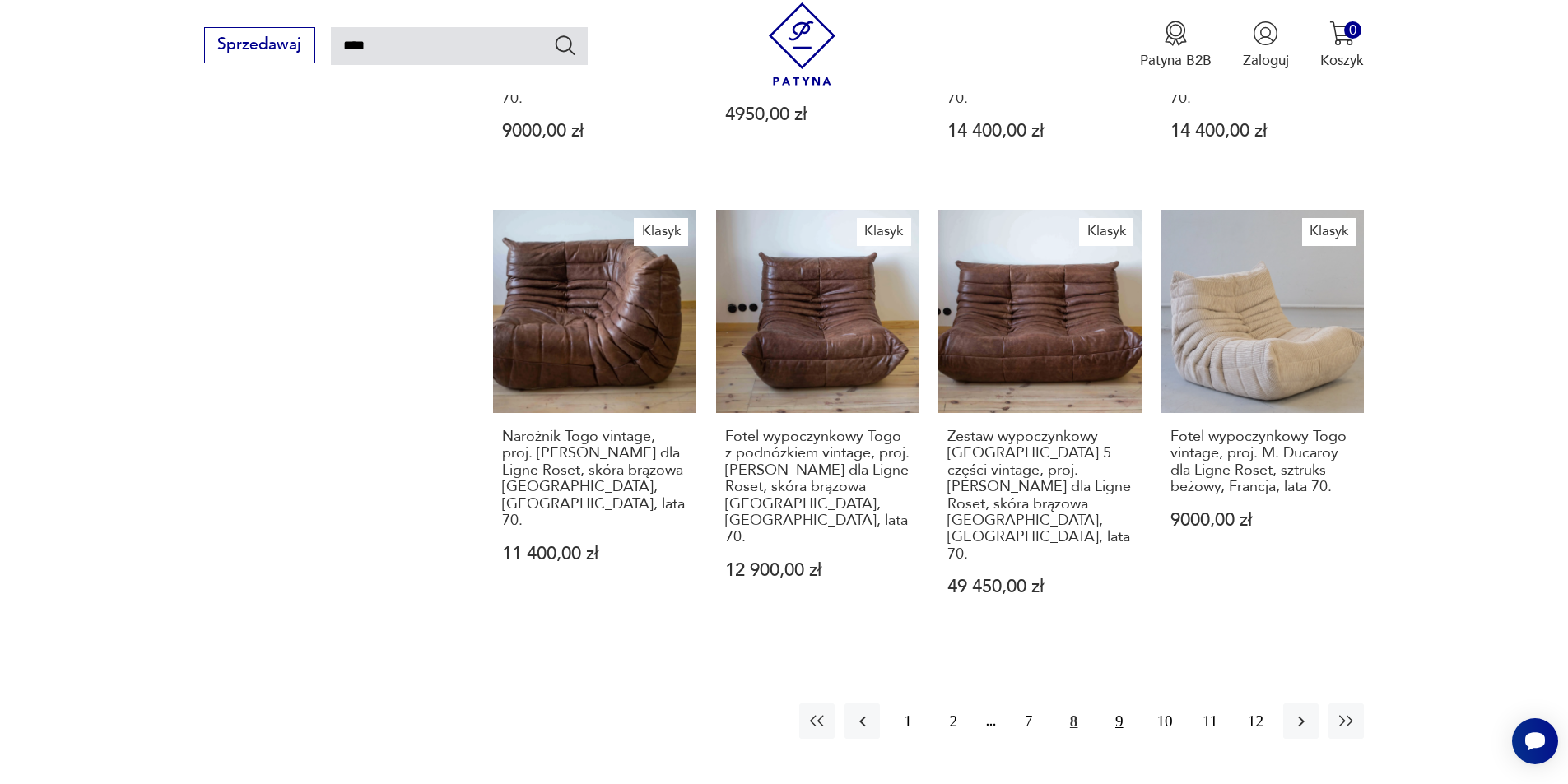
click at [1125, 704] on button "9" at bounding box center [1119, 721] width 35 height 35
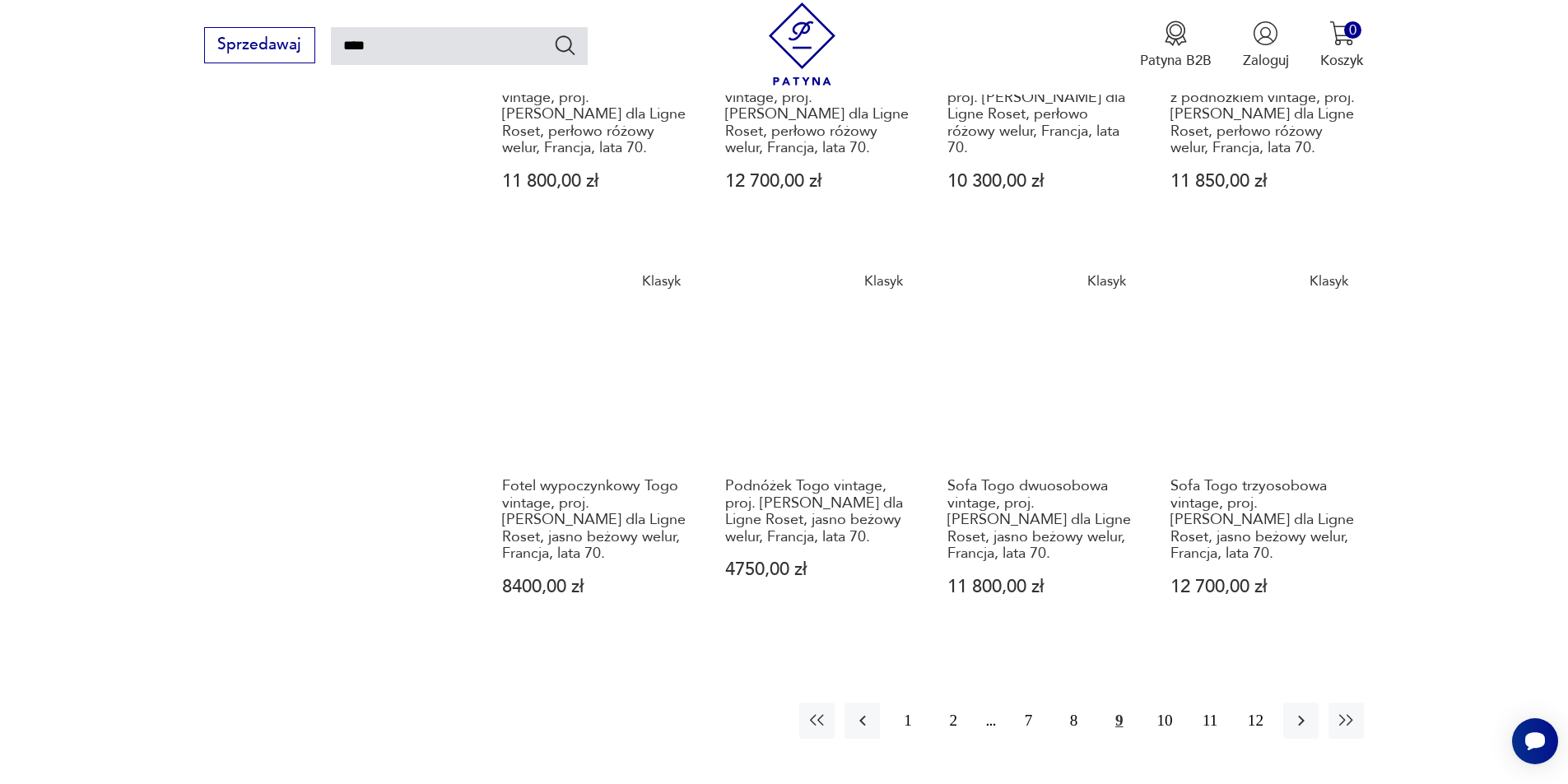
scroll to position [1575, 0]
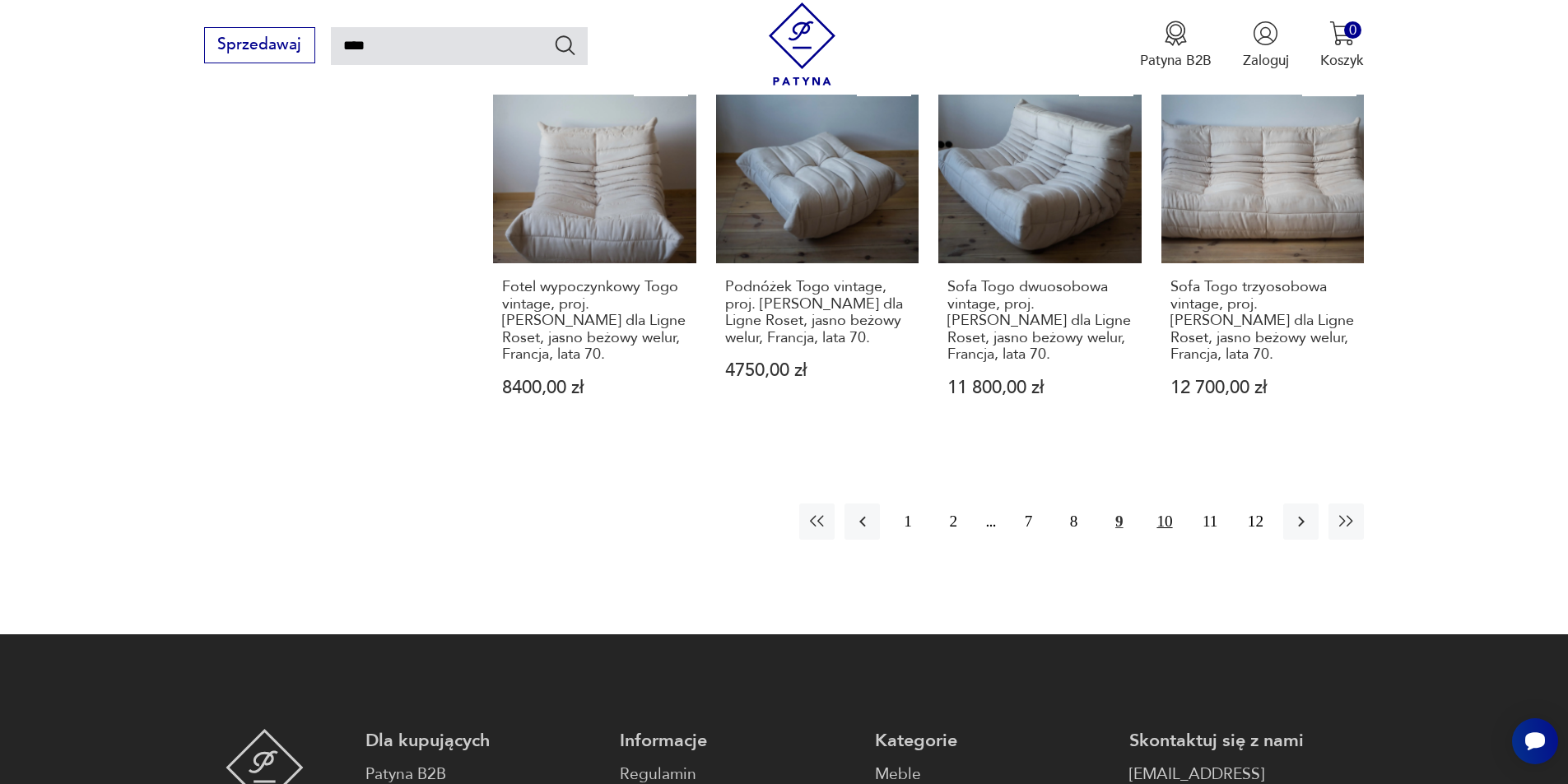
click at [1162, 504] on button "10" at bounding box center [1164, 521] width 35 height 35
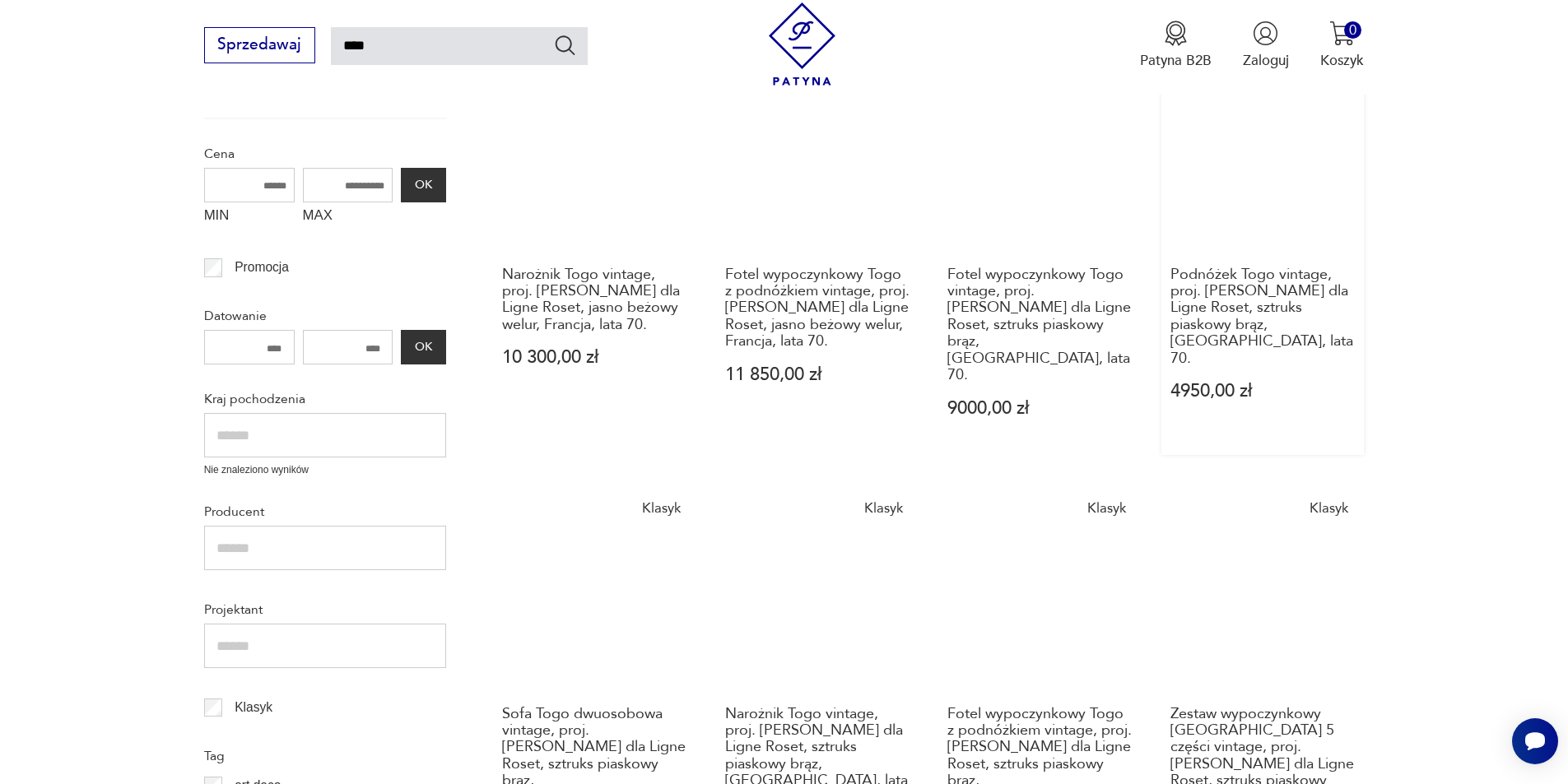
scroll to position [177, 0]
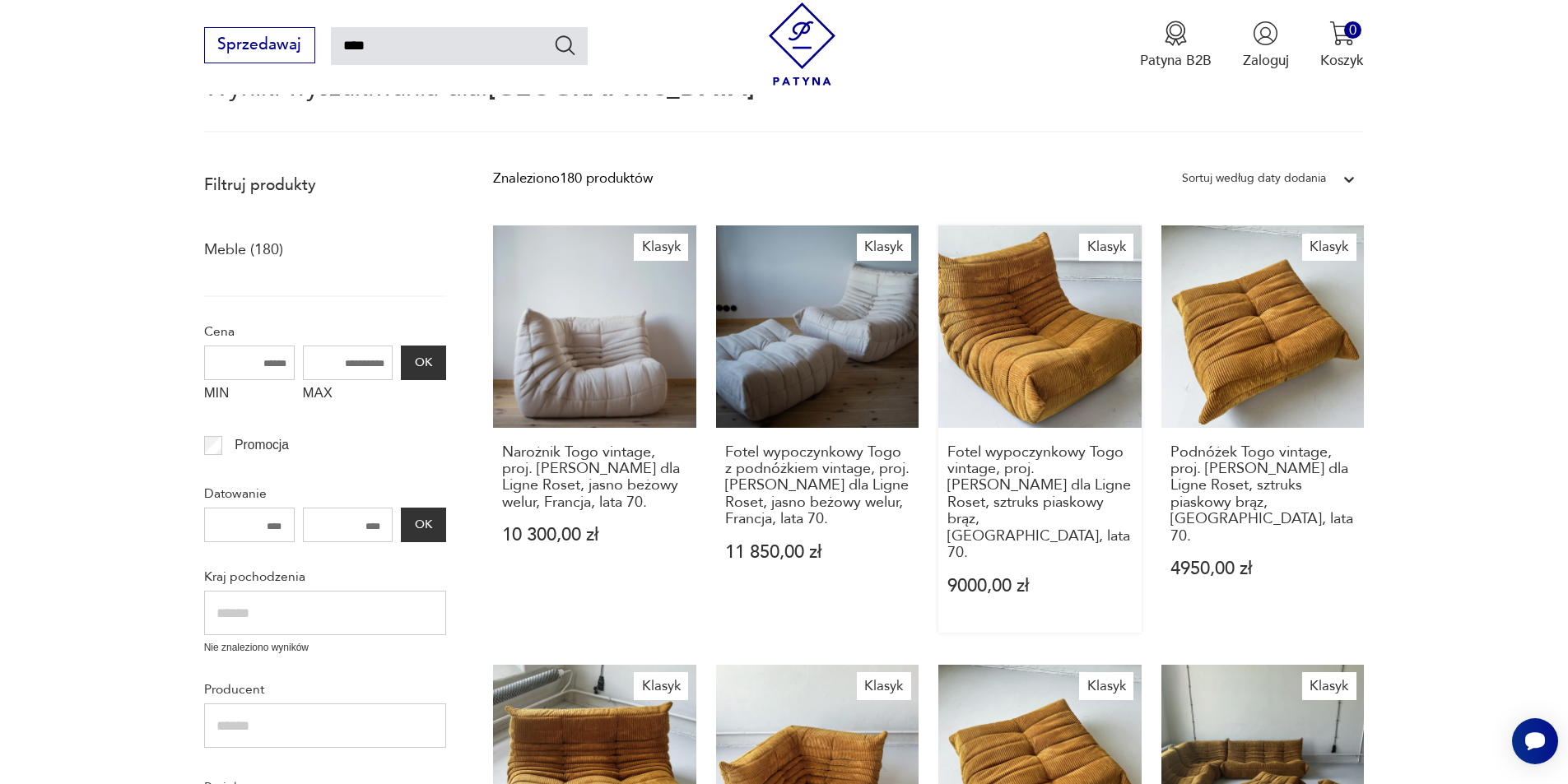
click at [1075, 334] on link "Klasyk Fotel wypoczynkowy [GEOGRAPHIC_DATA] vintage, proj. [PERSON_NAME] dla Li…" at bounding box center [1040, 429] width 204 height 408
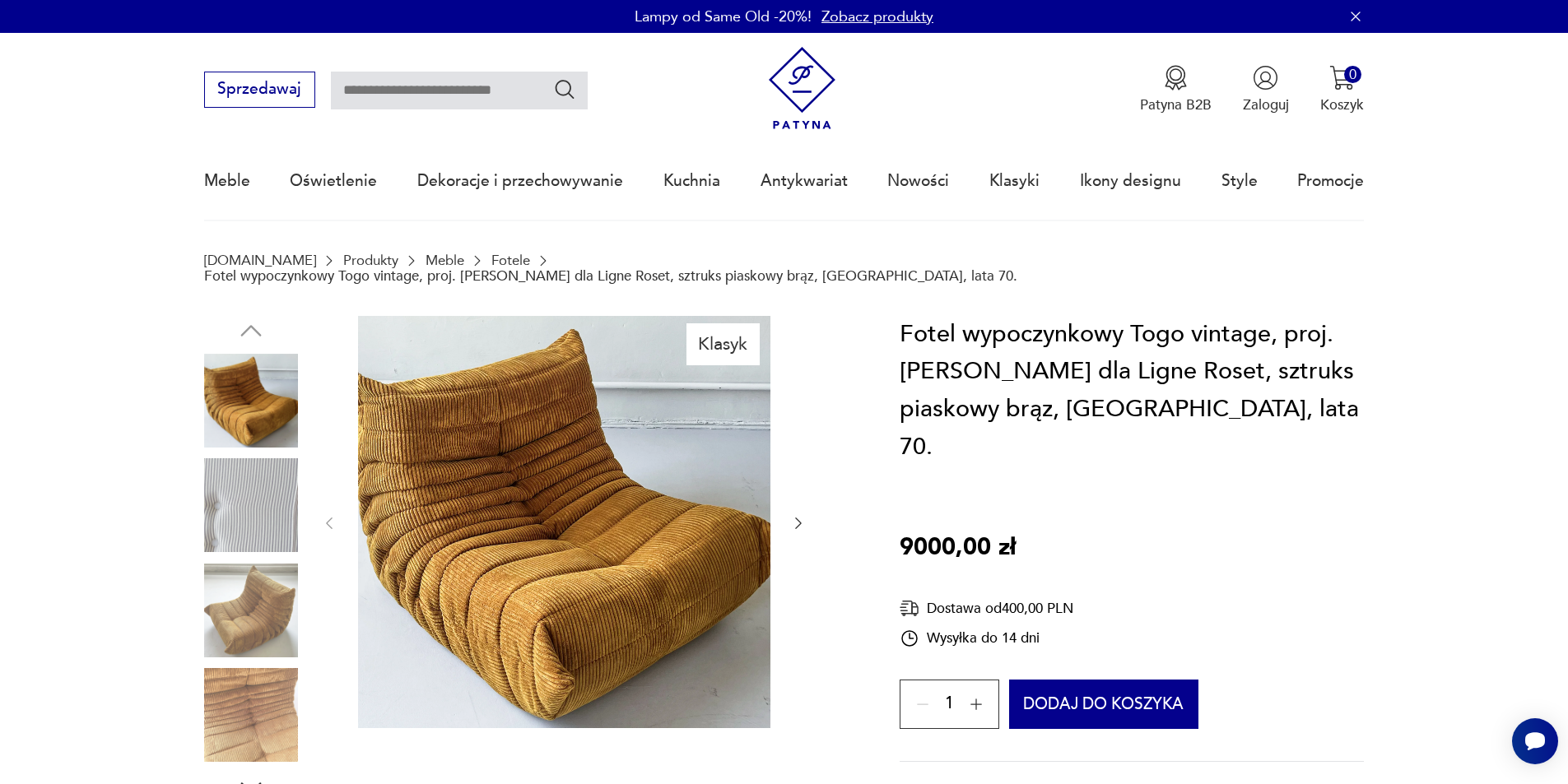
click at [799, 515] on icon "button" at bounding box center [798, 523] width 17 height 17
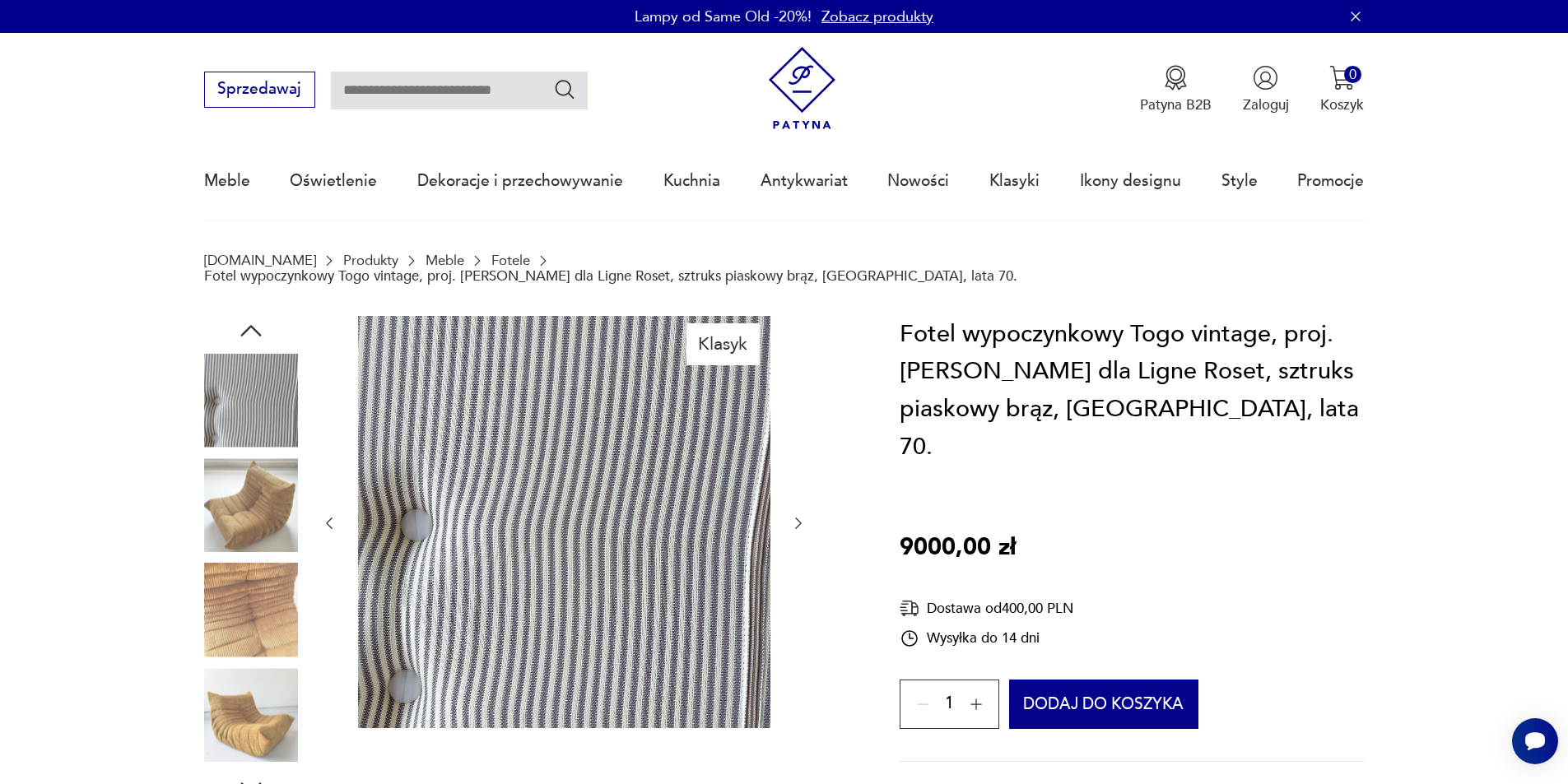
click at [799, 515] on icon "button" at bounding box center [798, 523] width 17 height 17
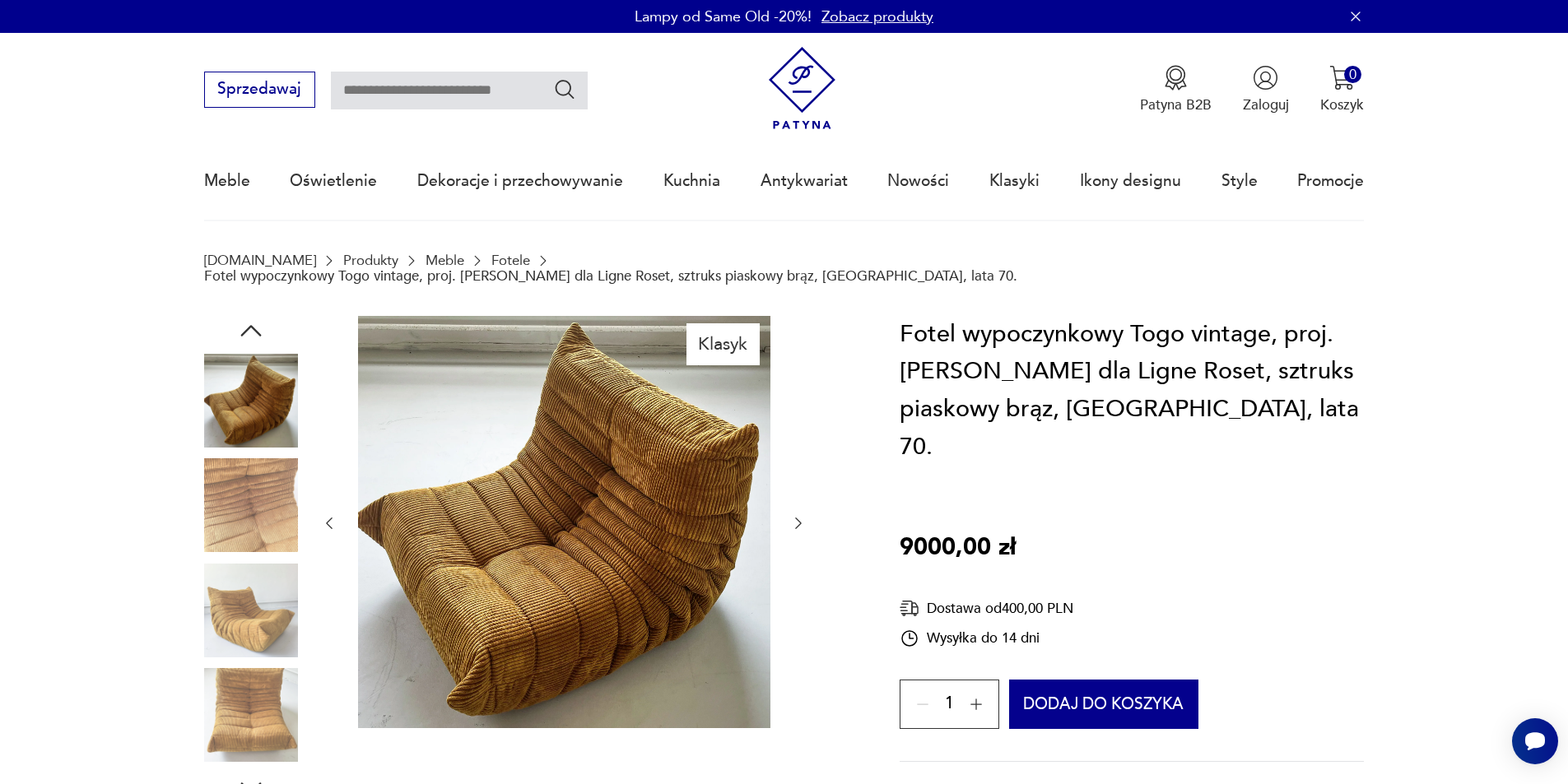
click at [799, 515] on icon "button" at bounding box center [798, 523] width 17 height 17
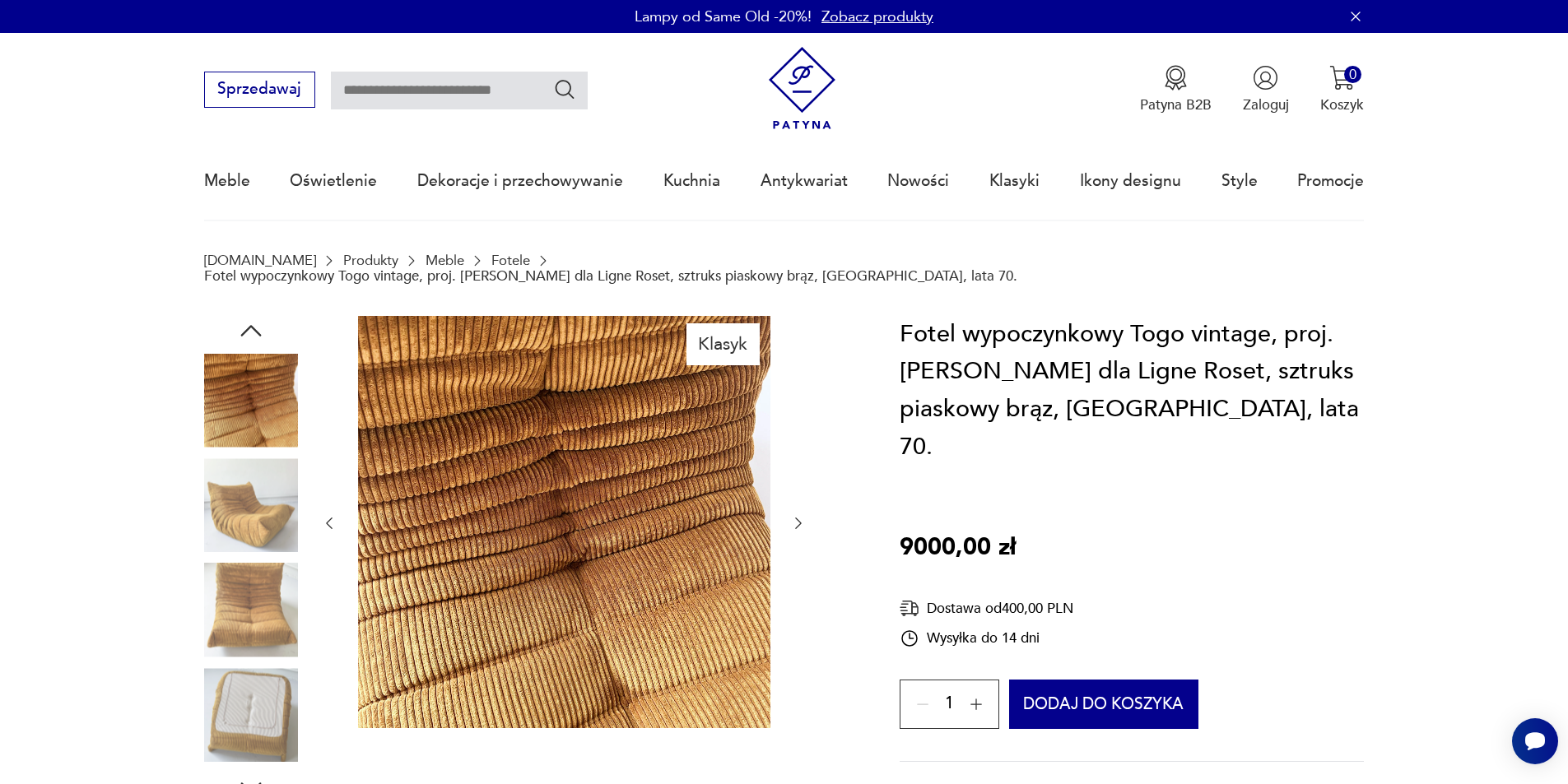
click at [799, 515] on icon "button" at bounding box center [798, 523] width 17 height 17
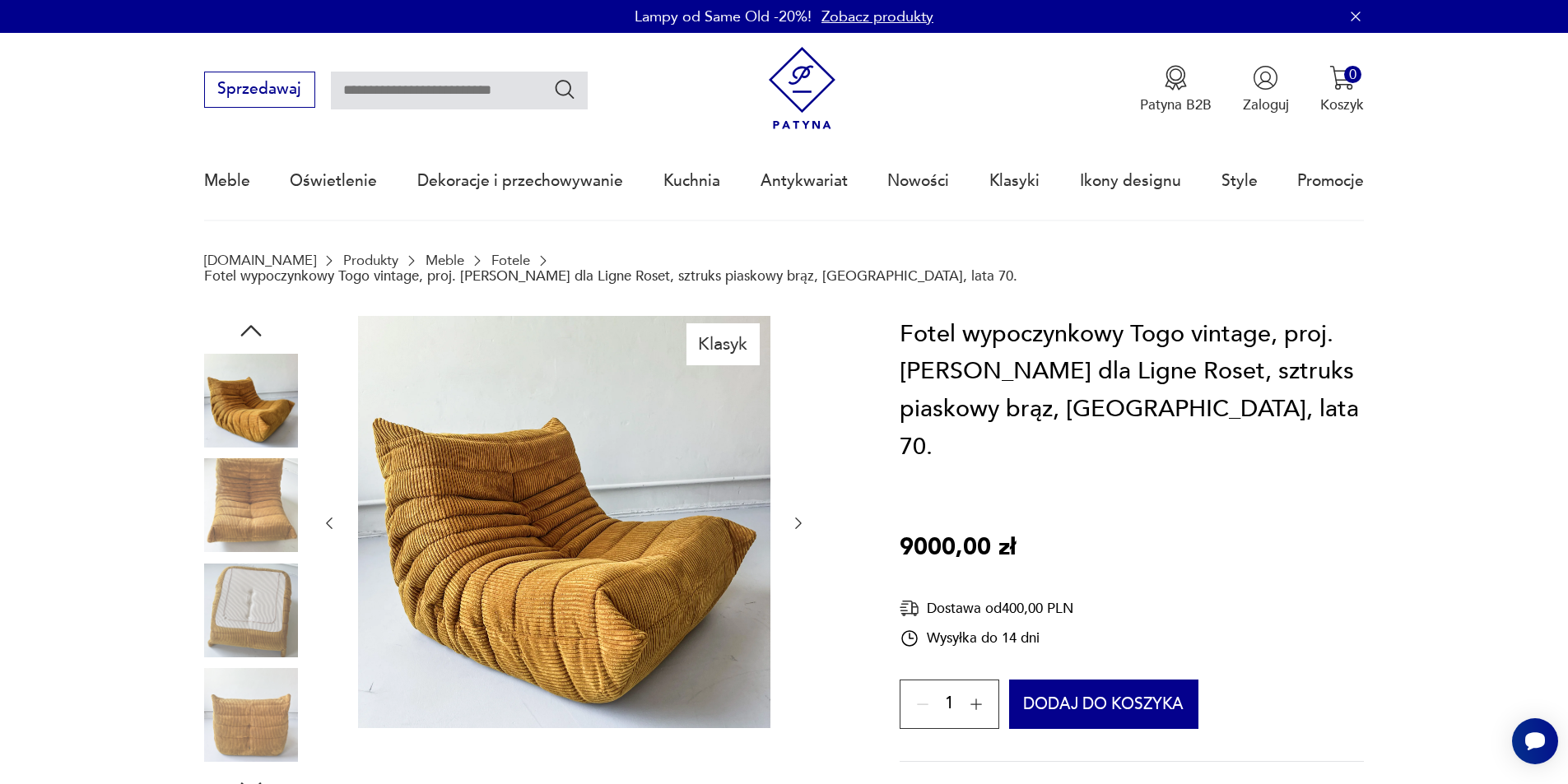
type input "****"
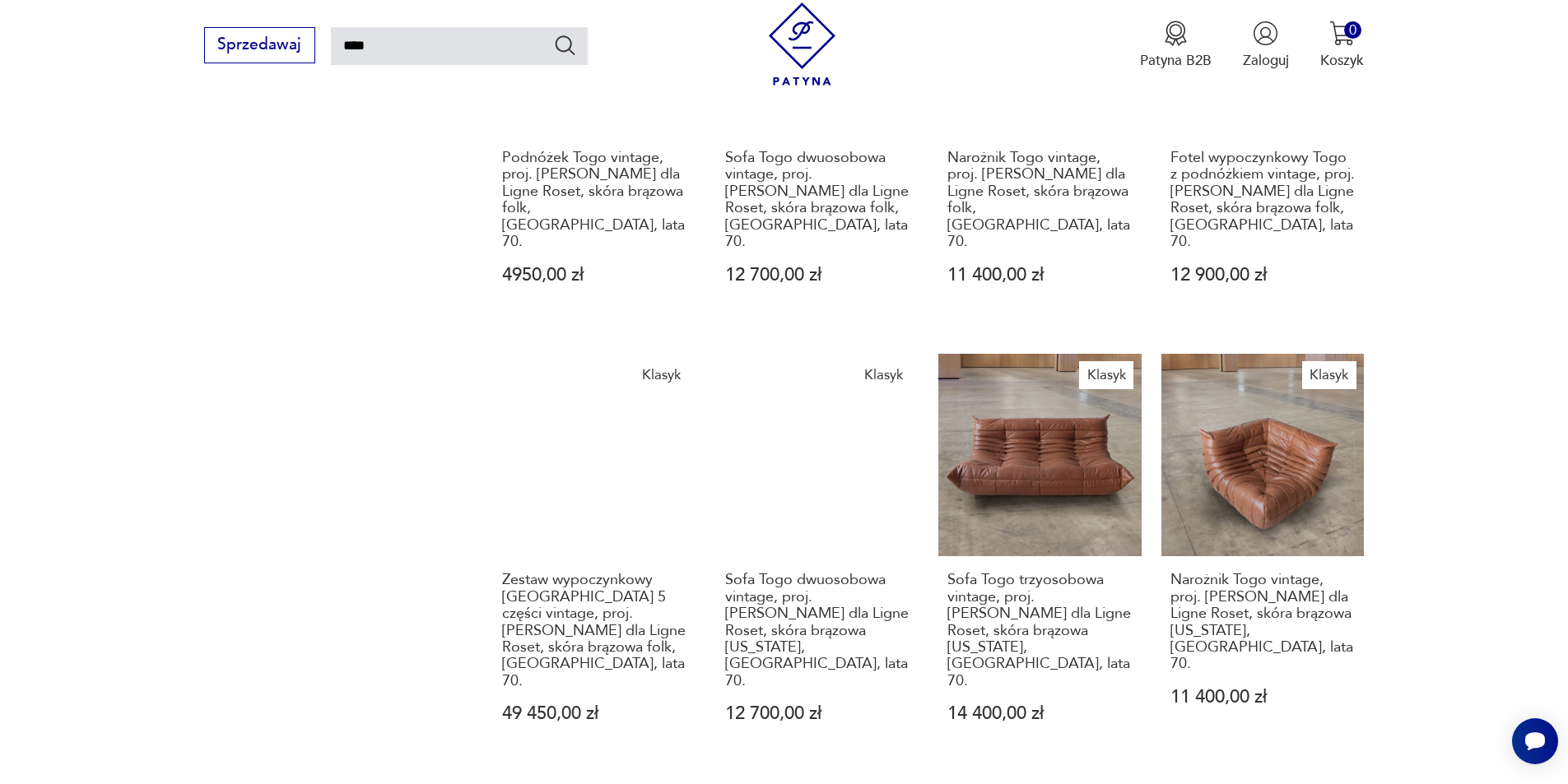
scroll to position [1411, 0]
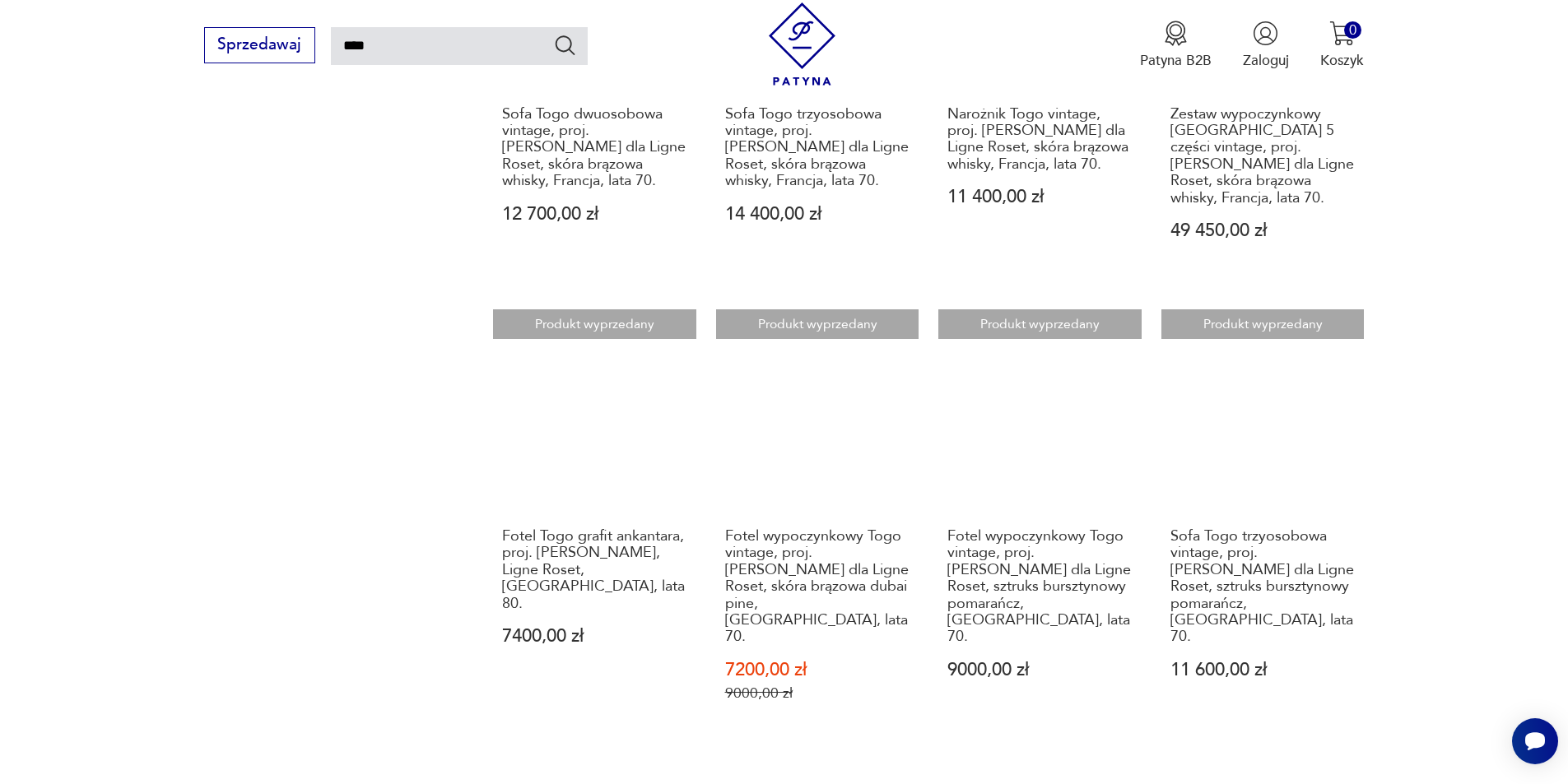
scroll to position [1493, 0]
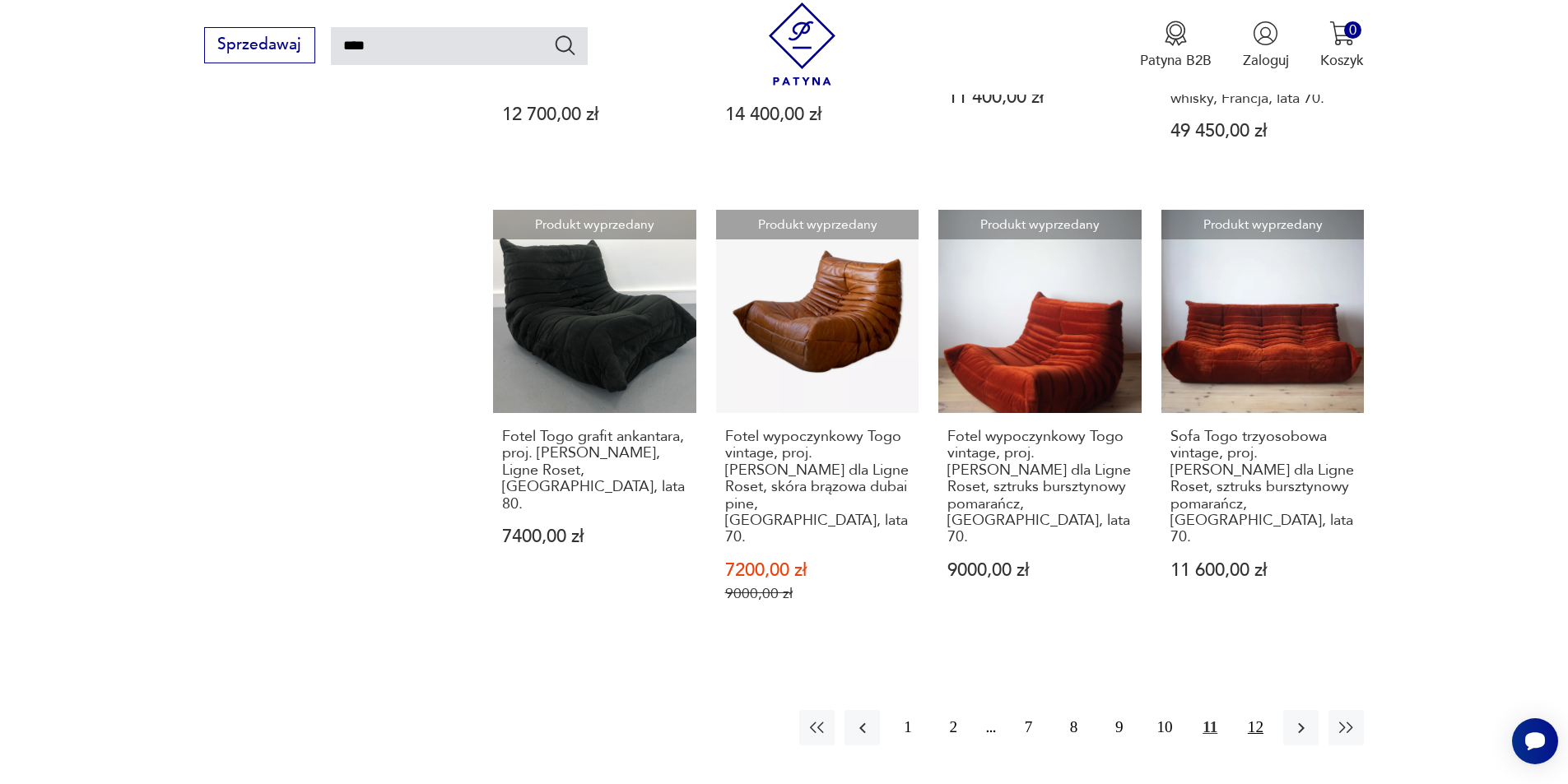
click at [1263, 710] on button "12" at bounding box center [1256, 728] width 35 height 35
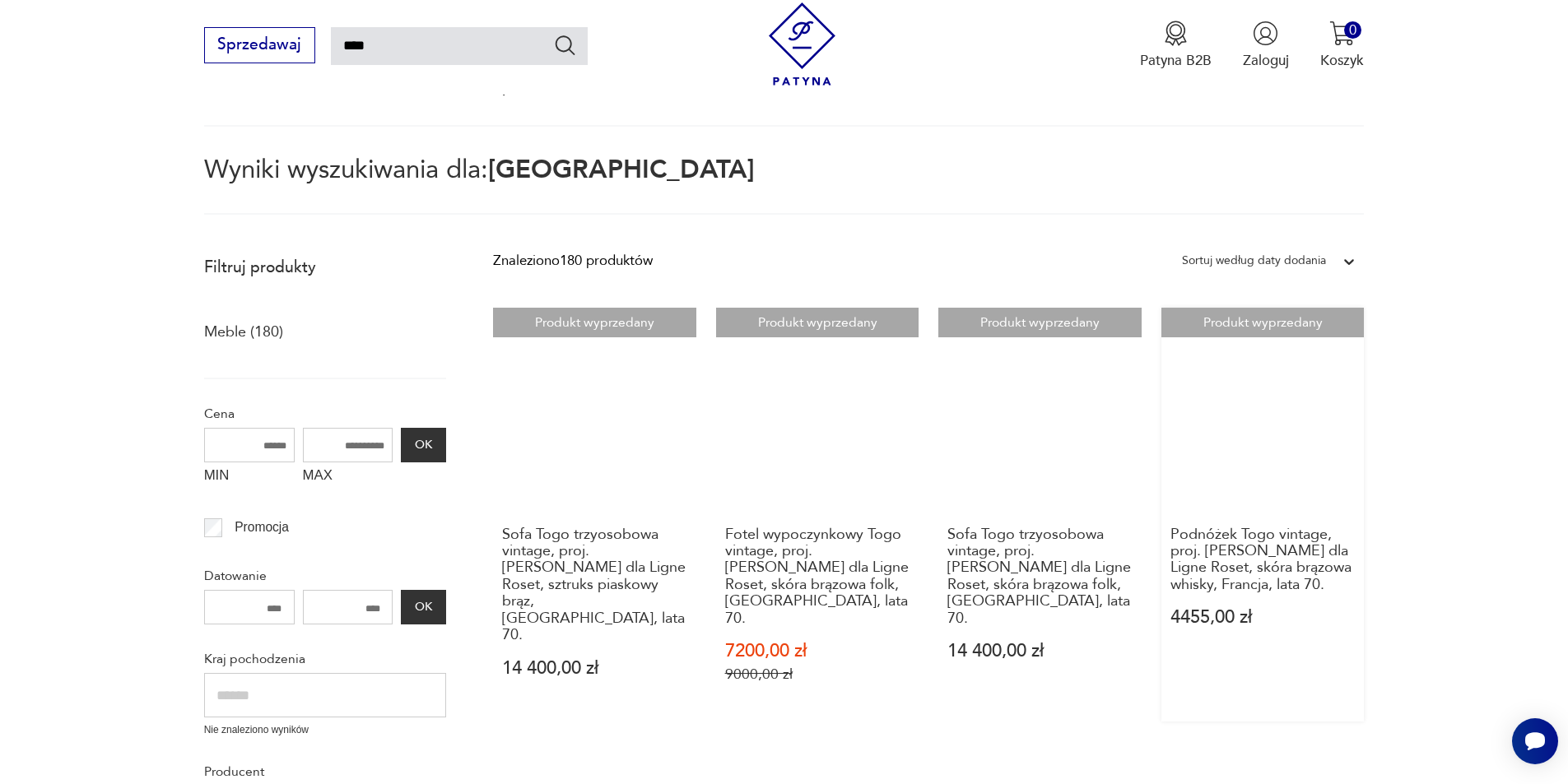
scroll to position [424, 0]
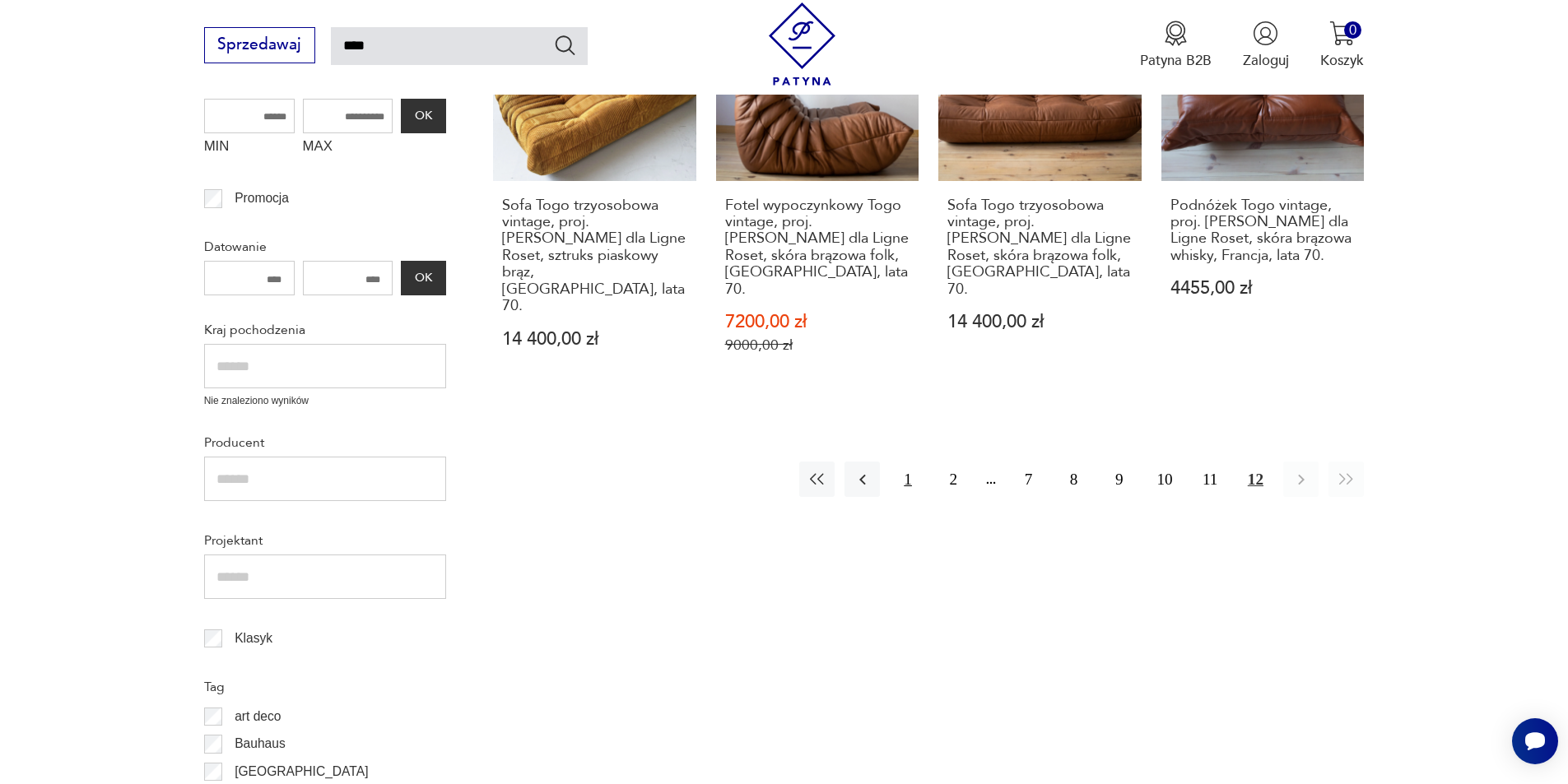
click at [912, 462] on button "1" at bounding box center [907, 479] width 35 height 35
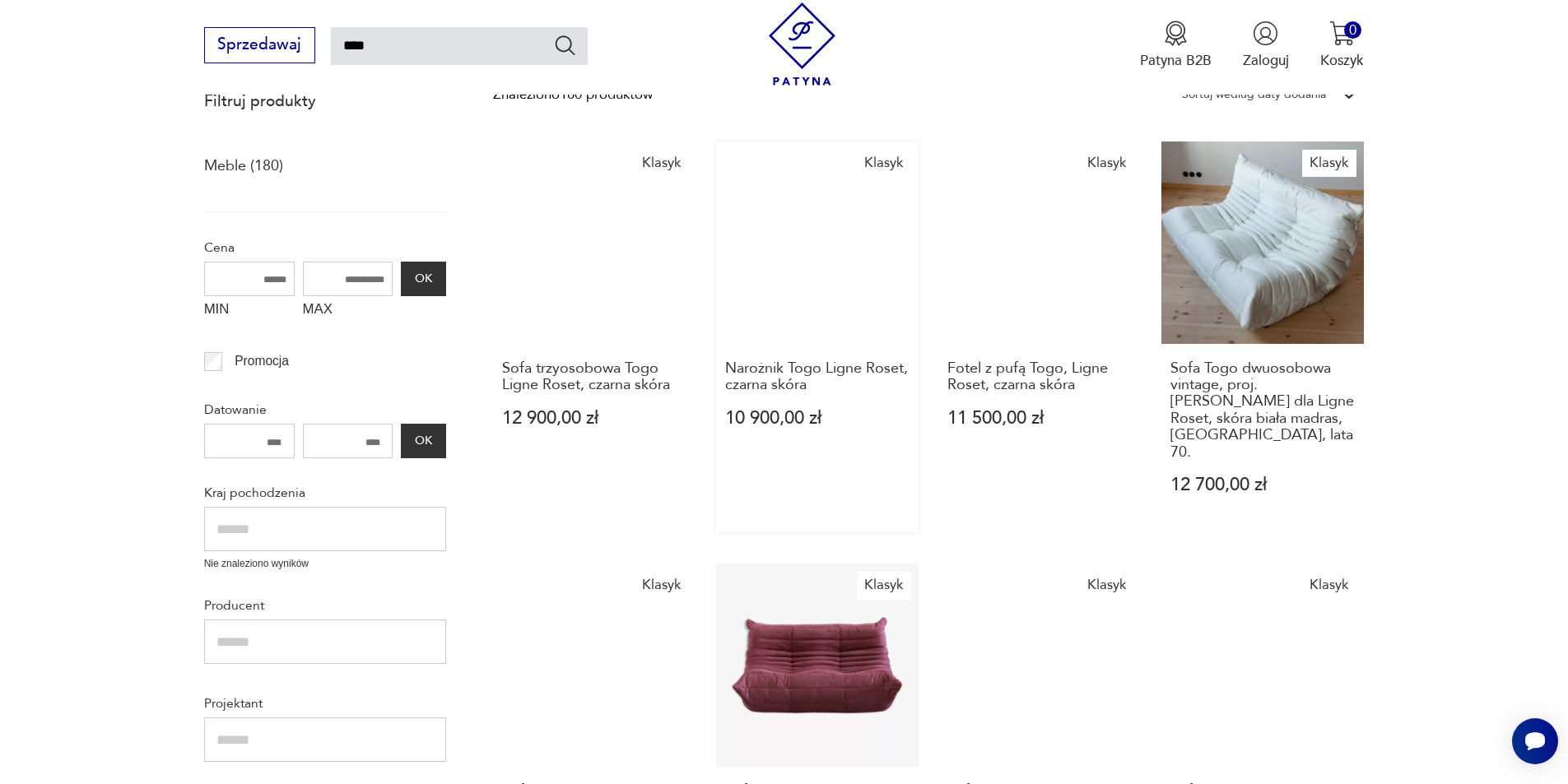
scroll to position [424, 0]
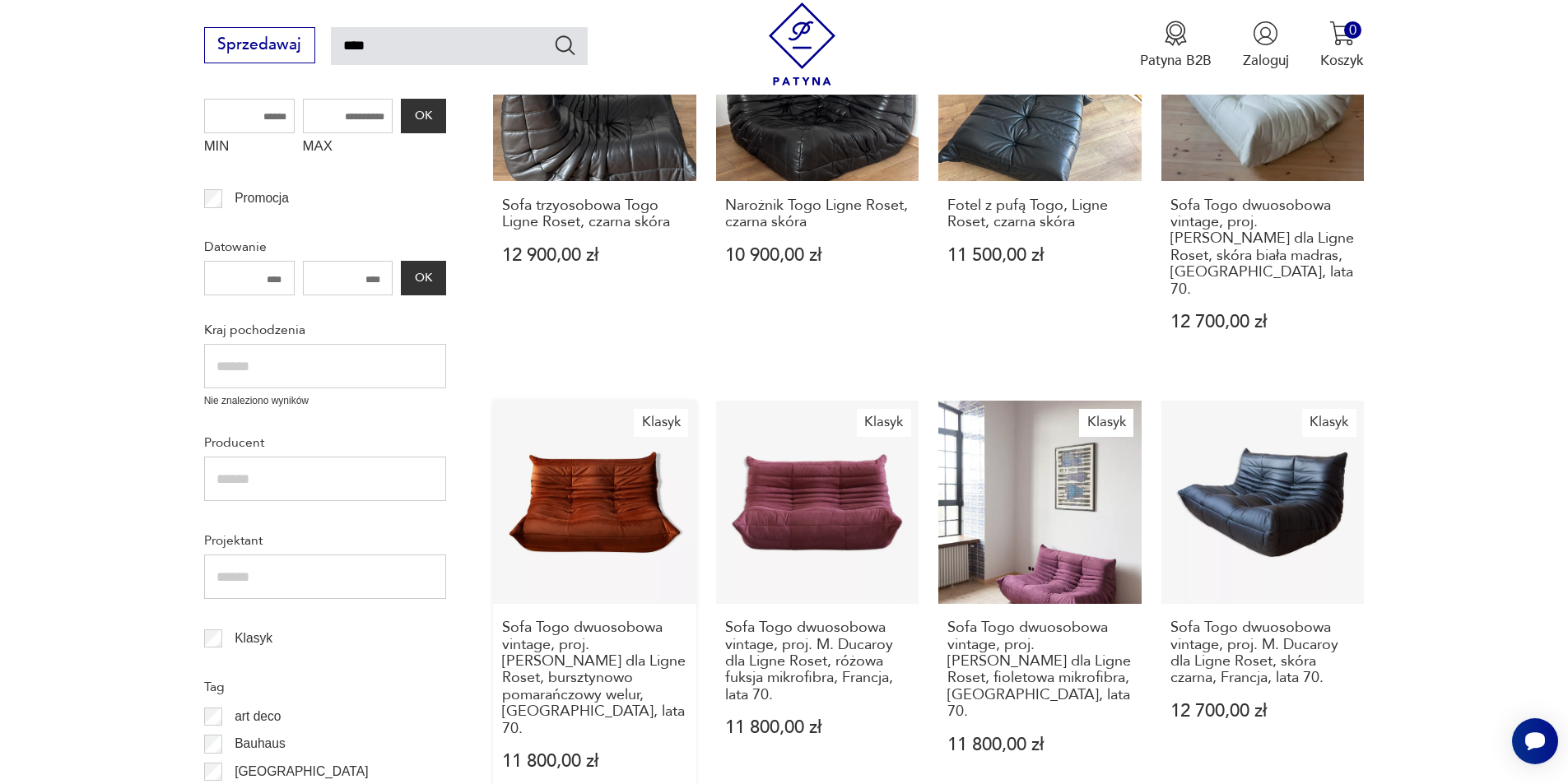
click at [623, 489] on link "Klasyk Sofa Togo dwuosobowa vintage, proj. [PERSON_NAME] dla Ligne Roset, bursz…" at bounding box center [595, 604] width 204 height 408
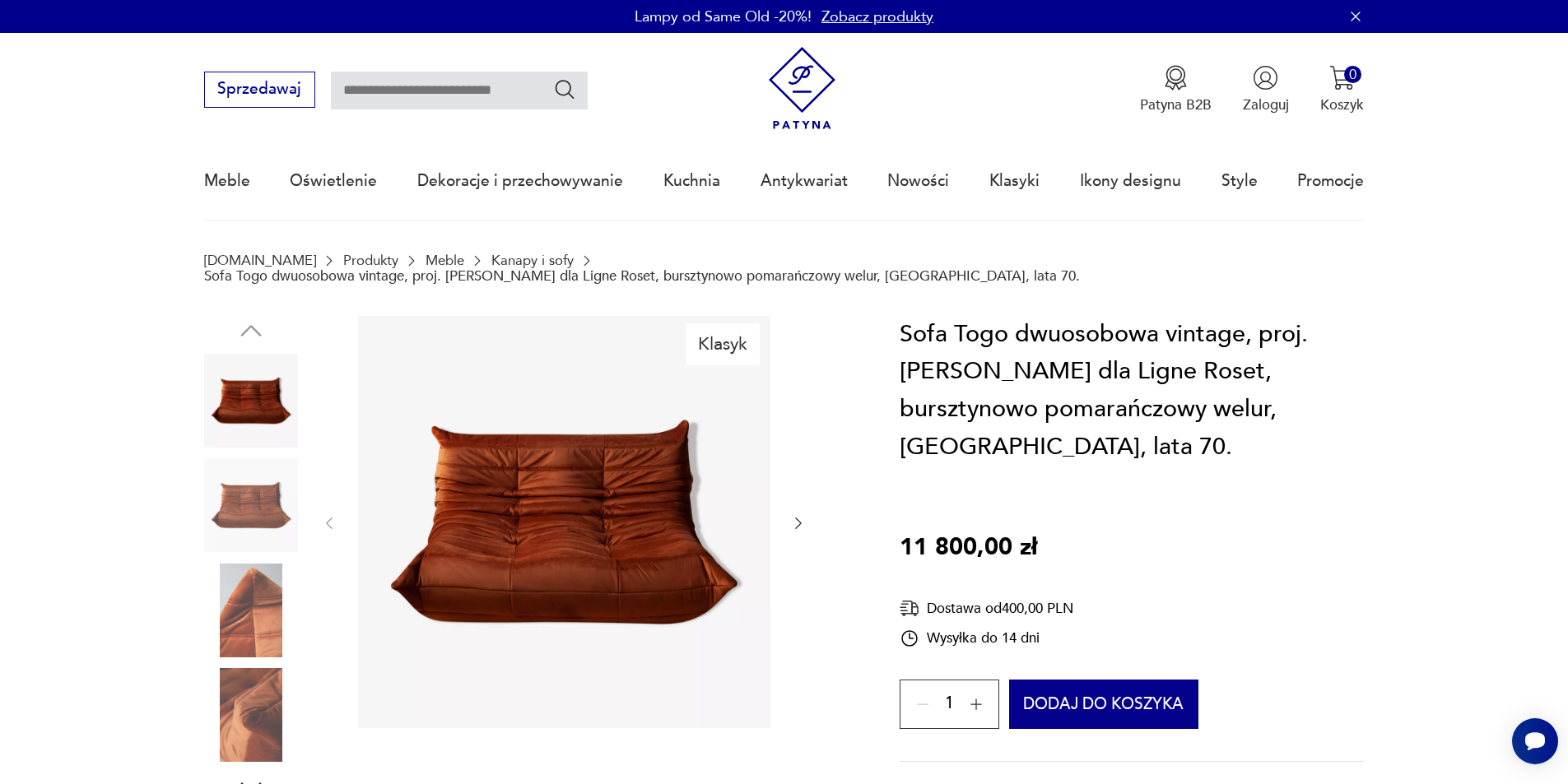
click at [599, 524] on img at bounding box center [564, 521] width 412 height 412
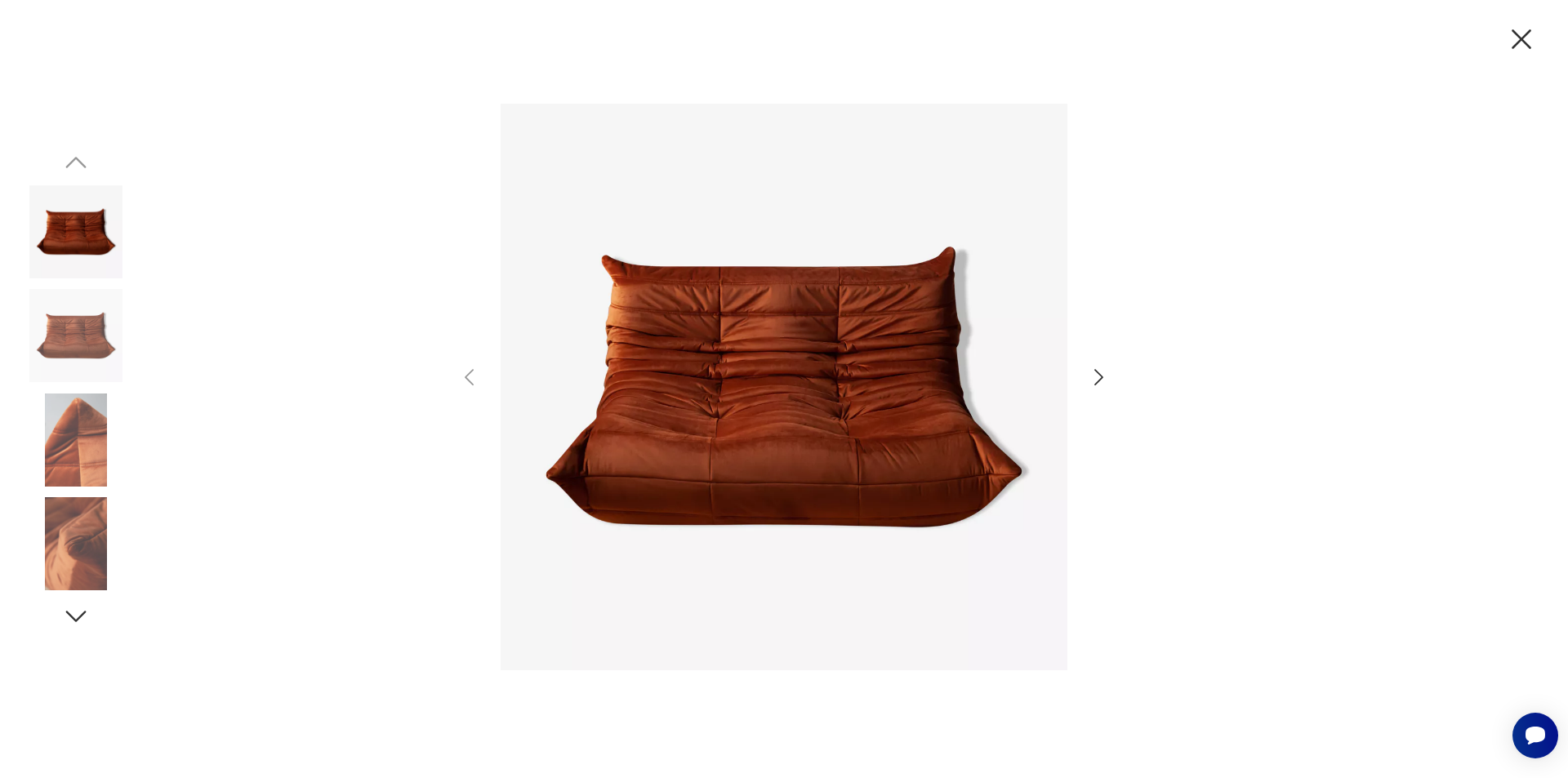
click at [1099, 376] on icon "button" at bounding box center [1099, 378] width 24 height 24
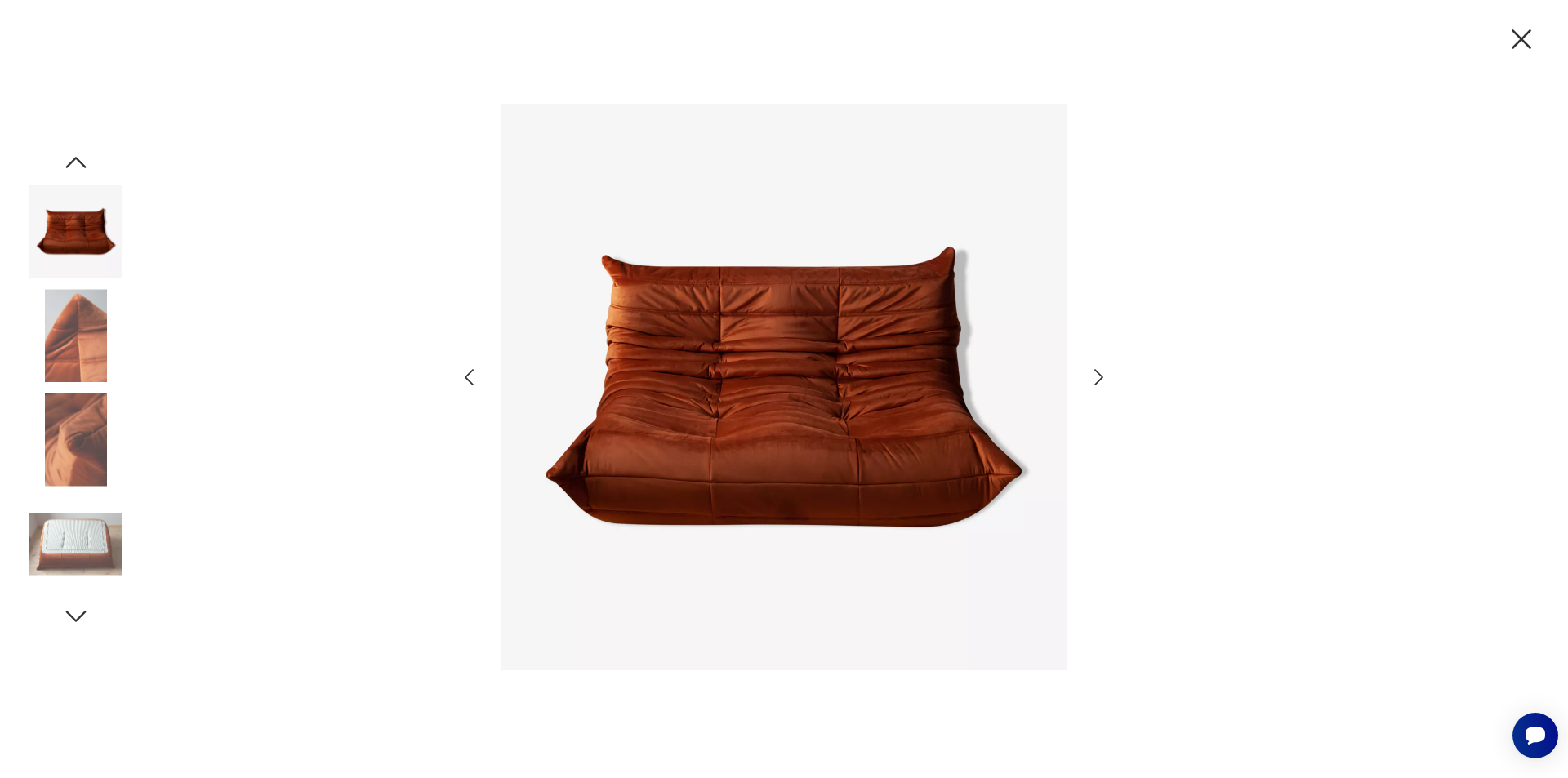
click at [1099, 376] on icon "button" at bounding box center [1099, 378] width 24 height 24
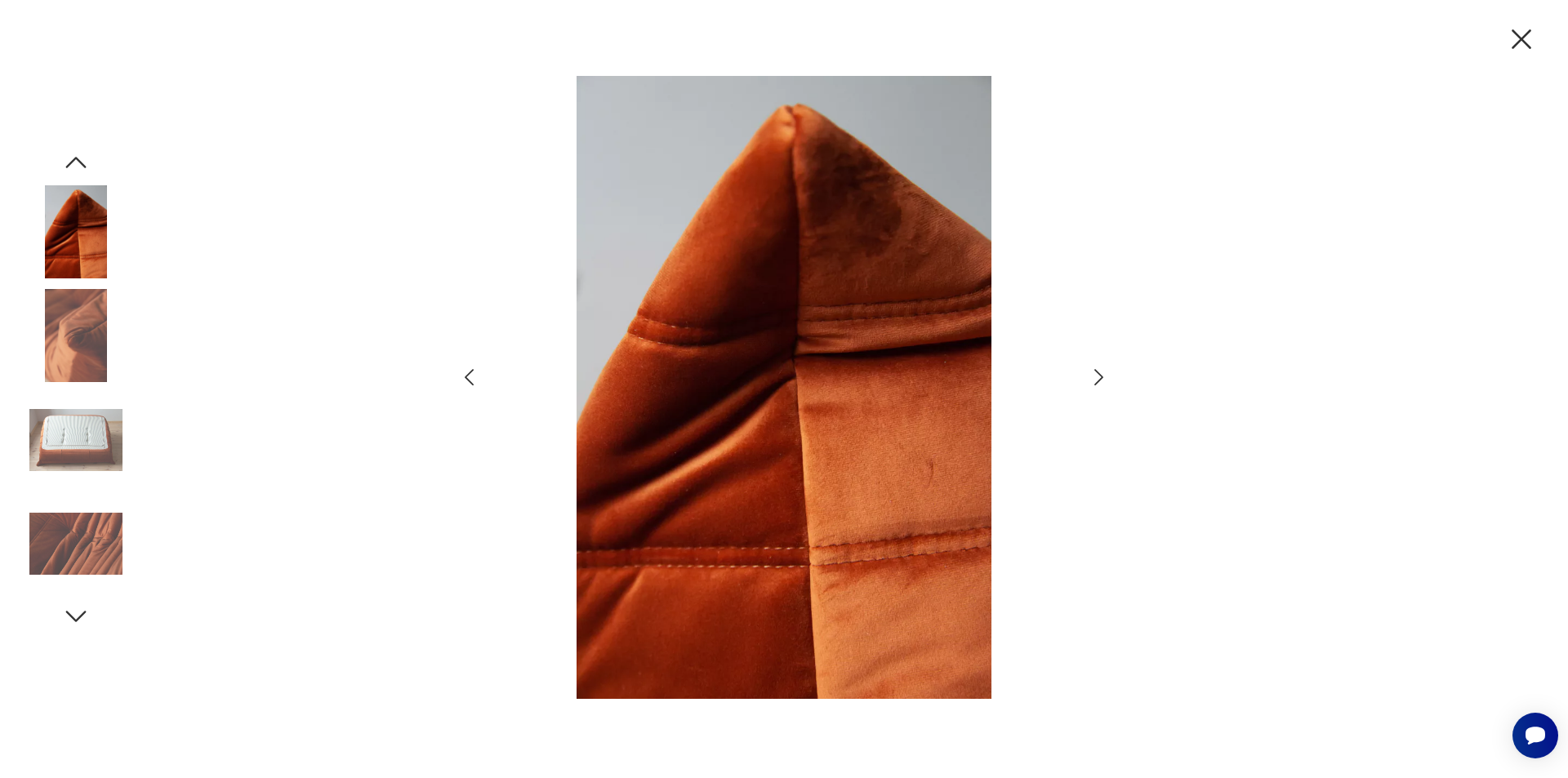
type input "****"
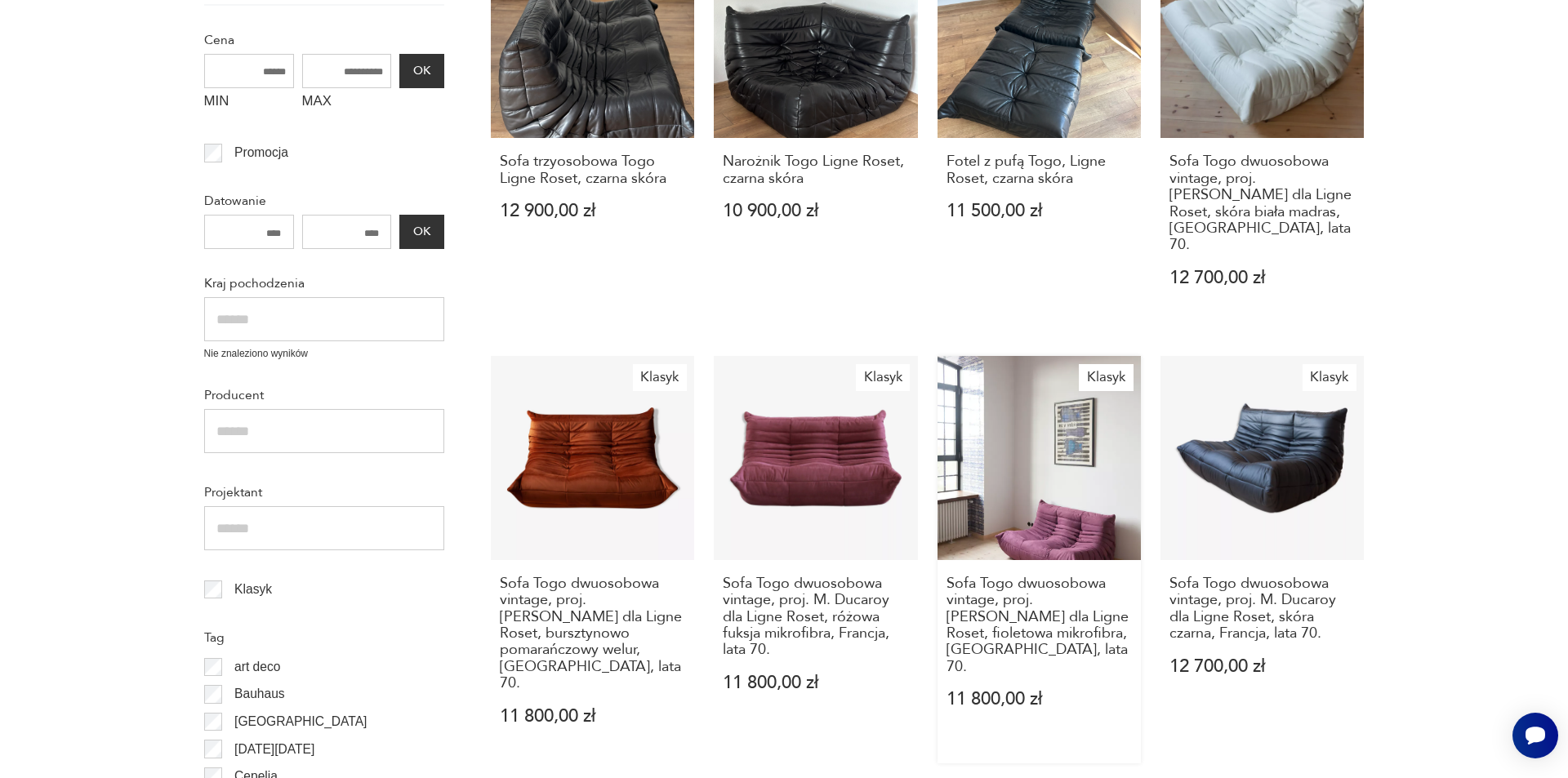
scroll to position [421, 0]
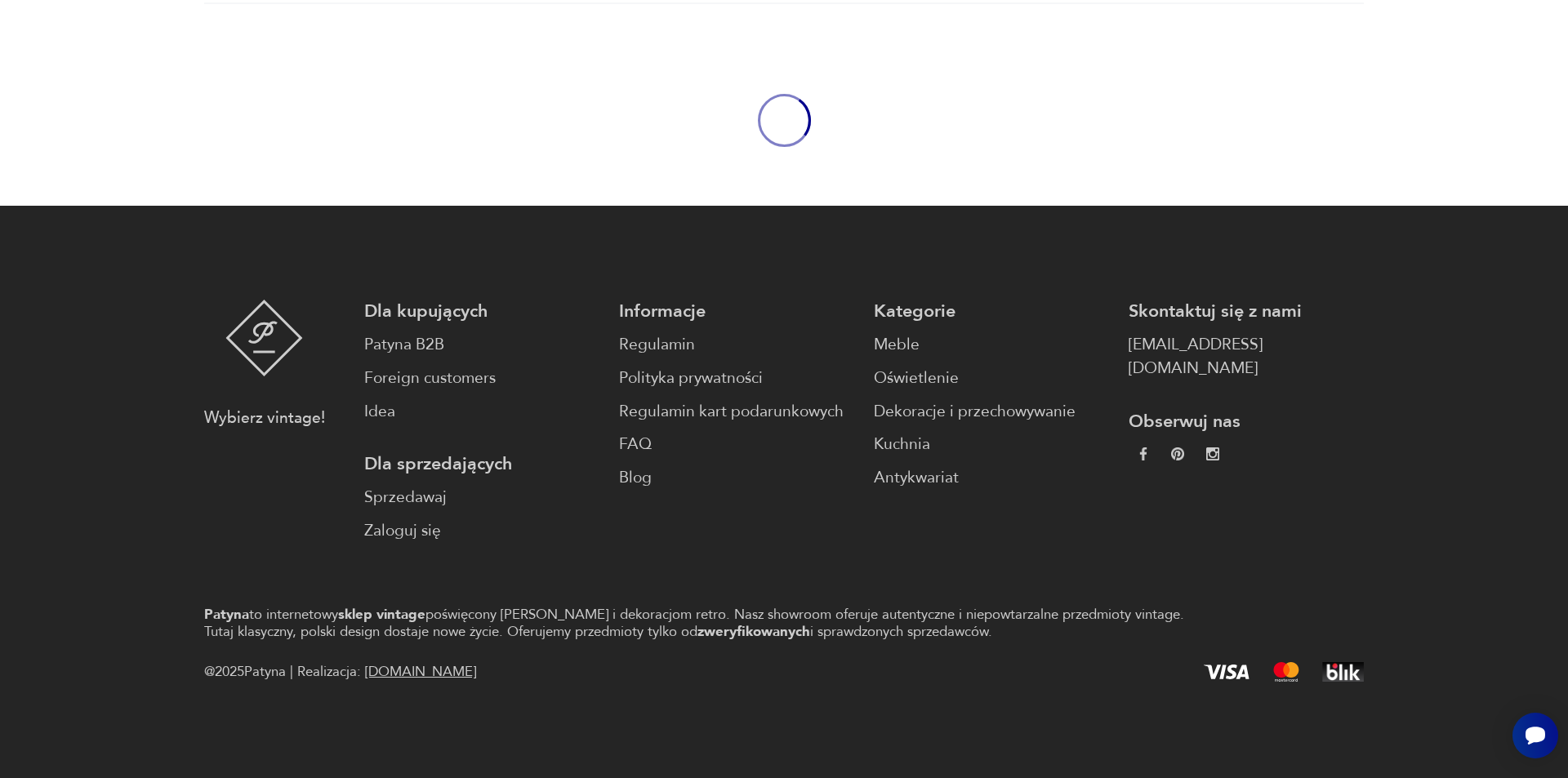
scroll to position [421, 0]
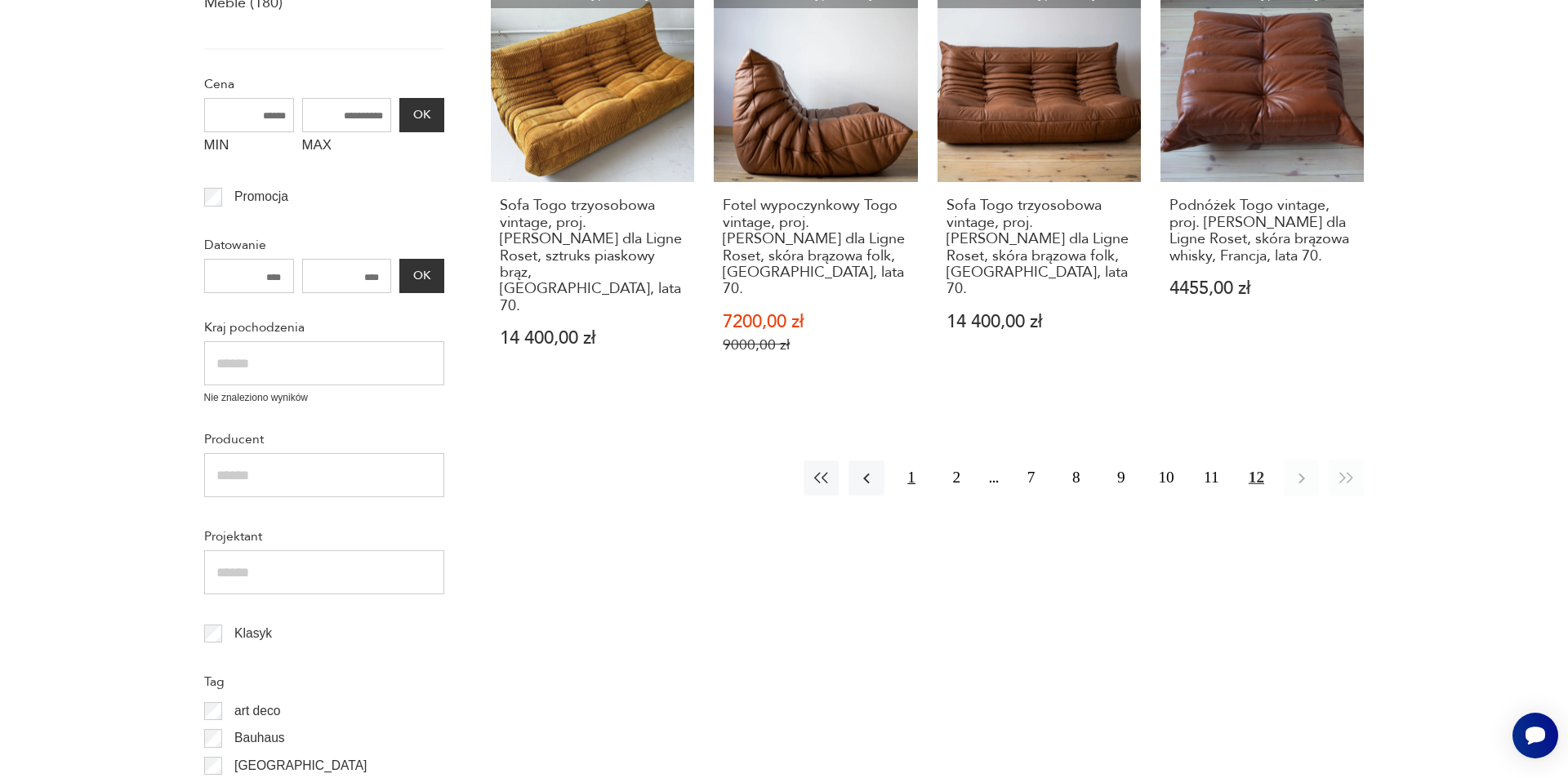
click at [915, 461] on button "1" at bounding box center [912, 478] width 35 height 35
